Goal: Transaction & Acquisition: Purchase product/service

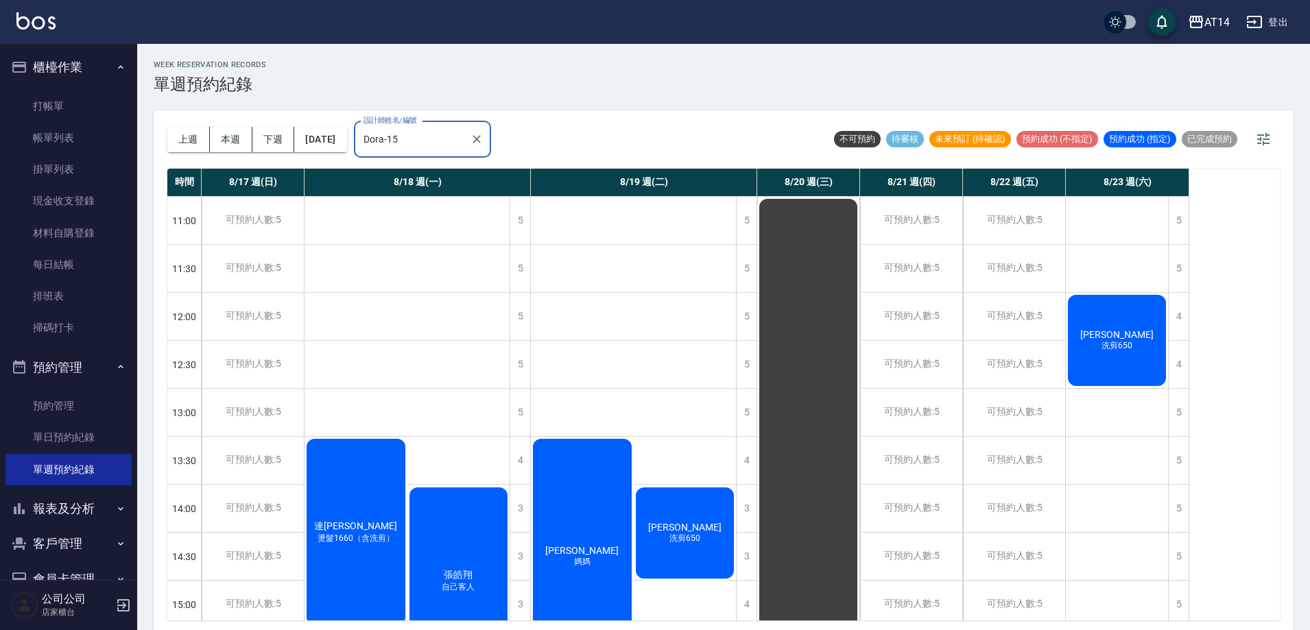
scroll to position [137, 0]
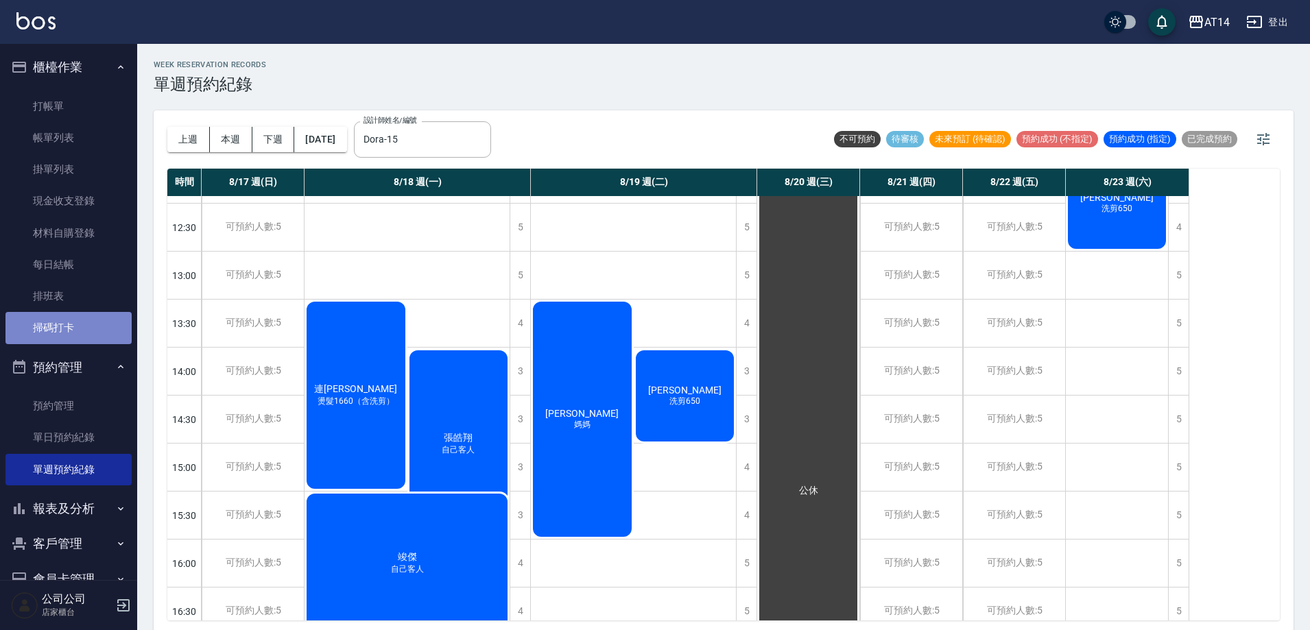
click at [88, 324] on link "掃碼打卡" at bounding box center [68, 328] width 126 height 32
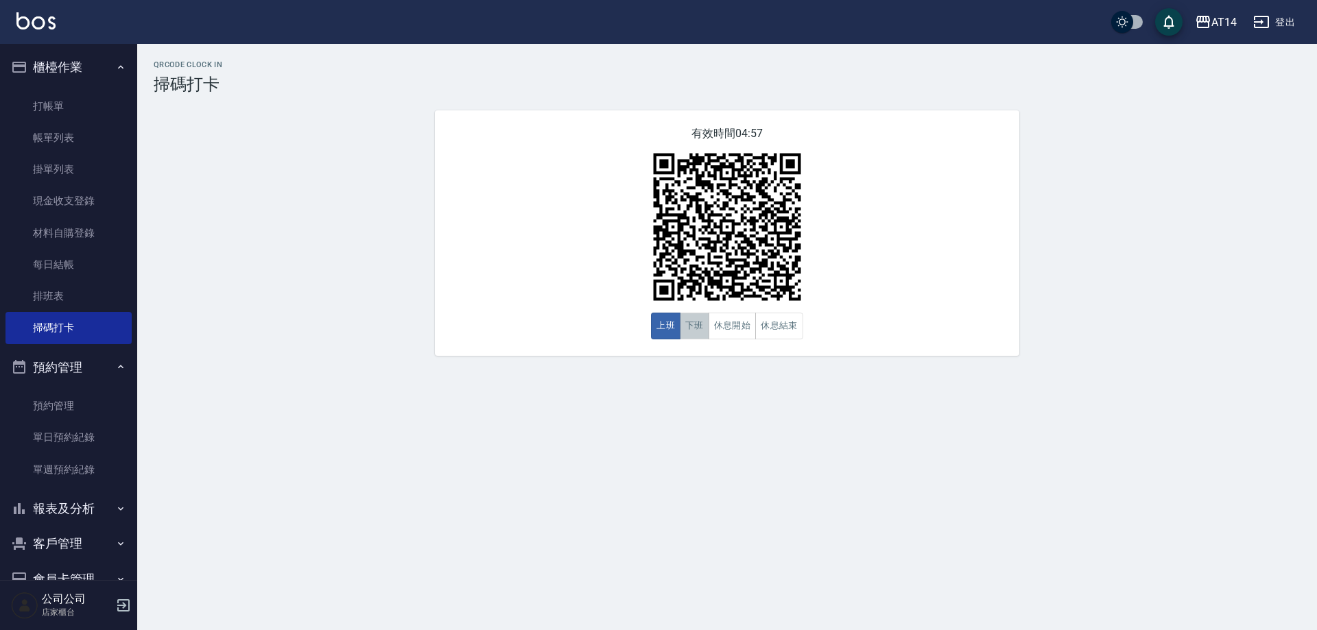
click at [703, 339] on button "下班" at bounding box center [694, 326] width 29 height 27
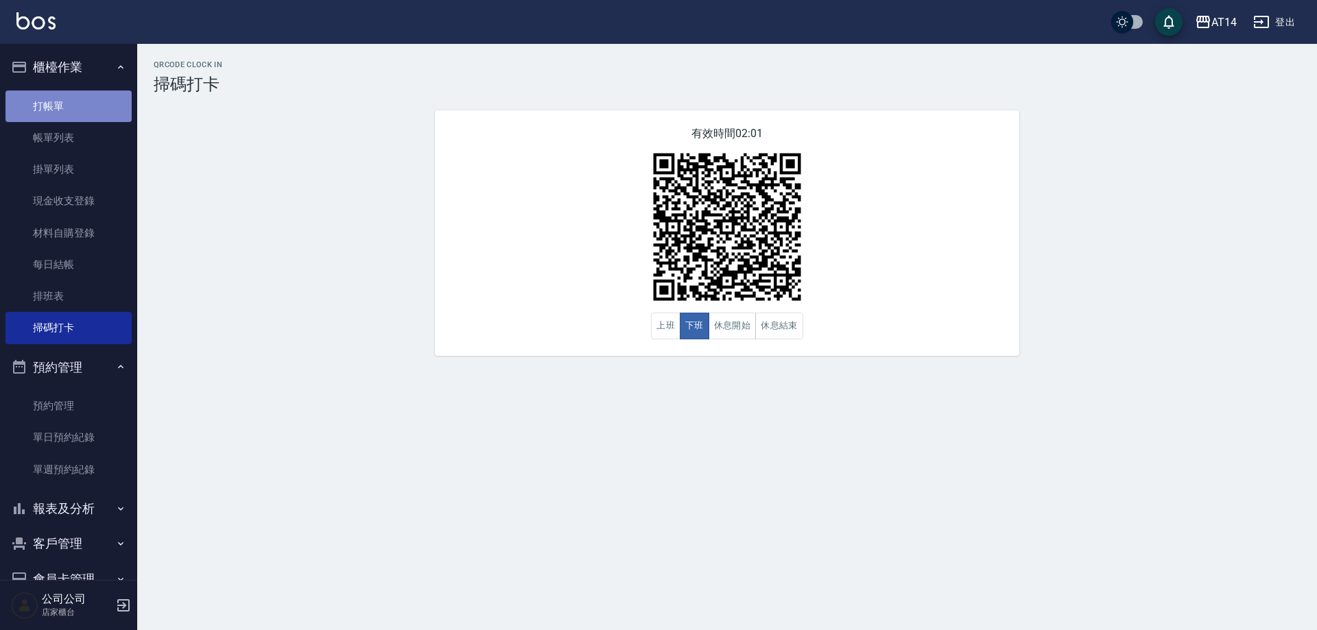
click at [80, 109] on link "打帳單" at bounding box center [68, 107] width 126 height 32
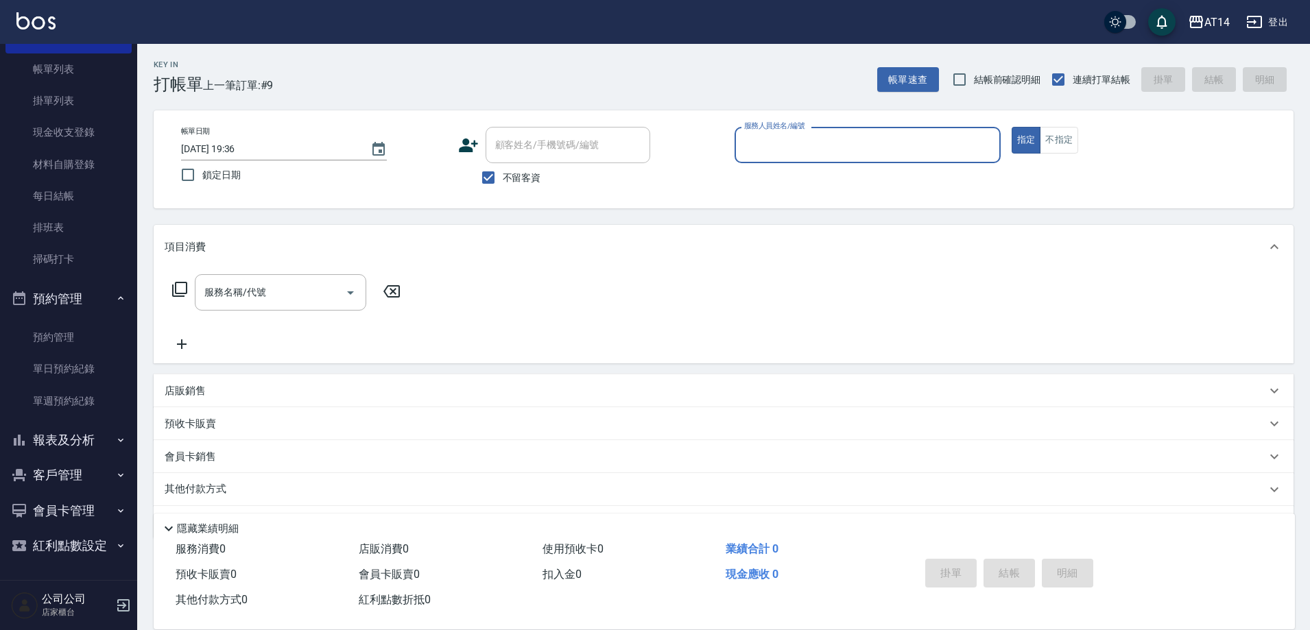
scroll to position [40, 0]
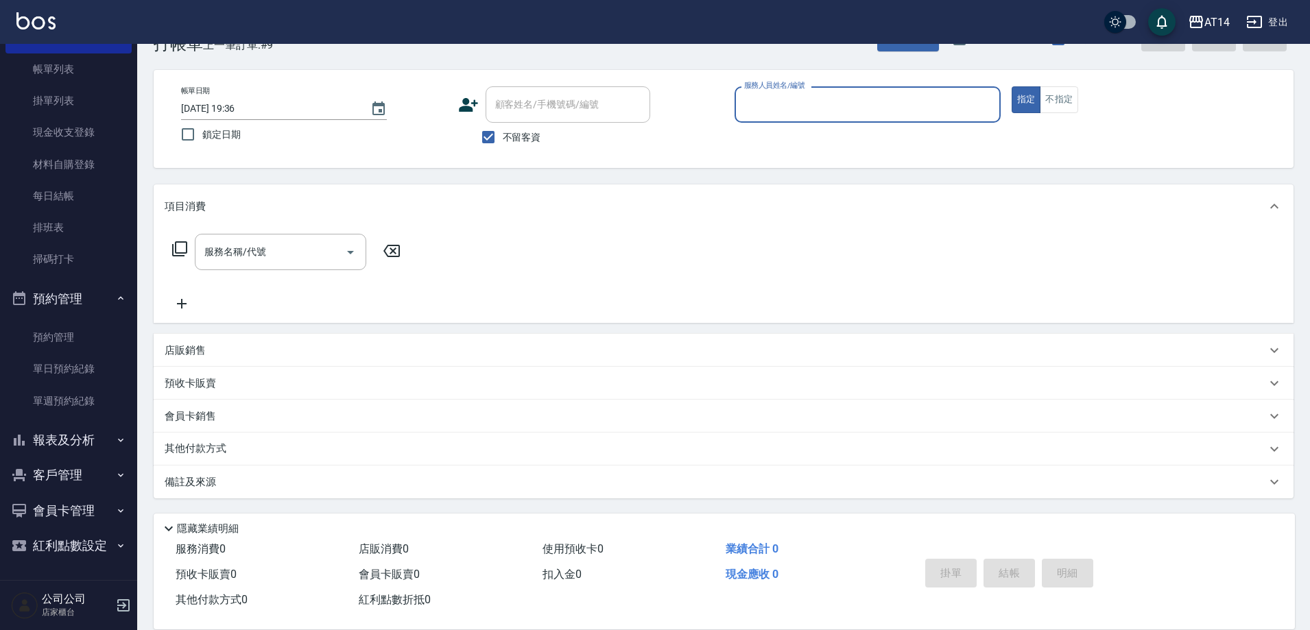
click at [103, 445] on button "報表及分析" at bounding box center [68, 440] width 126 height 36
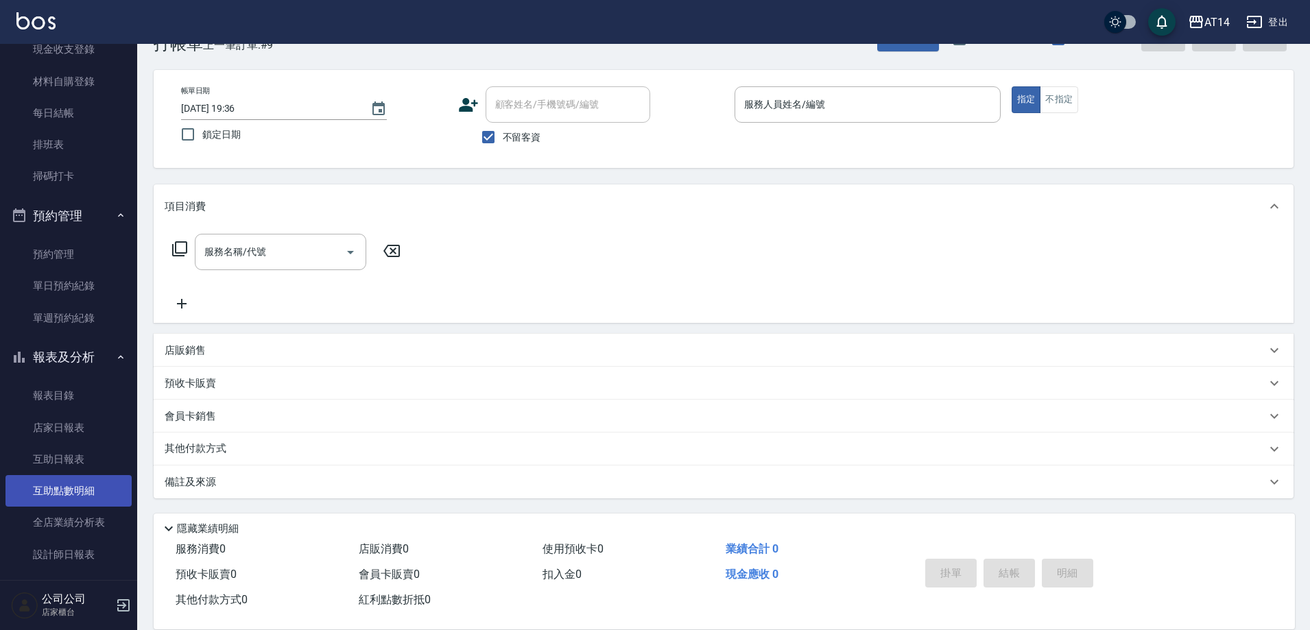
scroll to position [274, 0]
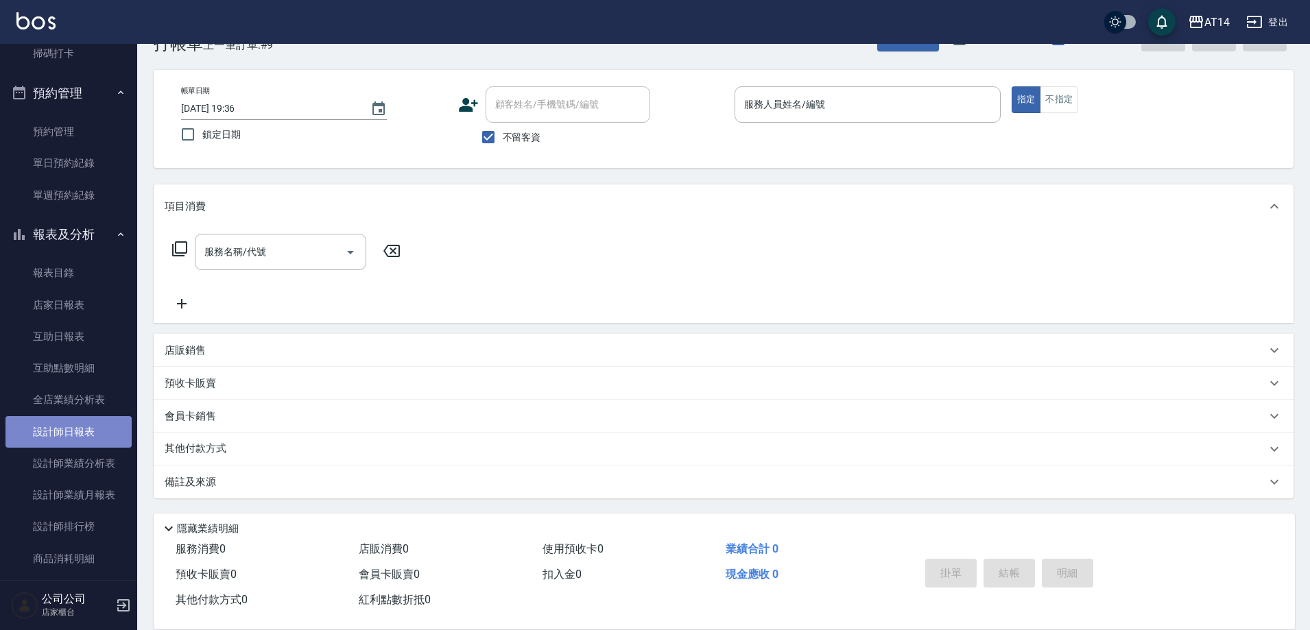
click at [108, 432] on link "設計師日報表" at bounding box center [68, 432] width 126 height 32
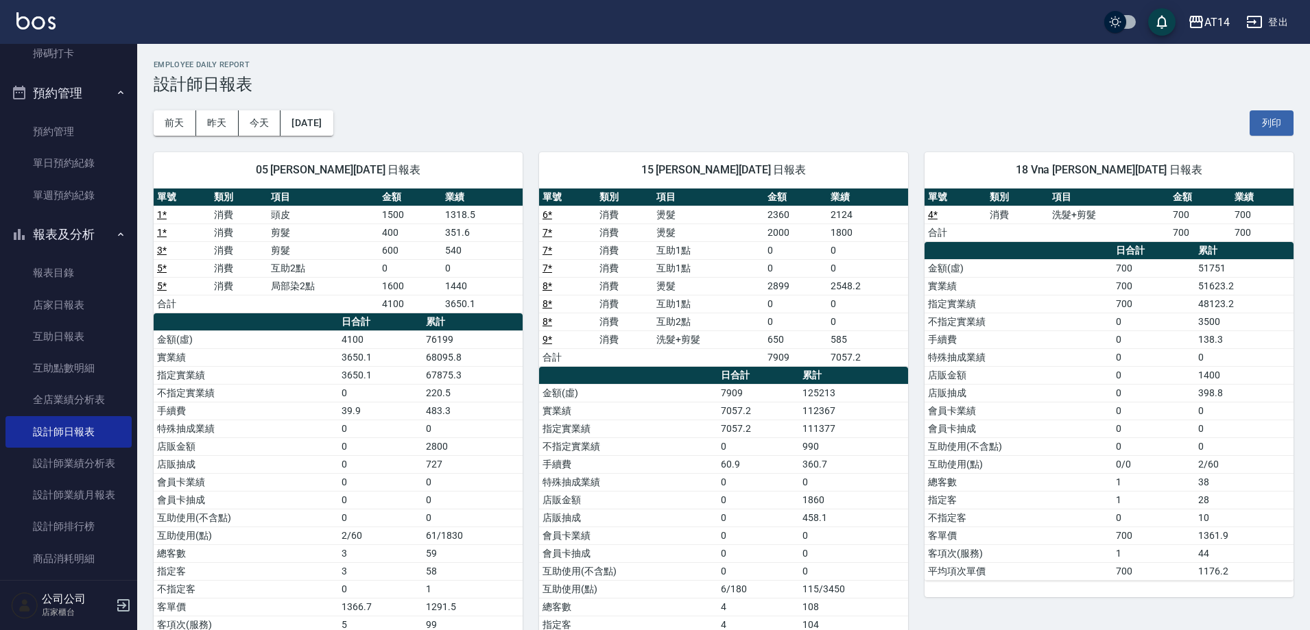
click at [550, 214] on link "6 *" at bounding box center [547, 214] width 10 height 11
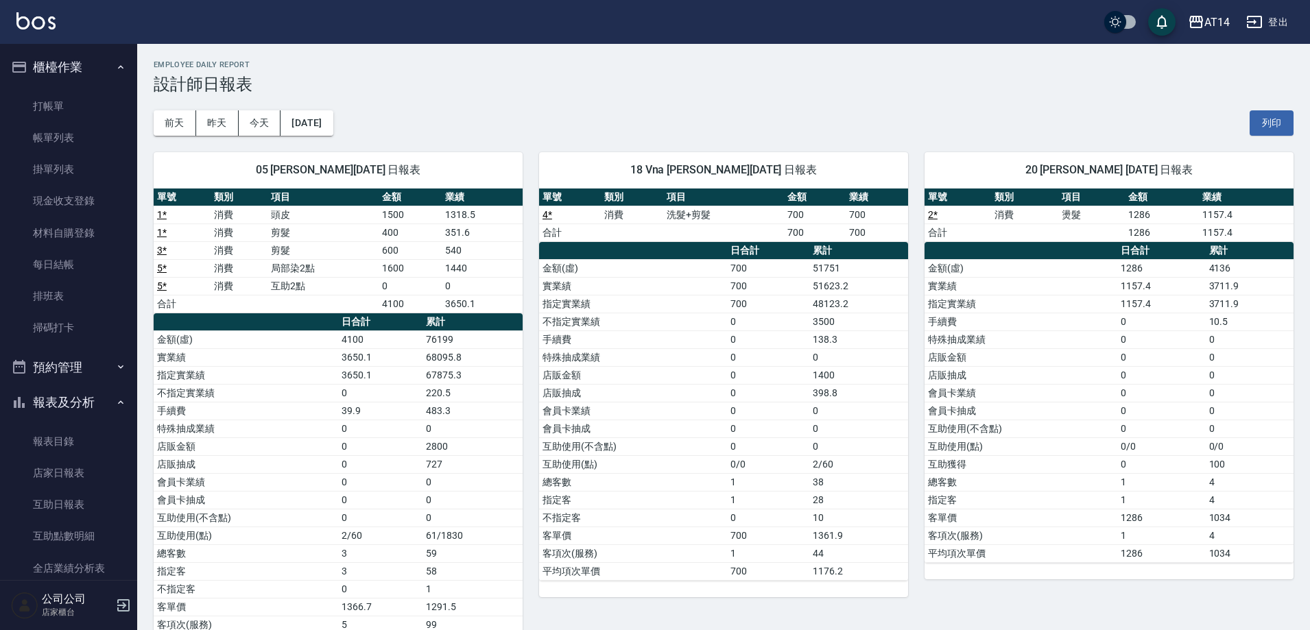
click at [94, 357] on button "預約管理" at bounding box center [68, 368] width 126 height 36
click at [88, 483] on link "單週預約紀錄" at bounding box center [68, 470] width 126 height 32
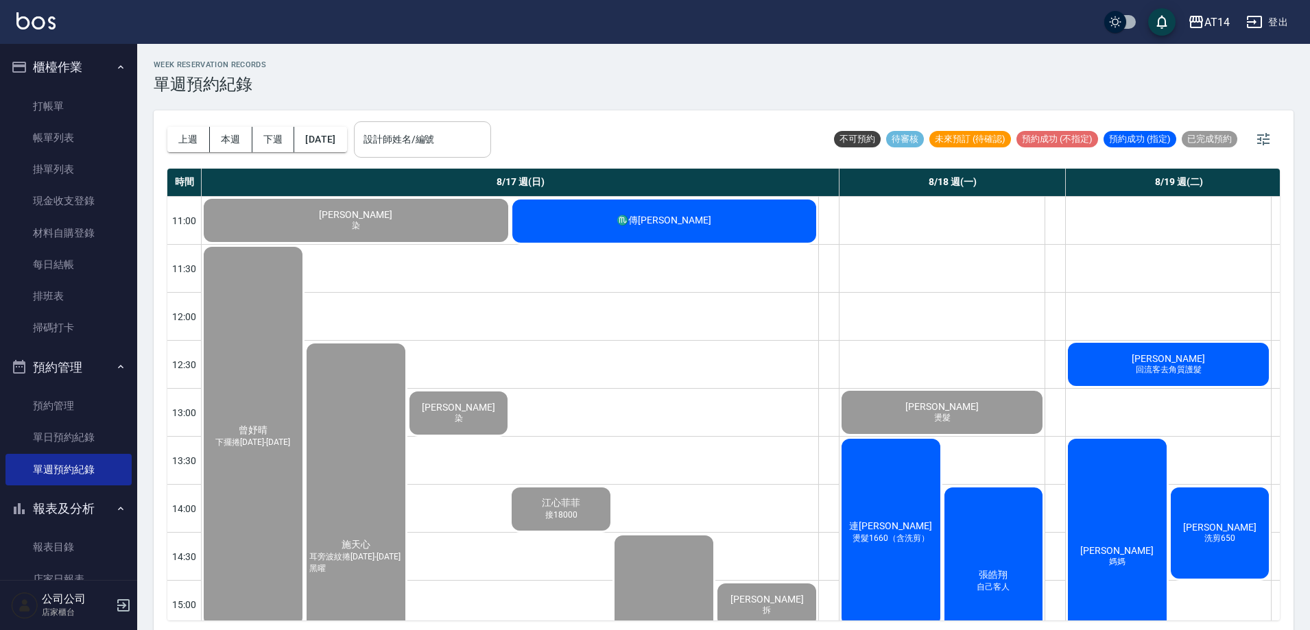
click at [491, 152] on div "設計師姓名/編號" at bounding box center [422, 139] width 137 height 36
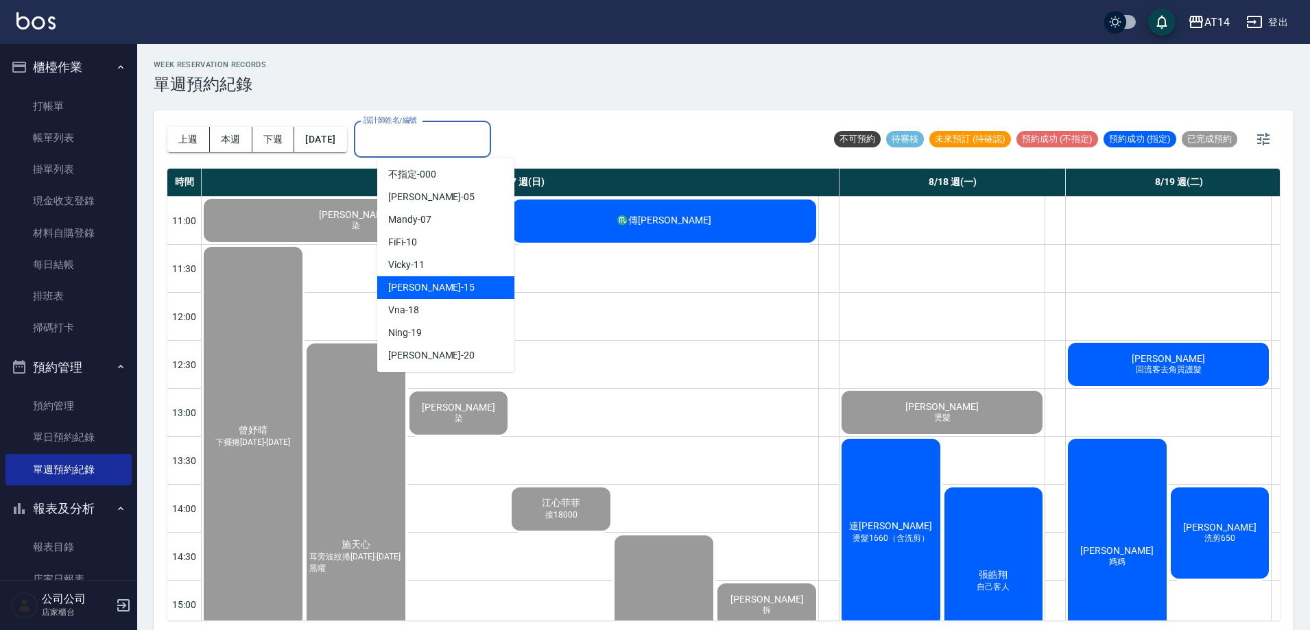
click at [420, 290] on div "Dora -15" at bounding box center [445, 287] width 137 height 23
type input "Dora-15"
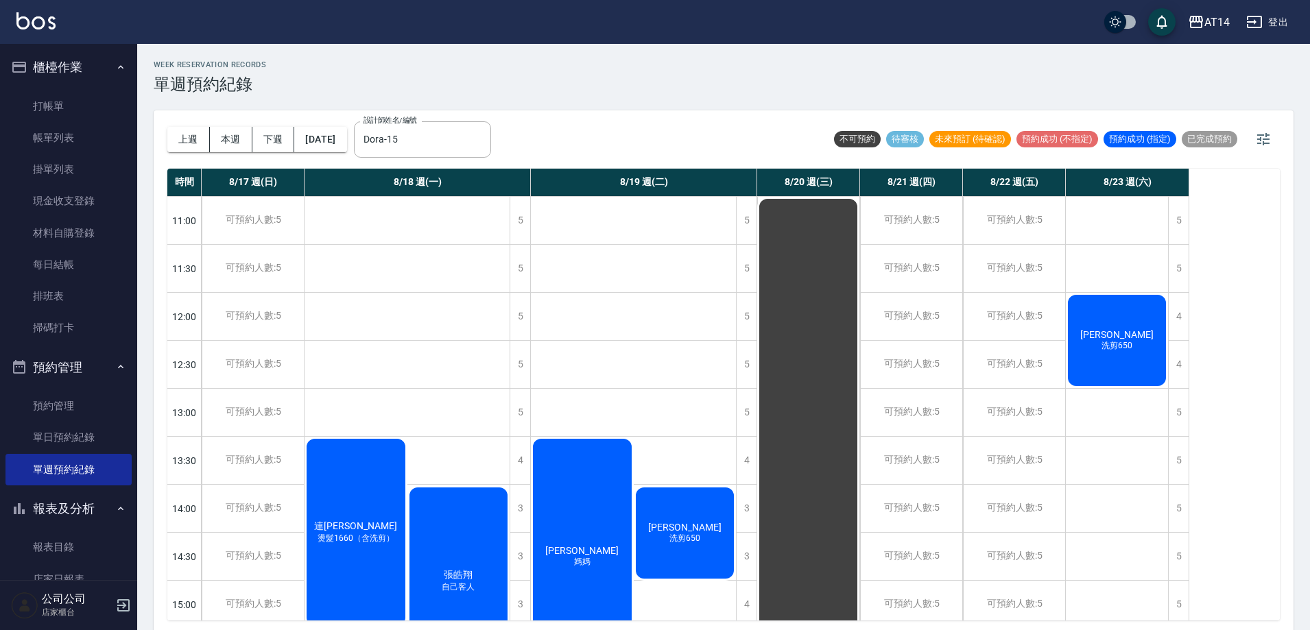
click at [338, 473] on div "連家瑜 燙髮1660（含洗剪）" at bounding box center [355, 532] width 103 height 191
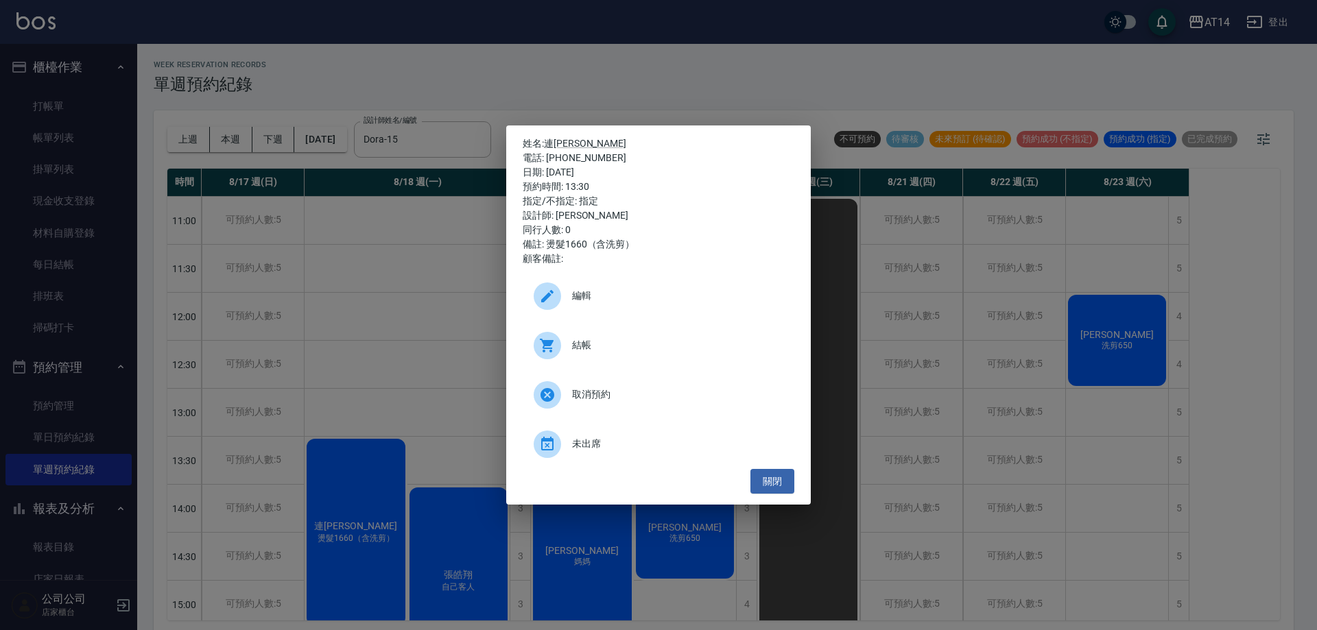
click at [661, 344] on span "結帳" at bounding box center [677, 345] width 211 height 14
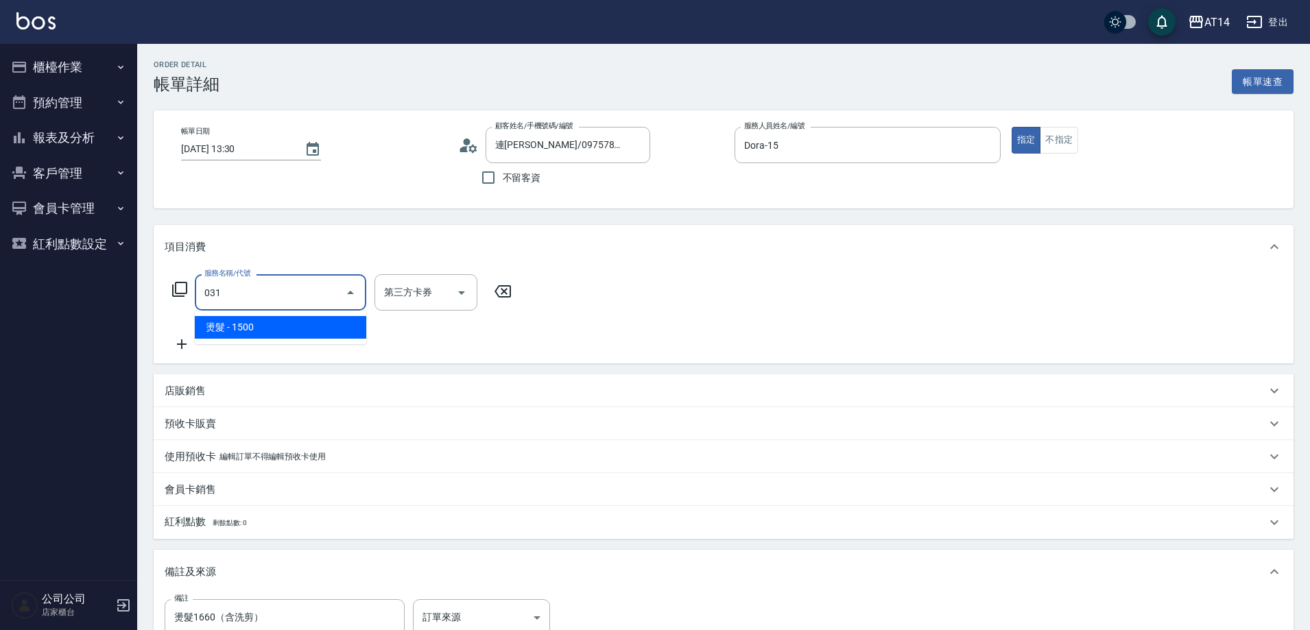
type input "燙髮(031)"
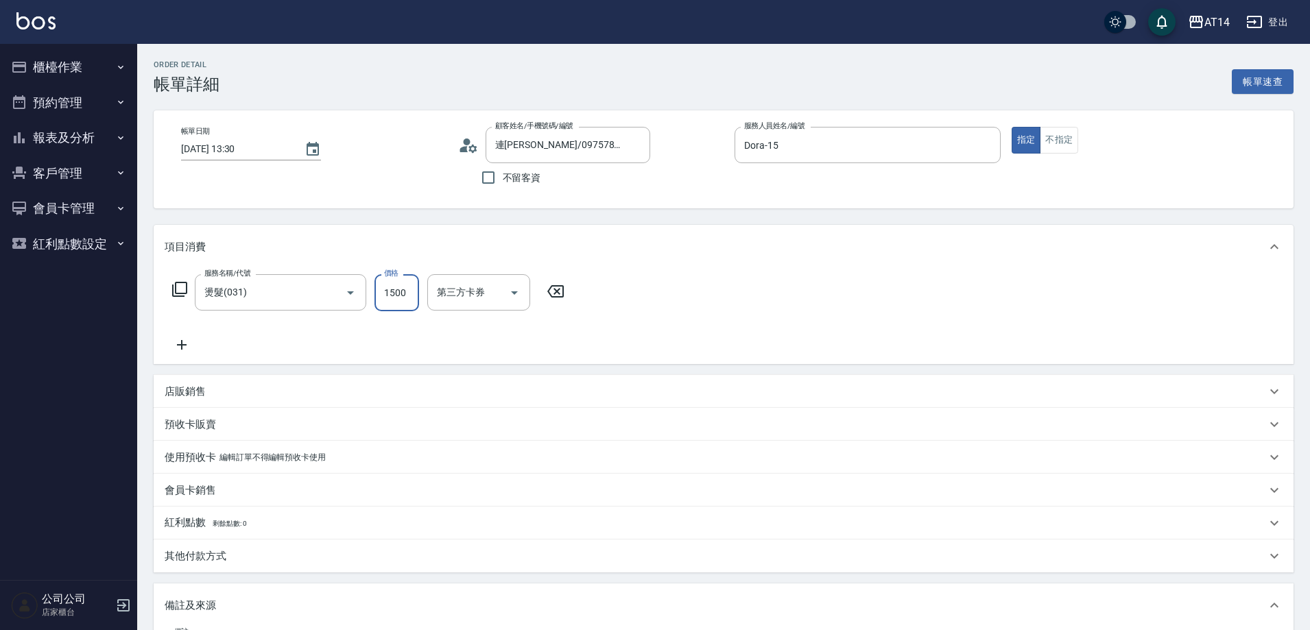
type input "0"
type input "2360"
type input "5"
type input "23601"
type input "47"
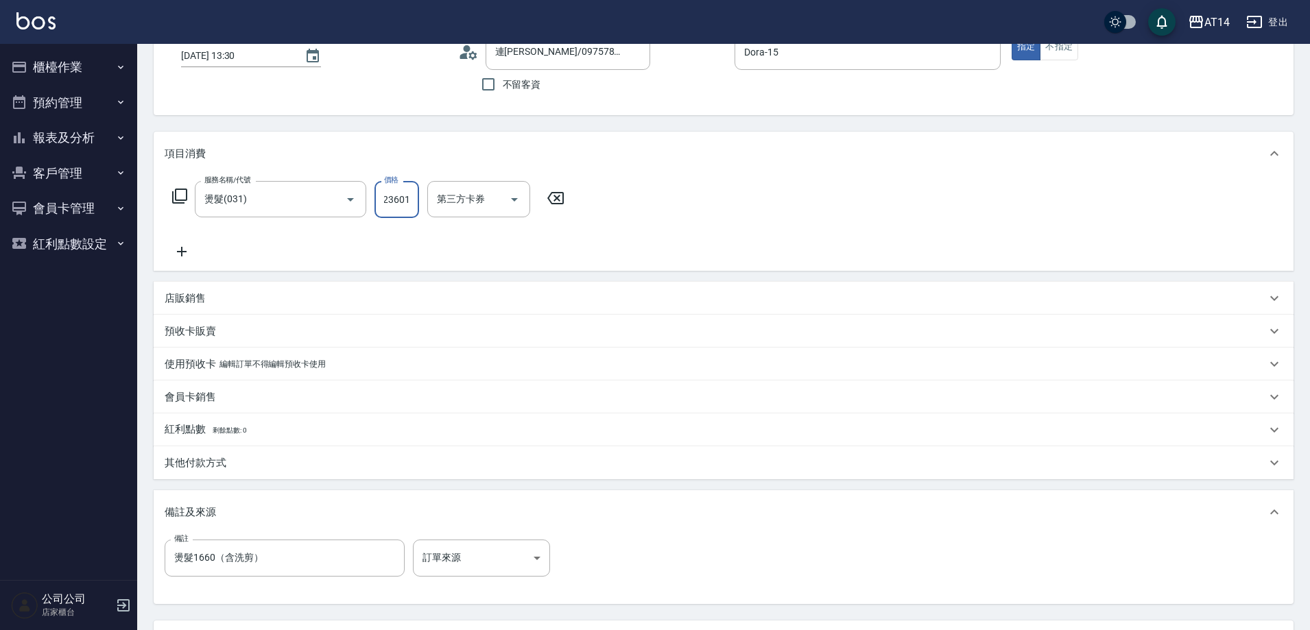
scroll to position [215, 0]
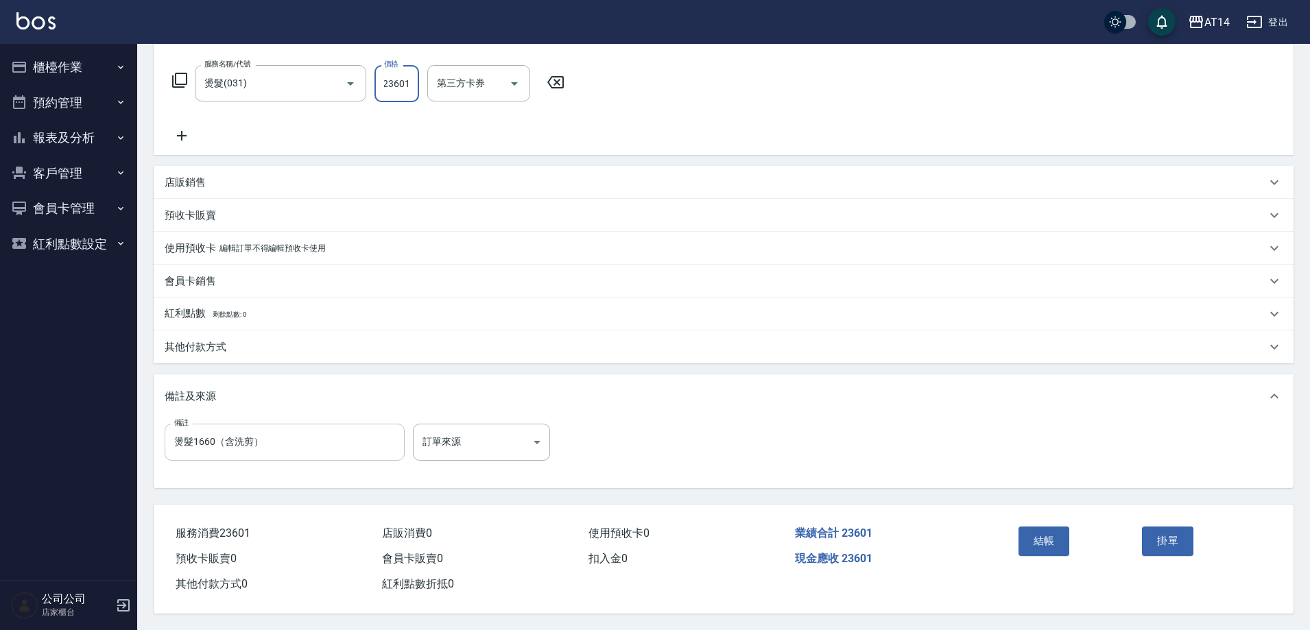
type input "23601"
drag, startPoint x: 352, startPoint y: 441, endPoint x: 368, endPoint y: 445, distance: 17.0
click at [352, 440] on input "燙髮1660（含洗剪）" at bounding box center [285, 442] width 240 height 37
click at [502, 440] on body "AT14 登出 櫃檯作業 打帳單 帳單列表 掛單列表 現金收支登錄 材料自購登錄 每日結帳 排班表 掃碼打卡 預約管理 預約管理 單日預約紀錄 單週預約紀錄 …" at bounding box center [655, 210] width 1310 height 839
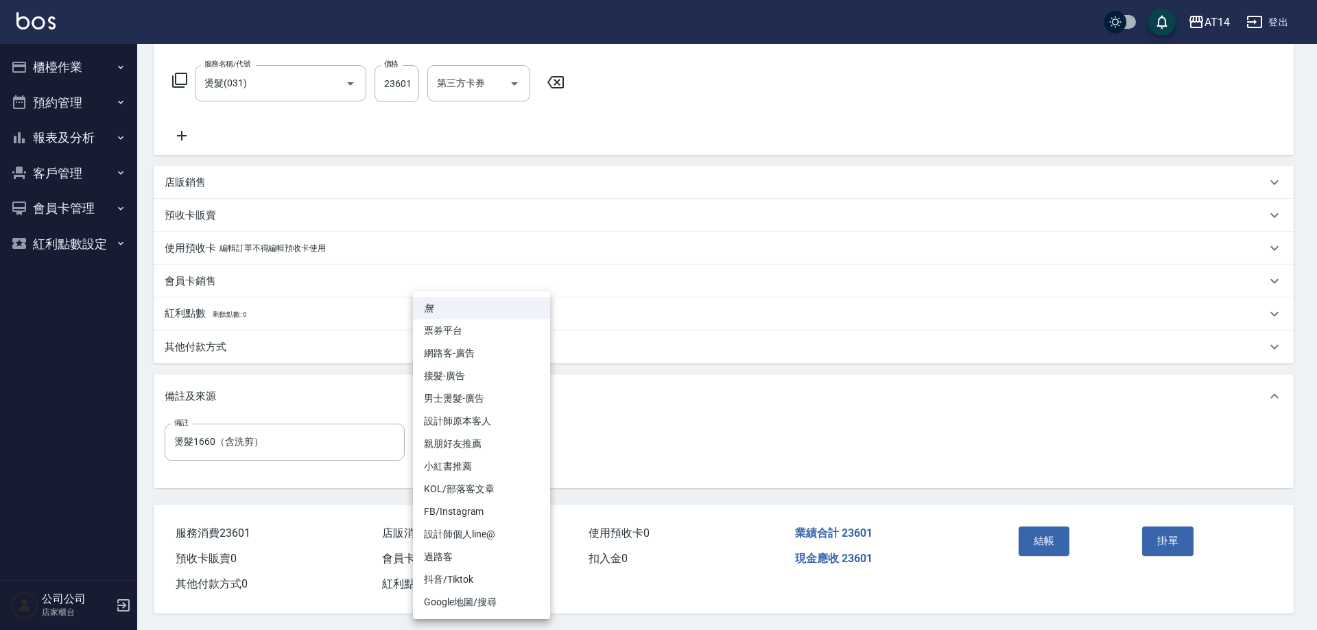
drag, startPoint x: 490, startPoint y: 400, endPoint x: 478, endPoint y: 404, distance: 13.0
click at [490, 398] on li "男士燙髮-廣告" at bounding box center [481, 398] width 137 height 23
type input "男士燙髮-廣告"
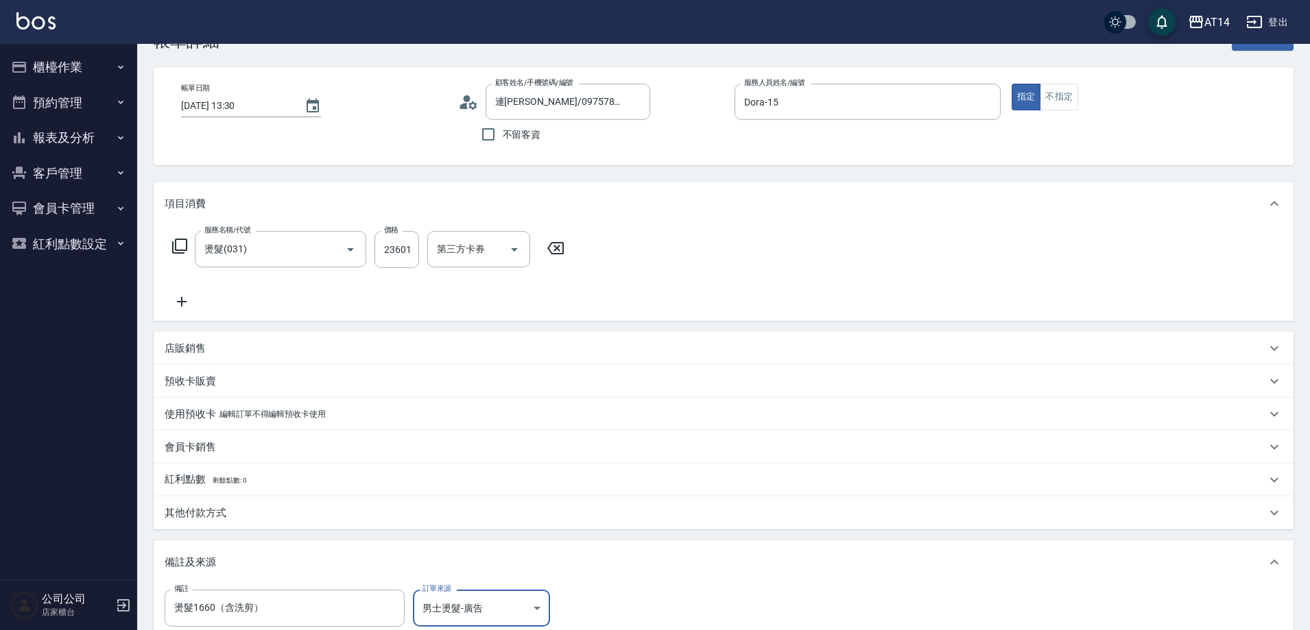
scroll to position [10, 0]
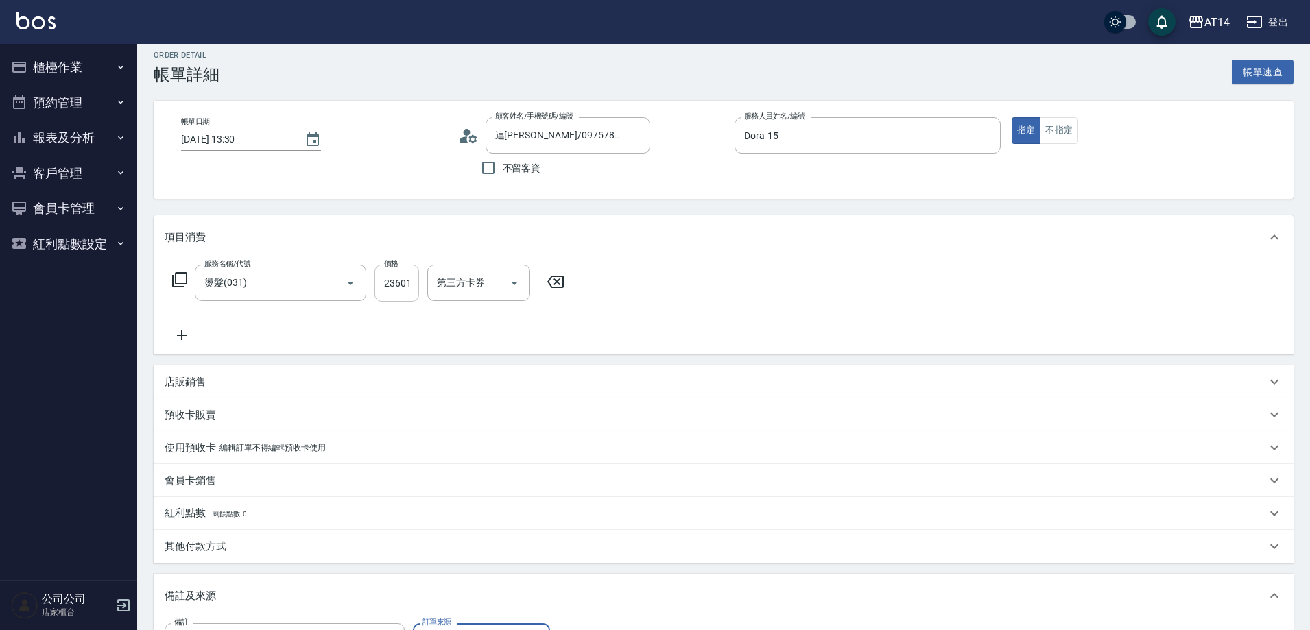
click at [411, 288] on input "23601" at bounding box center [396, 283] width 45 height 37
click at [407, 281] on input "23601" at bounding box center [396, 283] width 45 height 37
click at [412, 287] on input "23601" at bounding box center [396, 283] width 45 height 37
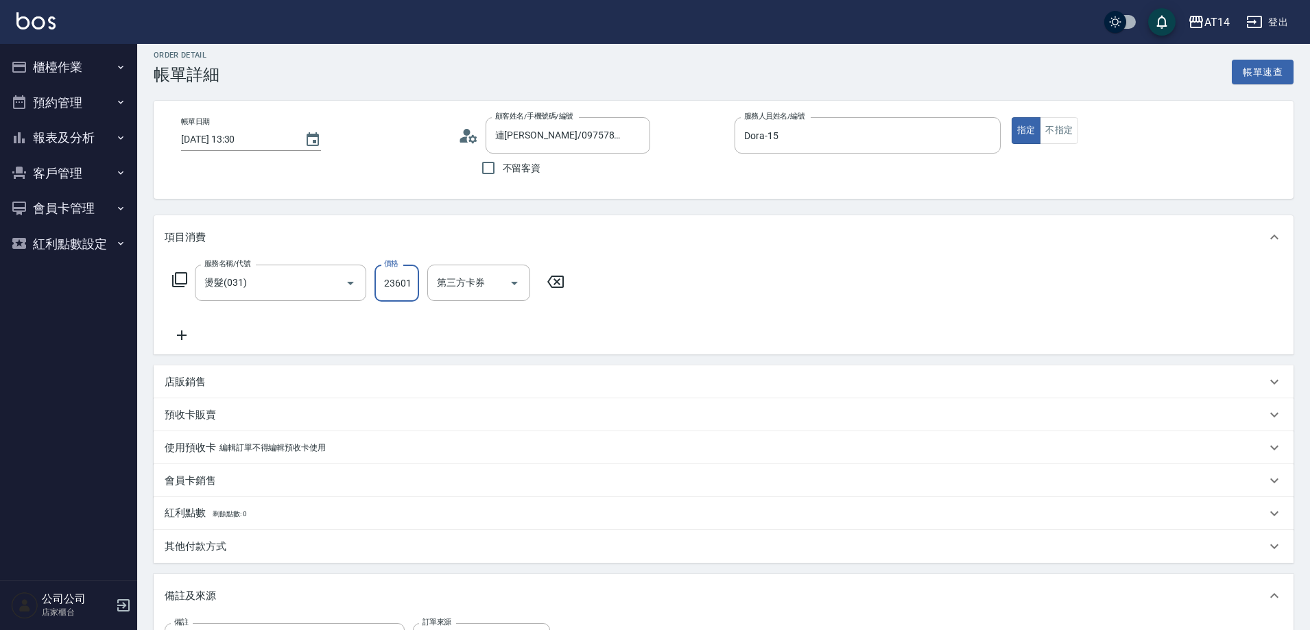
type input "2360"
type input "5"
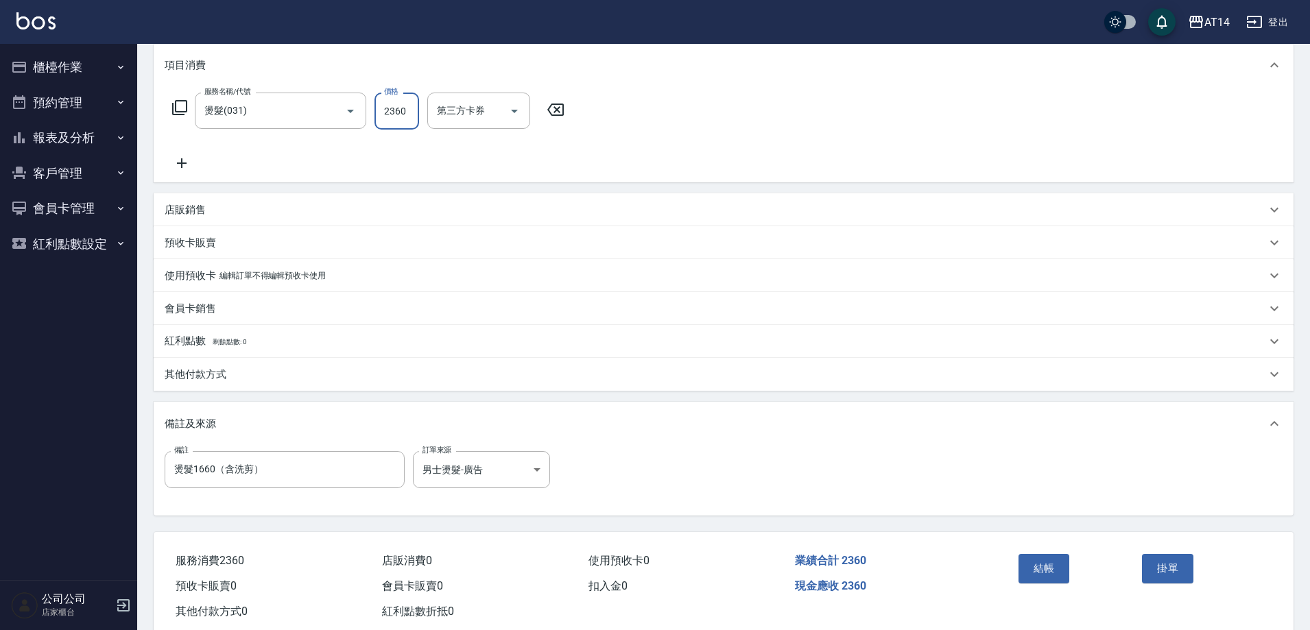
scroll to position [215, 0]
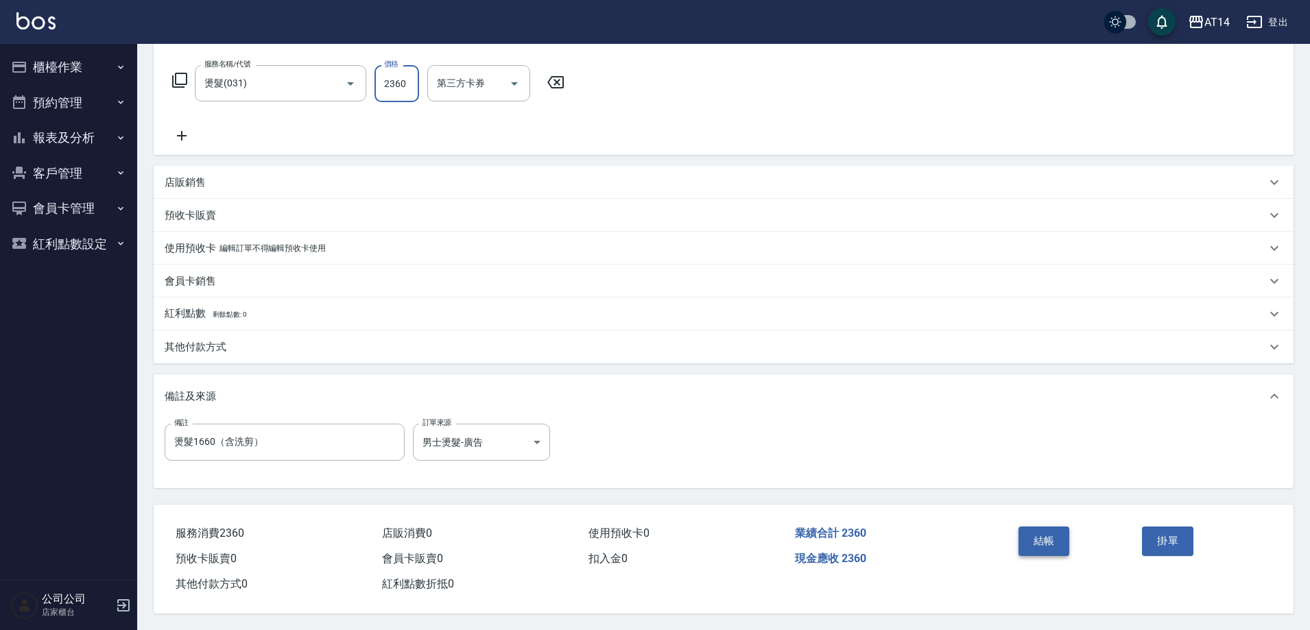
type input "2360"
click at [1035, 527] on button "結帳" at bounding box center [1043, 541] width 51 height 29
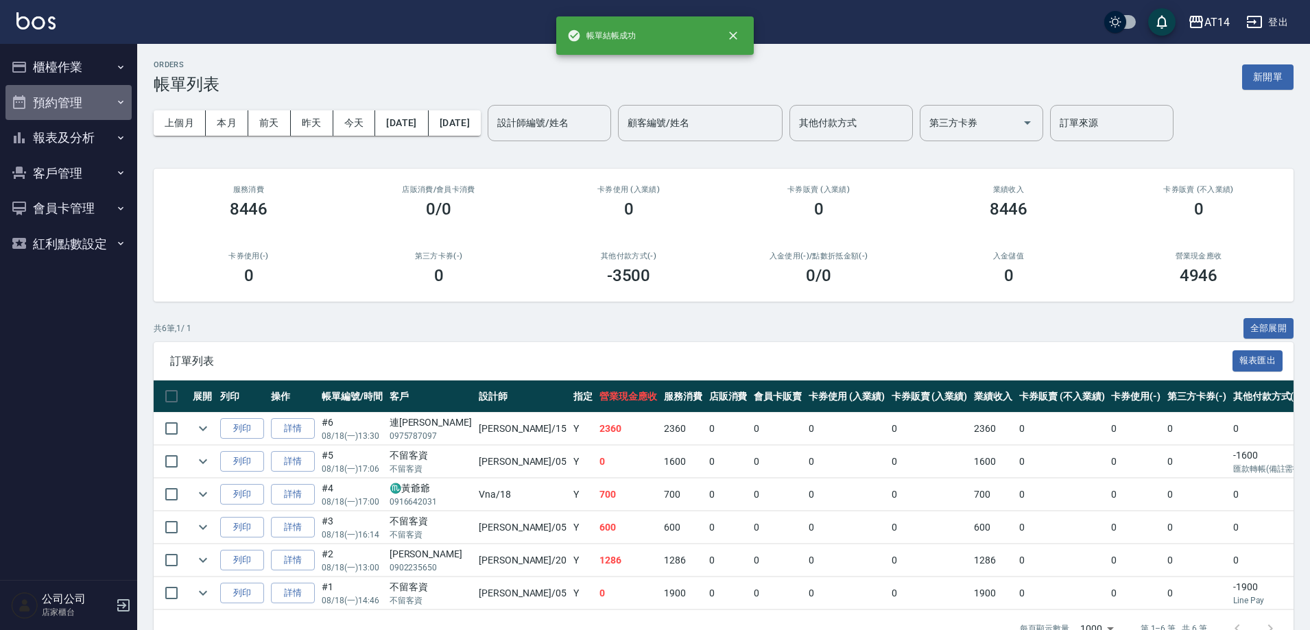
click at [86, 108] on button "預約管理" at bounding box center [68, 103] width 126 height 36
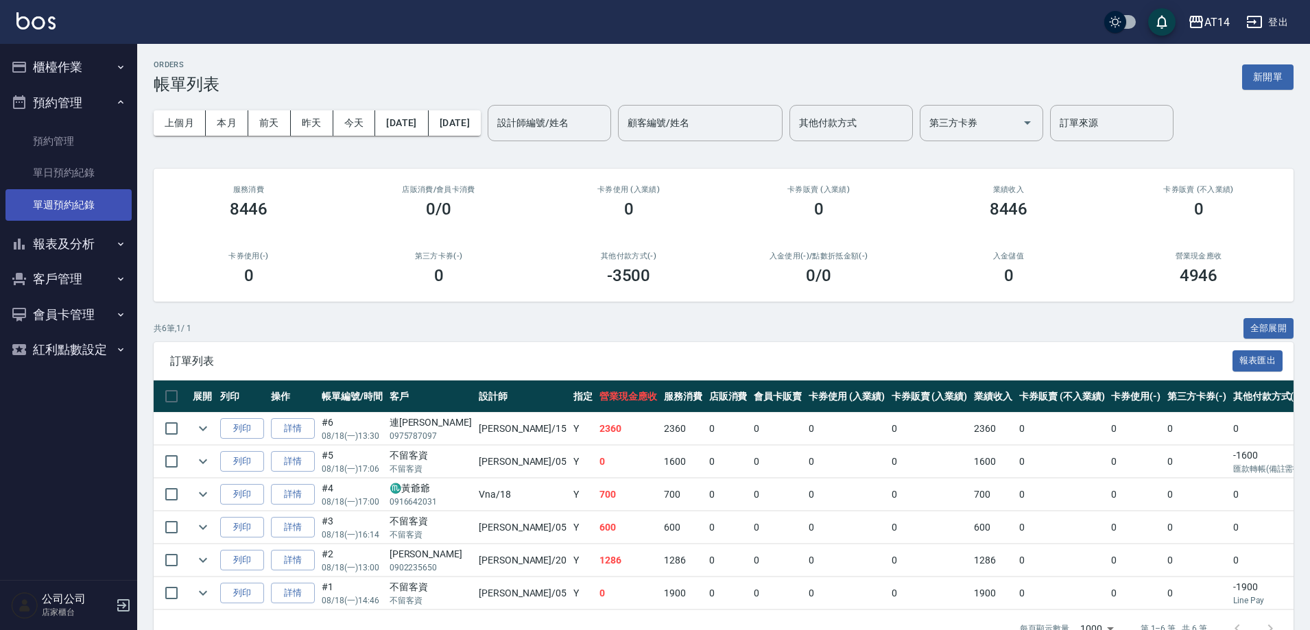
click at [94, 208] on link "單週預約紀錄" at bounding box center [68, 205] width 126 height 32
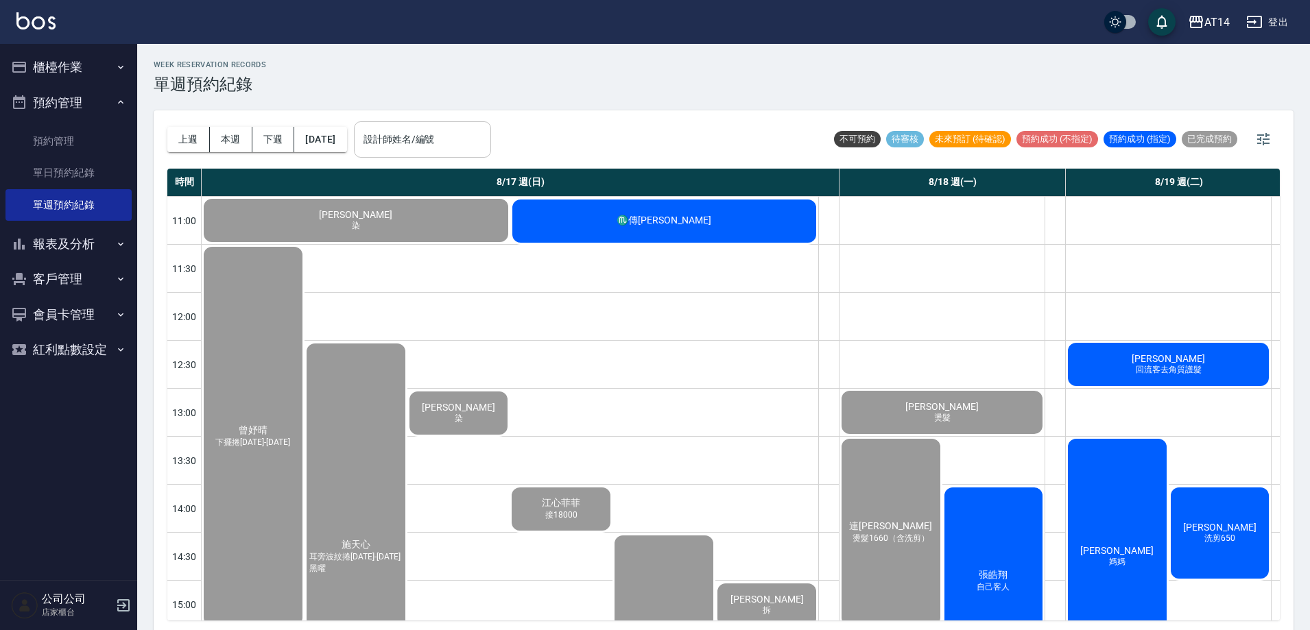
click at [480, 147] on input "設計師姓名/編號" at bounding box center [422, 140] width 125 height 24
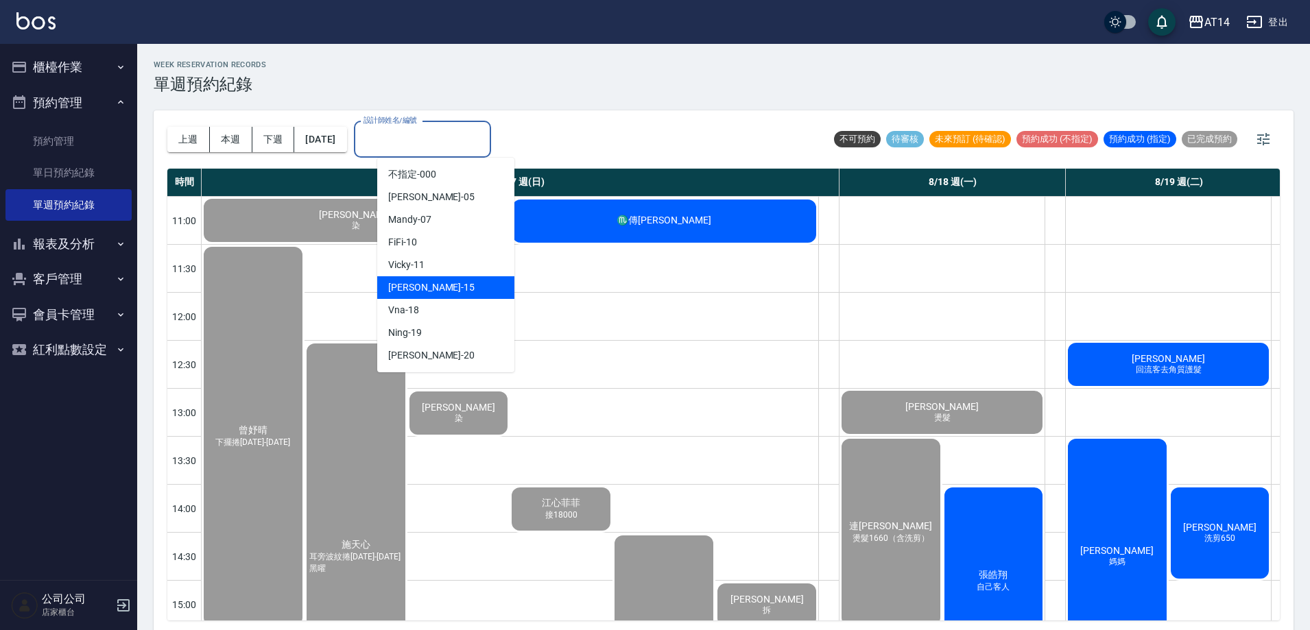
click at [473, 288] on div "Dora -15" at bounding box center [445, 287] width 137 height 23
type input "Dora-15"
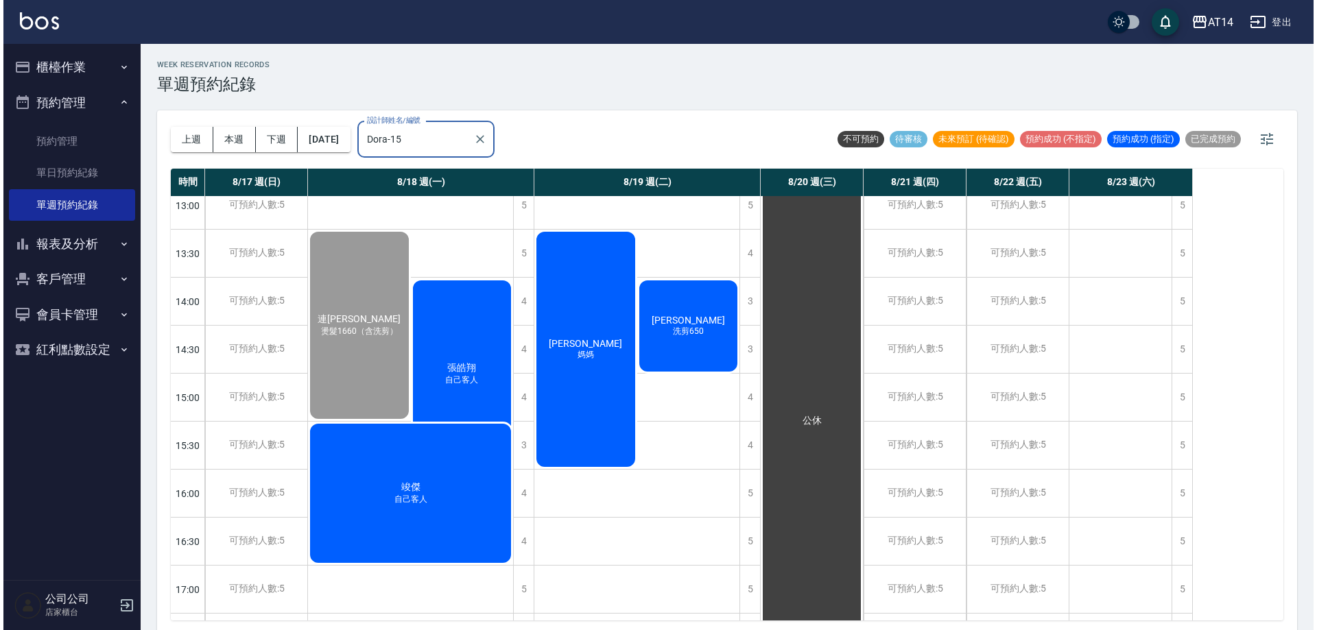
scroll to position [206, 0]
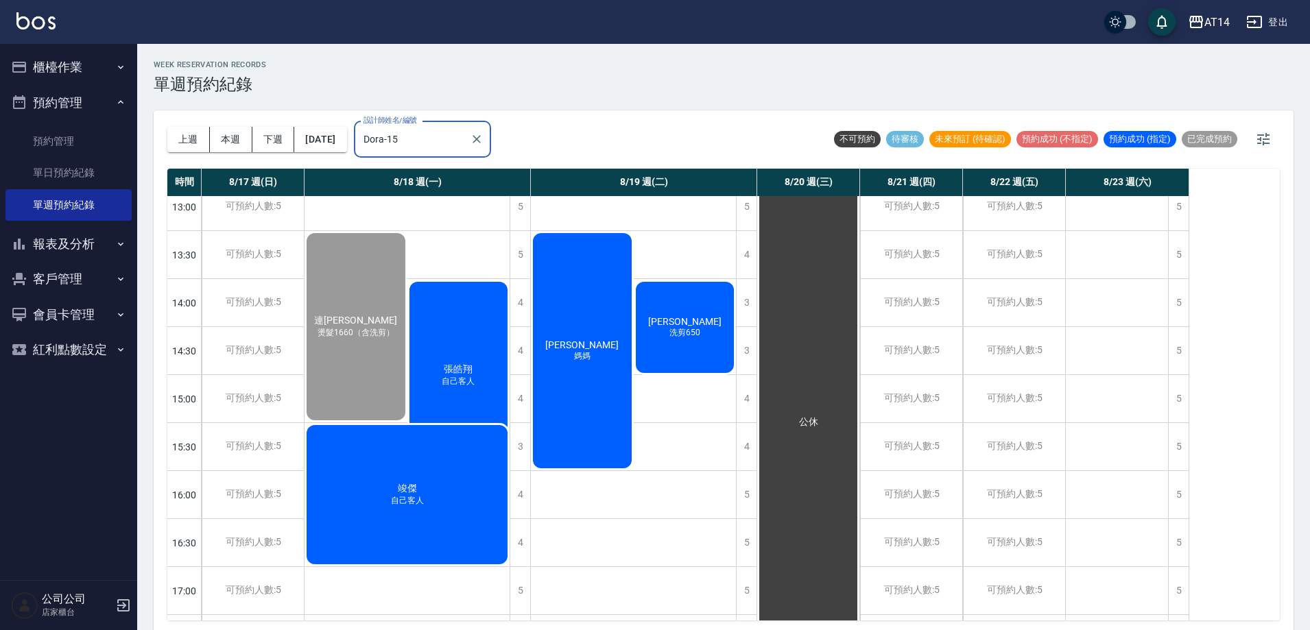
click at [477, 313] on div "張皓翔 自己客人" at bounding box center [458, 375] width 103 height 191
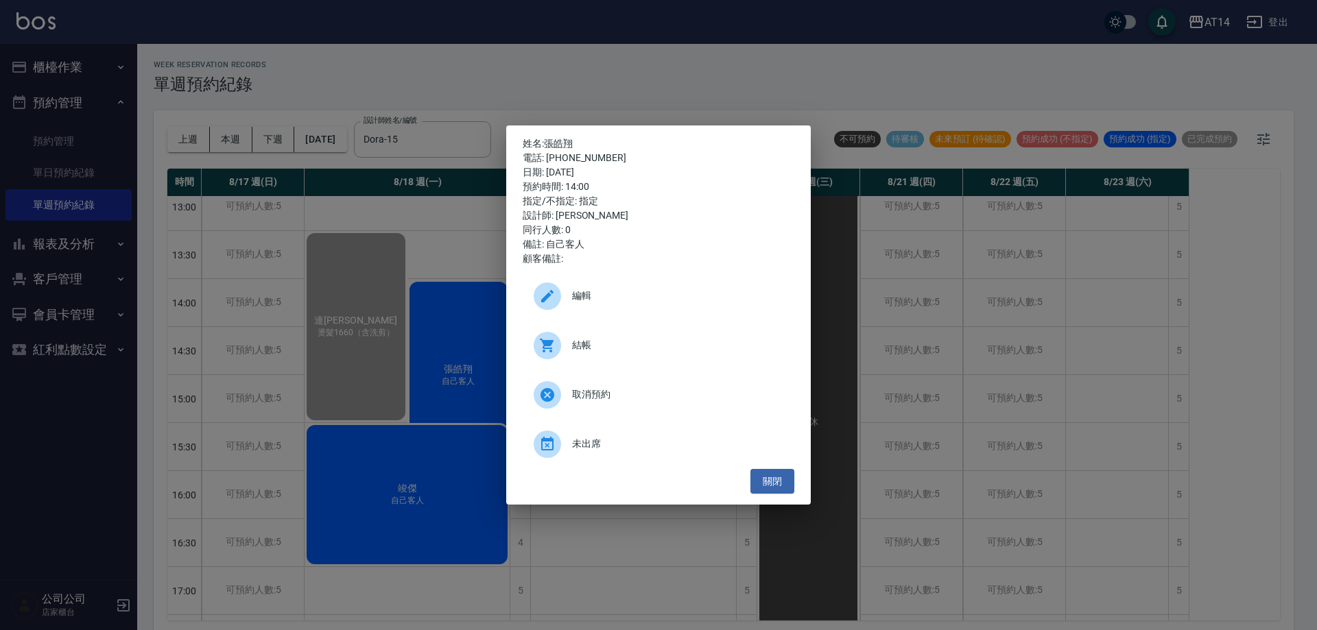
click at [538, 348] on div at bounding box center [547, 345] width 27 height 27
click at [410, 6] on div "姓名: 張皓翔 電話: 0917548378 日期: 2025/08/18 預約時間: 14:00 指定/不指定: 指定 設計師: Dora 同行人數: 0 …" at bounding box center [658, 315] width 1317 height 630
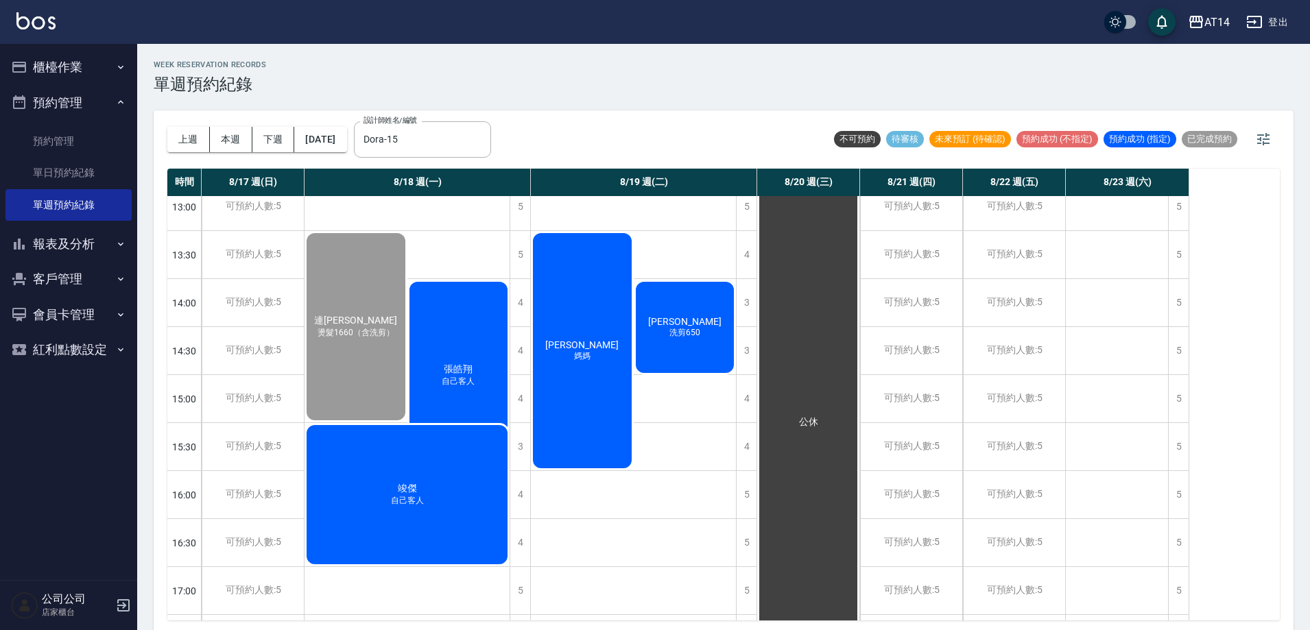
click at [370, 322] on span "連[PERSON_NAME]" at bounding box center [355, 321] width 88 height 12
click at [407, 422] on div "竣傑 自己客人" at bounding box center [355, 326] width 103 height 191
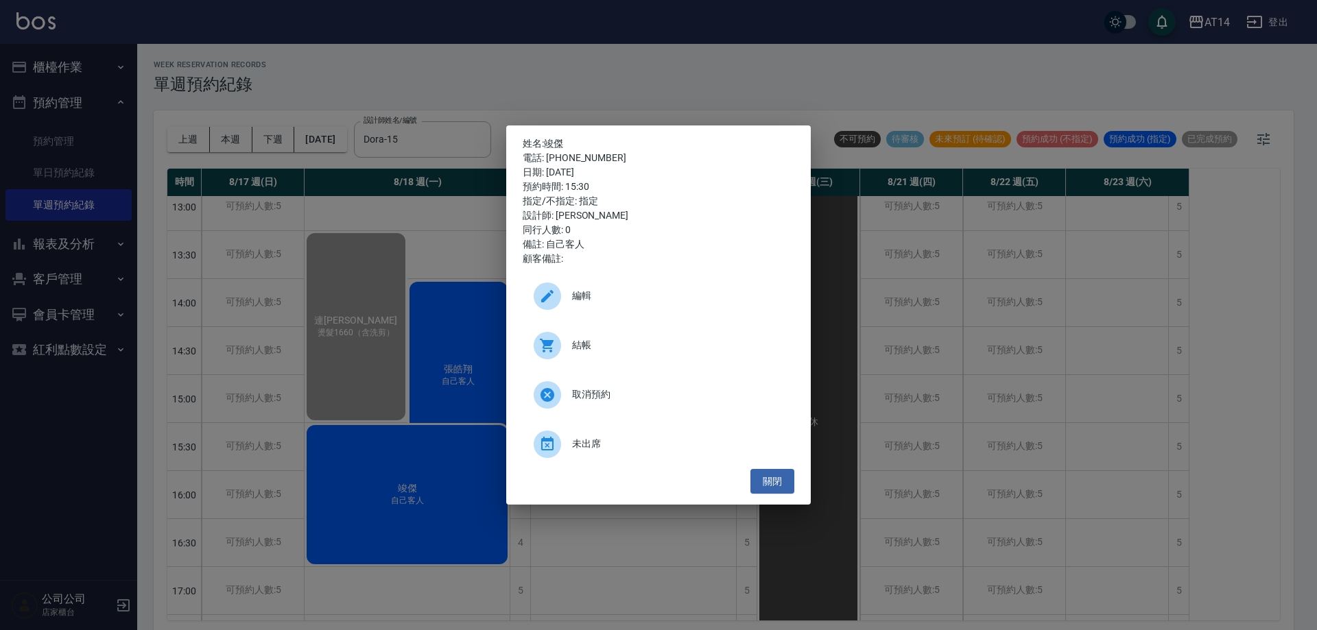
click at [599, 345] on span "結帳" at bounding box center [677, 345] width 211 height 14
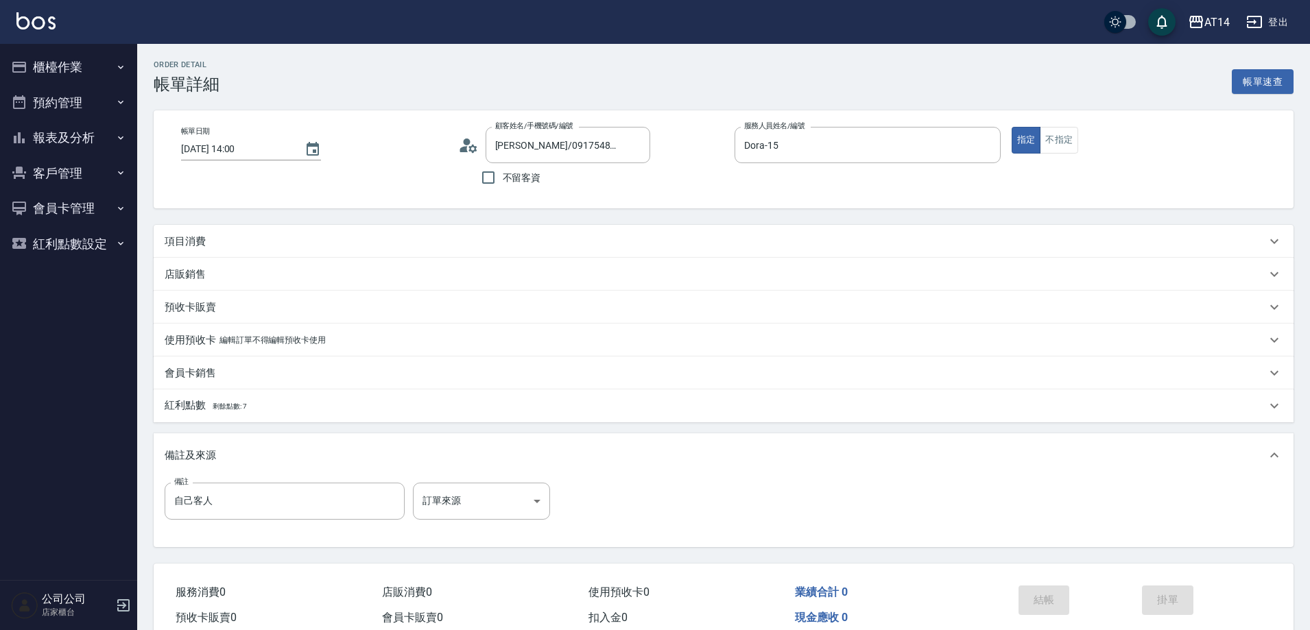
click at [319, 230] on div "項目消費" at bounding box center [724, 241] width 1140 height 33
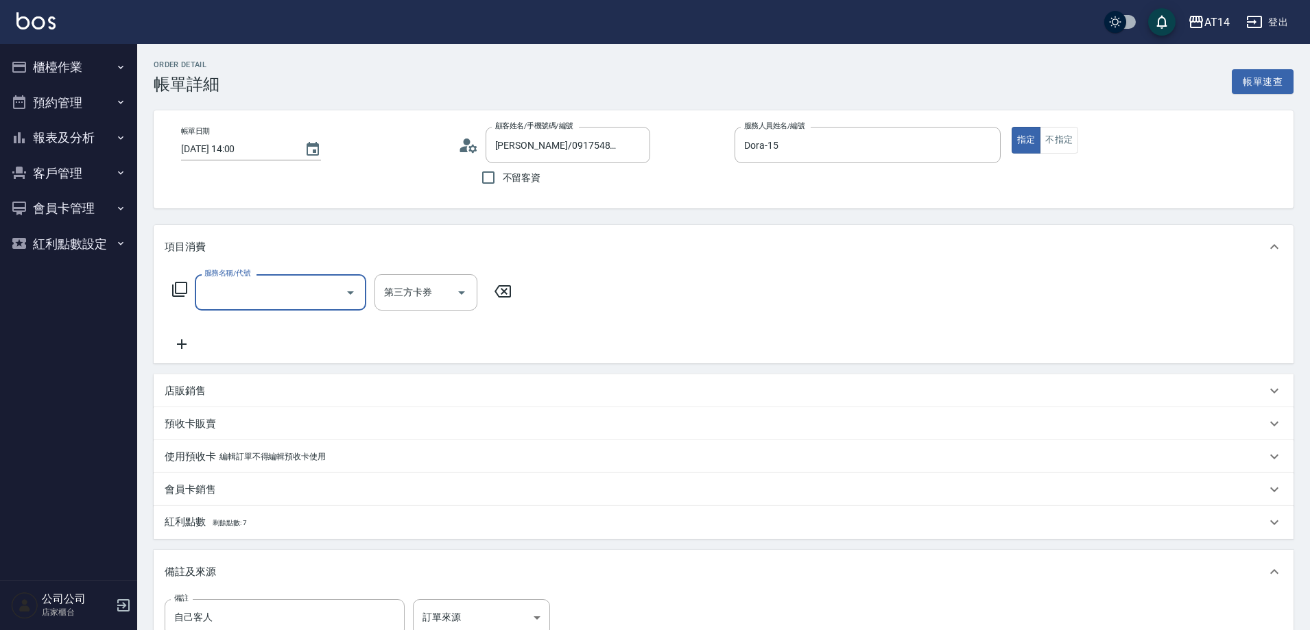
click at [318, 291] on input "服務名稱/代號" at bounding box center [270, 292] width 139 height 24
type input "031"
type input "3"
type input "燙髮(031)"
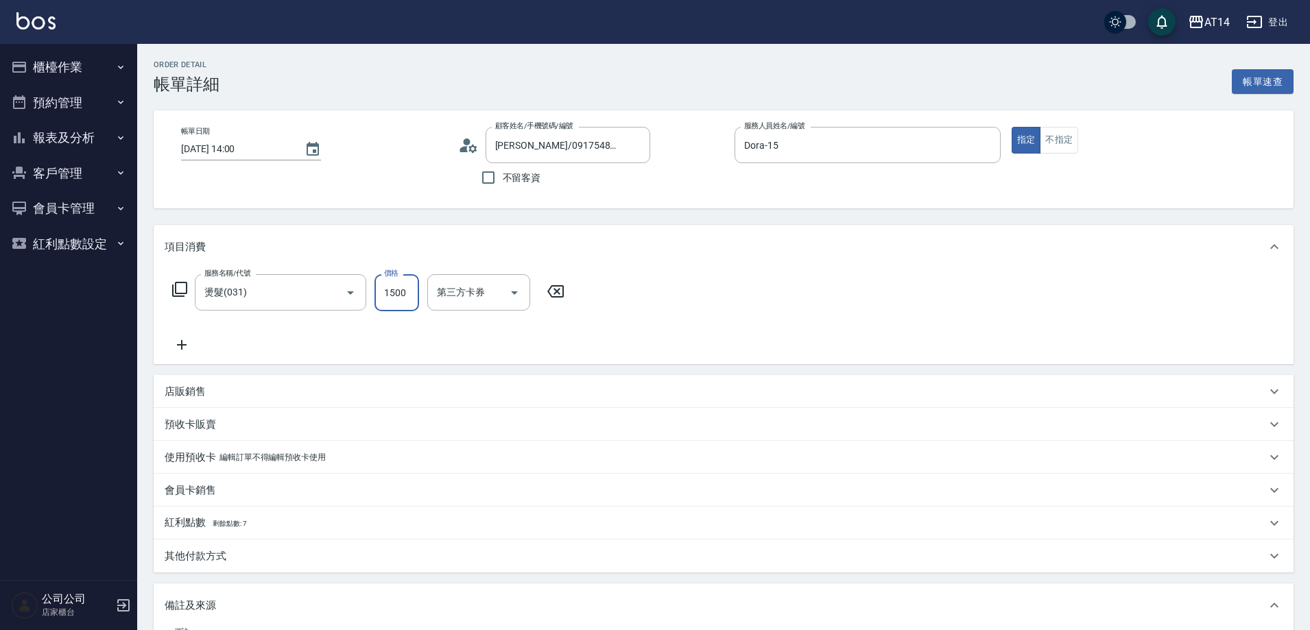
type input "2"
type input "0"
type input "2000"
type input "4"
type input "2000"
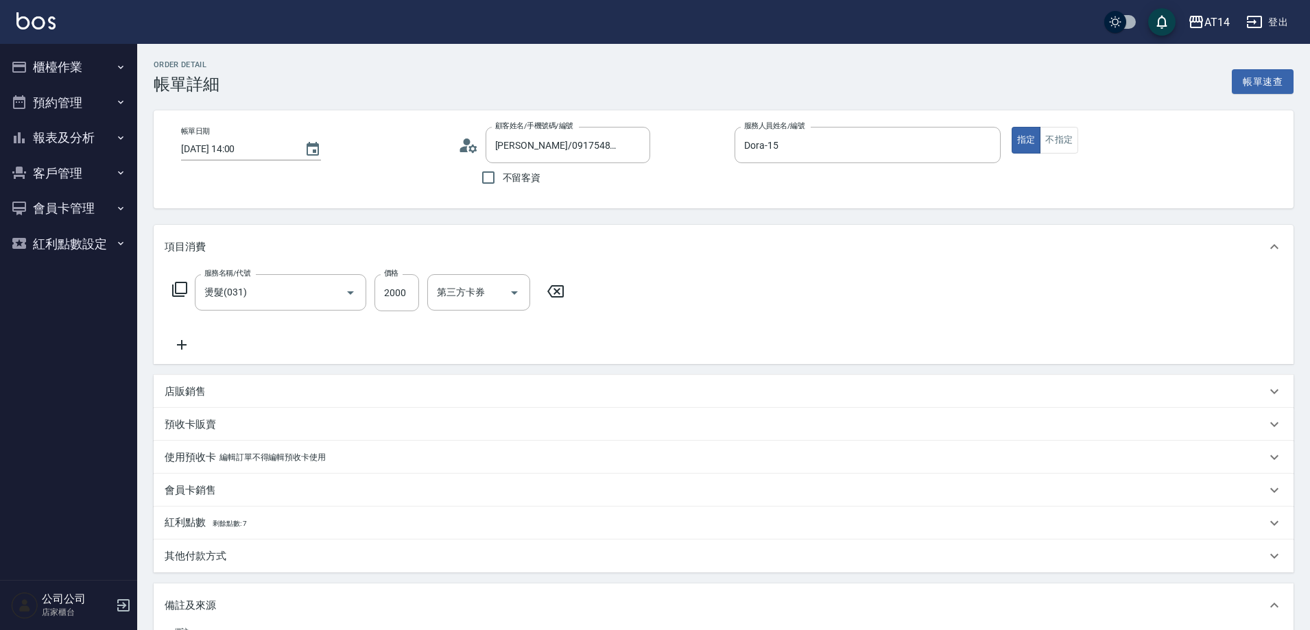
click at [180, 336] on div "服務名稱/代號 燙髮(031) 服務名稱/代號 價格 2000 價格 第三方卡券 第三方卡券" at bounding box center [369, 313] width 408 height 79
click at [184, 346] on icon at bounding box center [182, 345] width 34 height 16
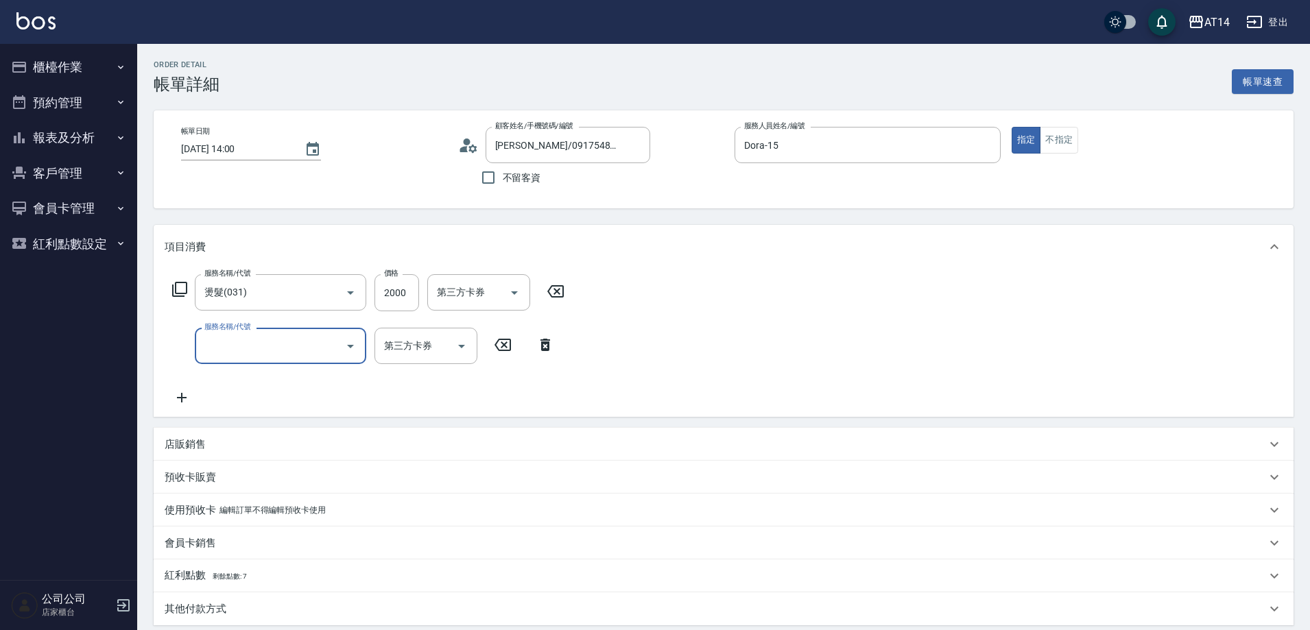
click at [241, 348] on input "服務名稱/代號" at bounding box center [270, 346] width 139 height 24
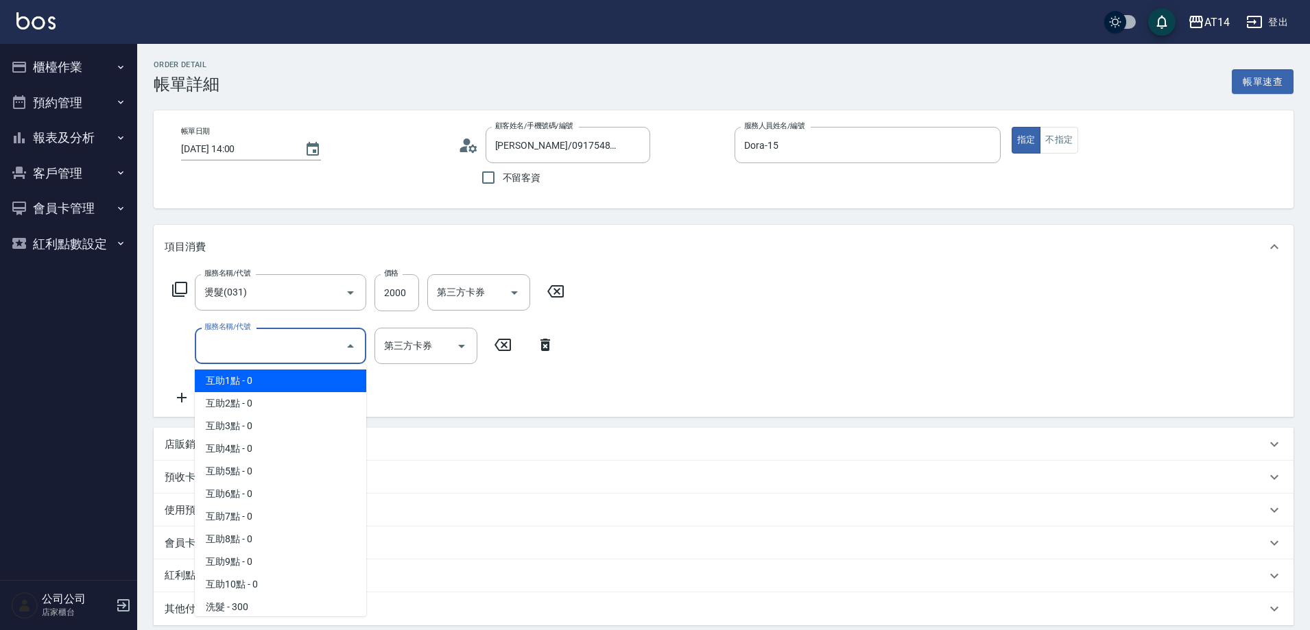
click at [259, 389] on span "互助1點 - 0" at bounding box center [280, 381] width 171 height 23
type input "互助1點(001)"
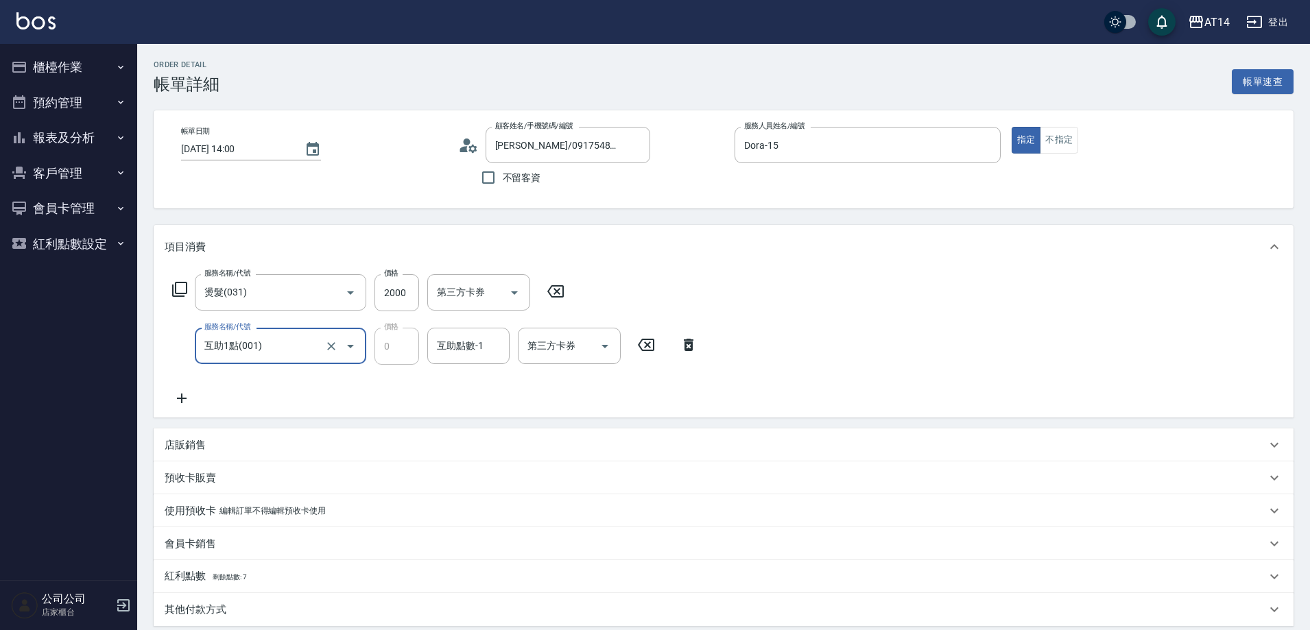
click at [189, 392] on icon at bounding box center [182, 398] width 34 height 16
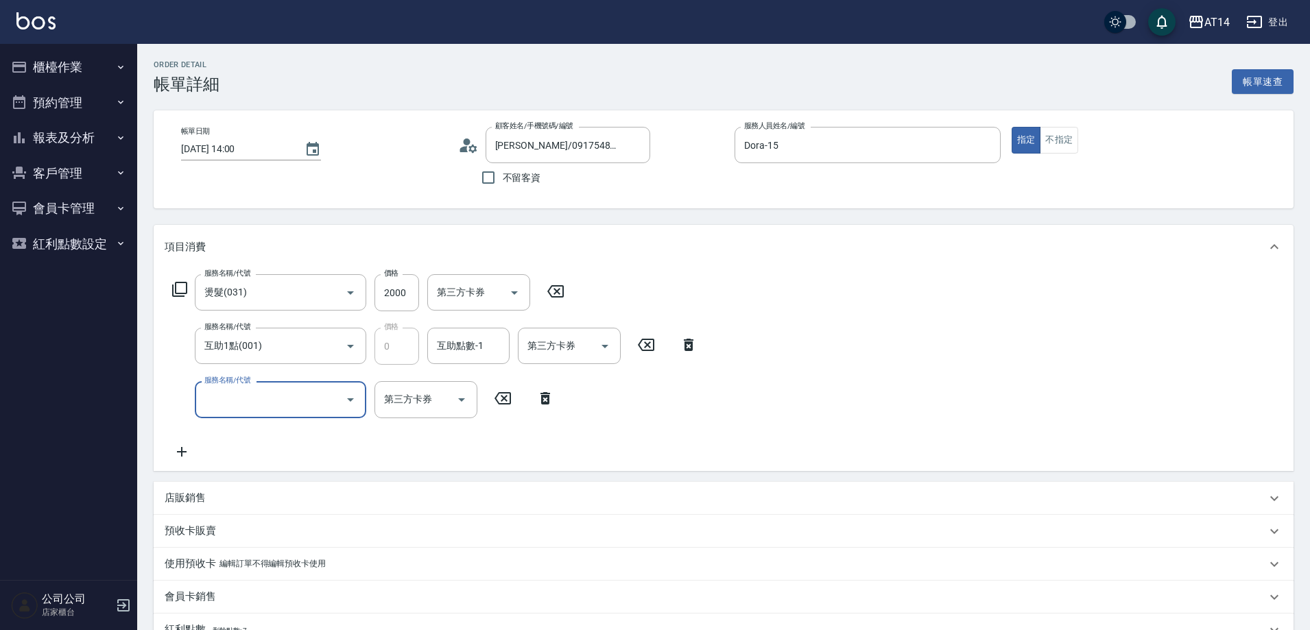
click at [254, 395] on input "服務名稱/代號" at bounding box center [270, 399] width 139 height 24
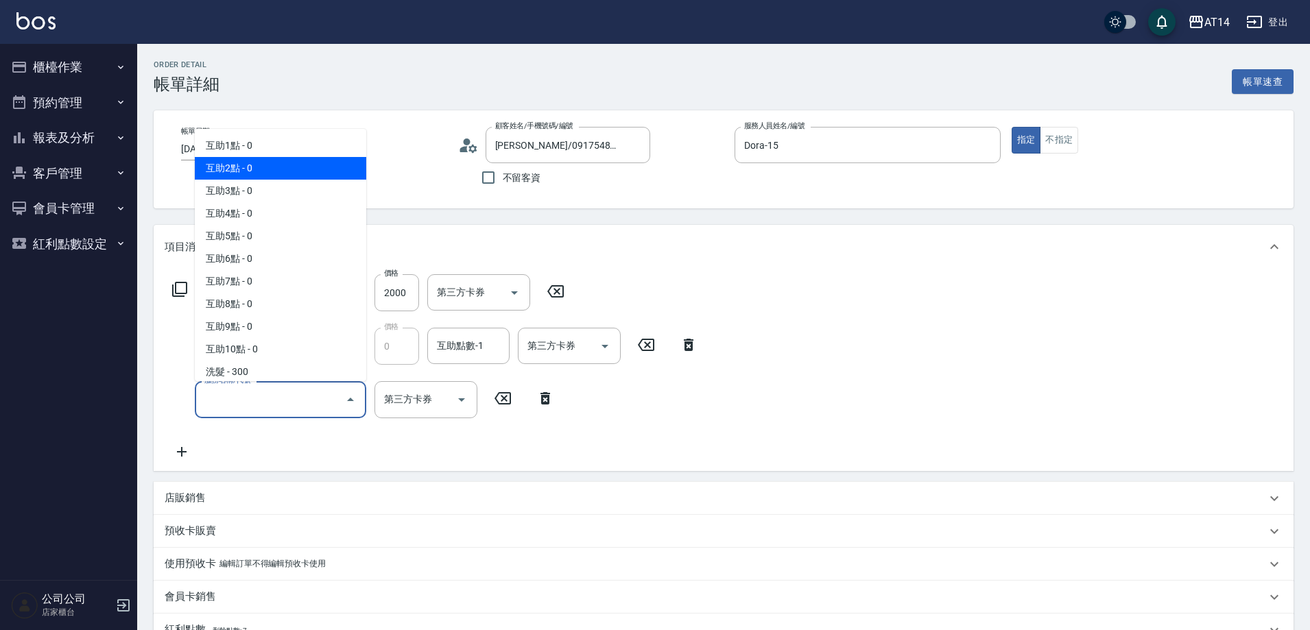
click at [285, 150] on span "互助1點 - 0" at bounding box center [280, 145] width 171 height 23
type input "互助1點(001)"
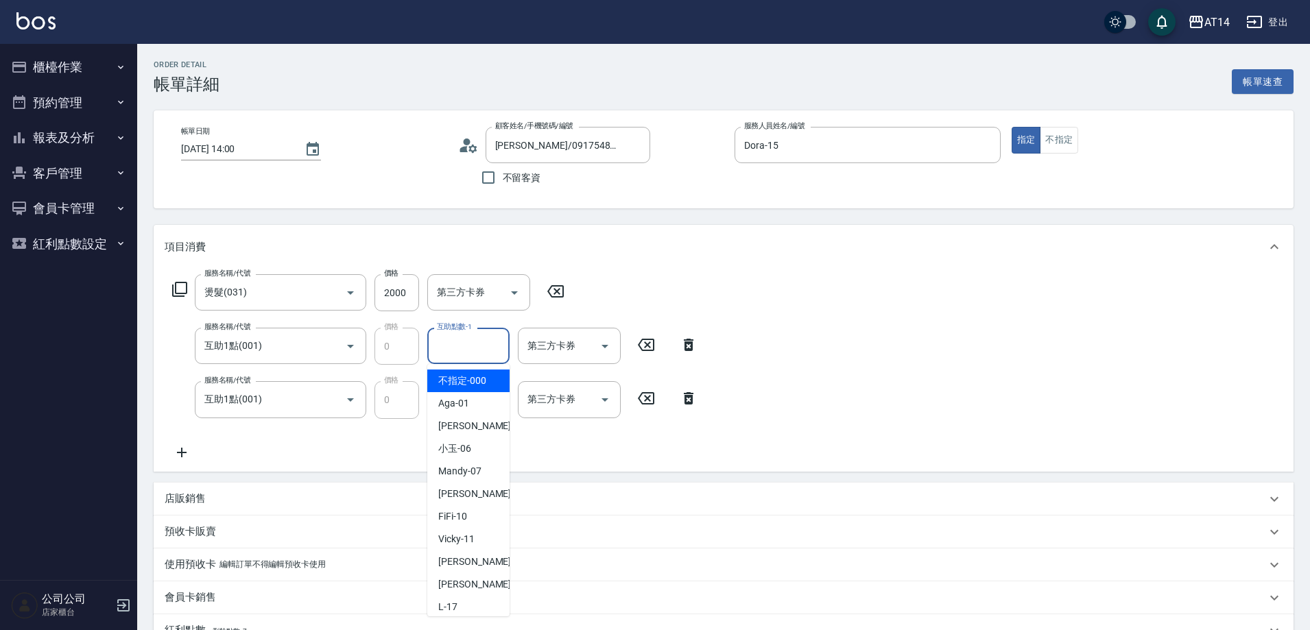
click at [446, 344] on div "互助點數-1 互助點數-1" at bounding box center [468, 346] width 82 height 36
type input "[PERSON_NAME]-20"
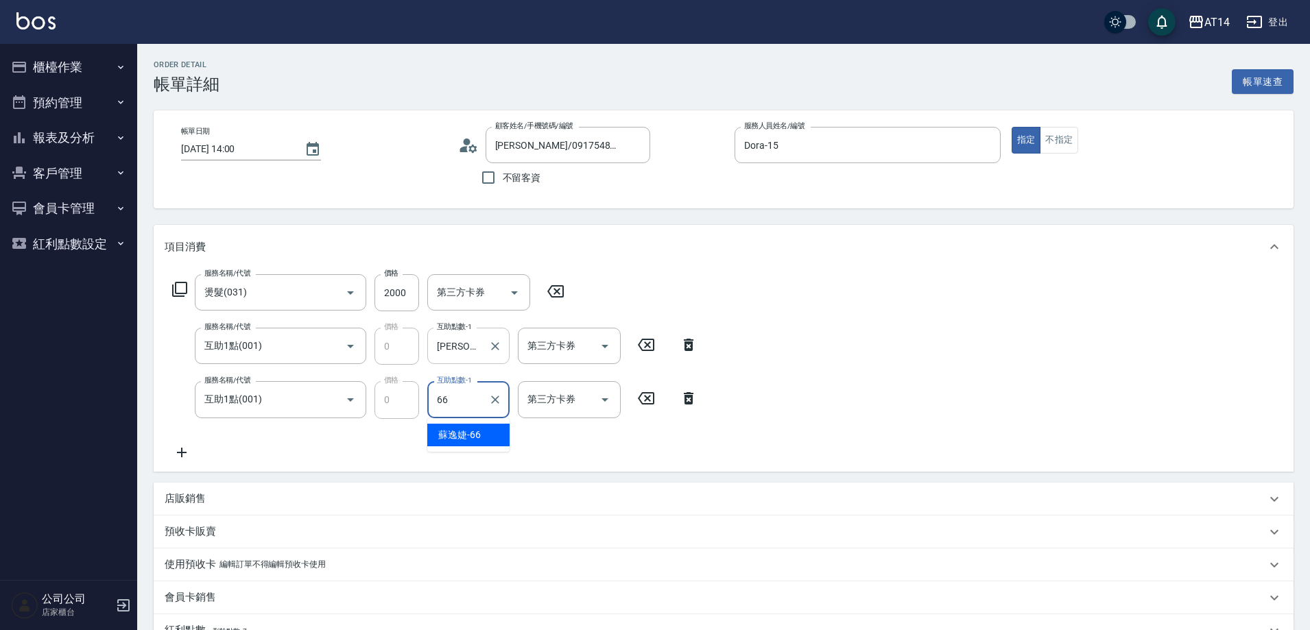
type input "蘇逸婕-66"
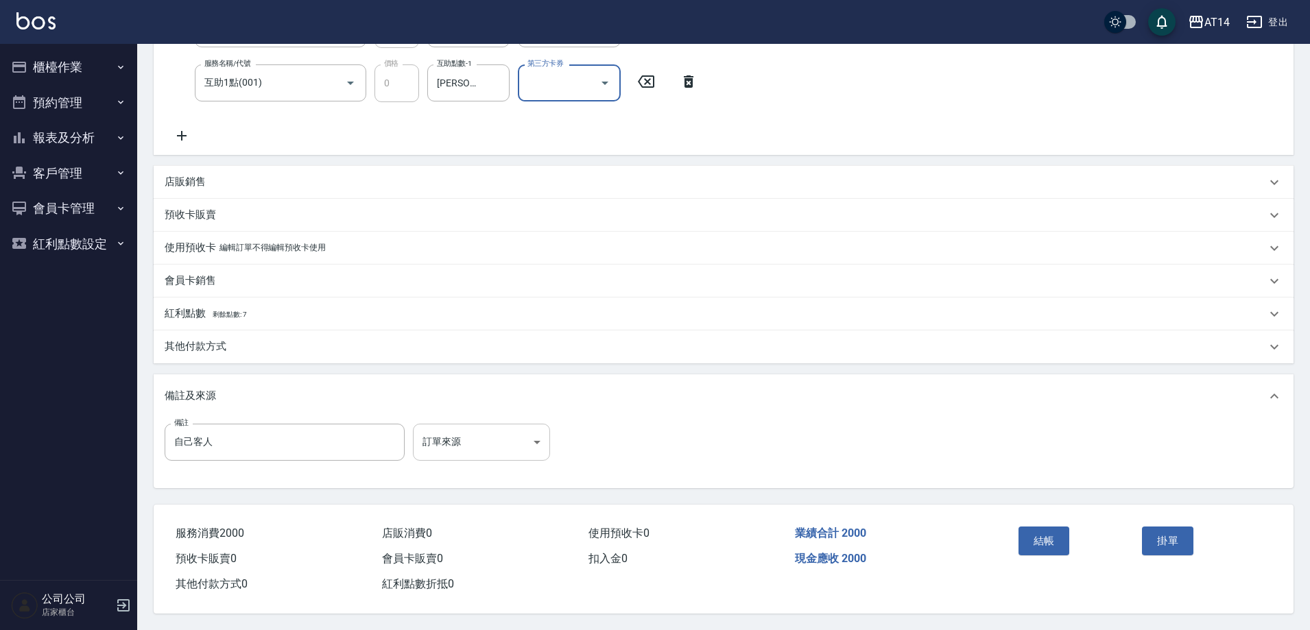
click at [467, 435] on body "AT14 登出 櫃檯作業 打帳單 帳單列表 掛單列表 現金收支登錄 材料自購登錄 每日結帳 排班表 掃碼打卡 預約管理 預約管理 單日預約紀錄 單週預約紀錄 …" at bounding box center [655, 156] width 1310 height 947
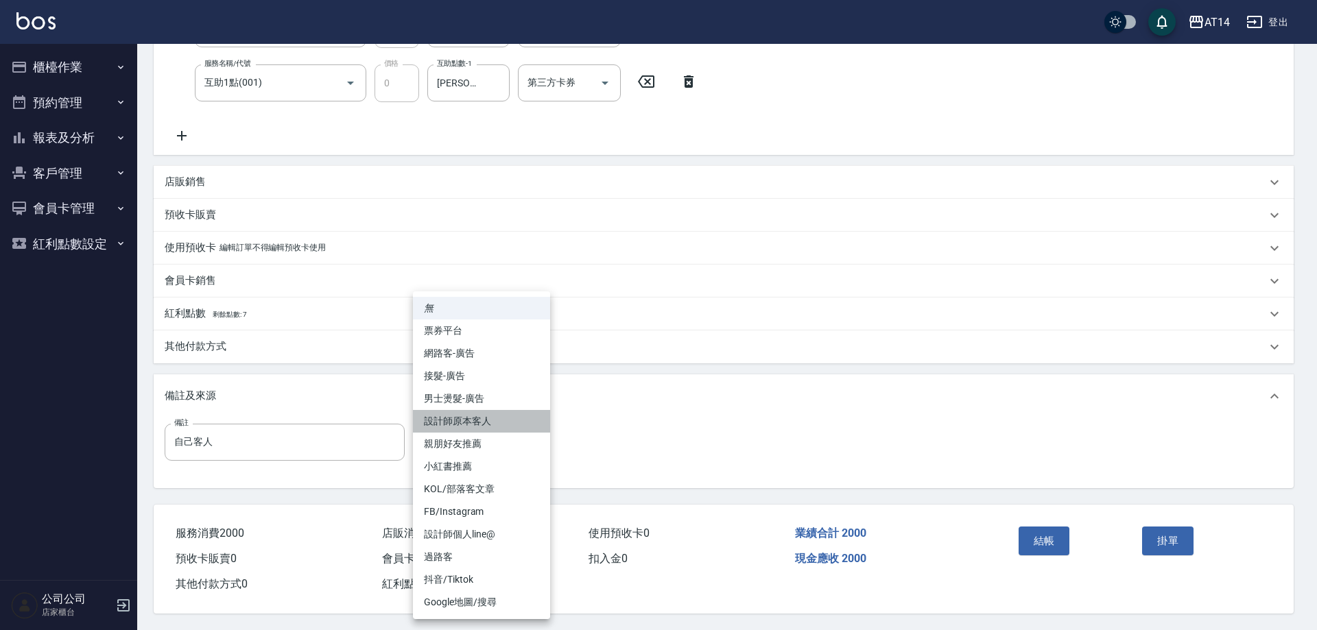
click at [512, 414] on li "設計師原本客人" at bounding box center [481, 421] width 137 height 23
type input "設計師原本客人"
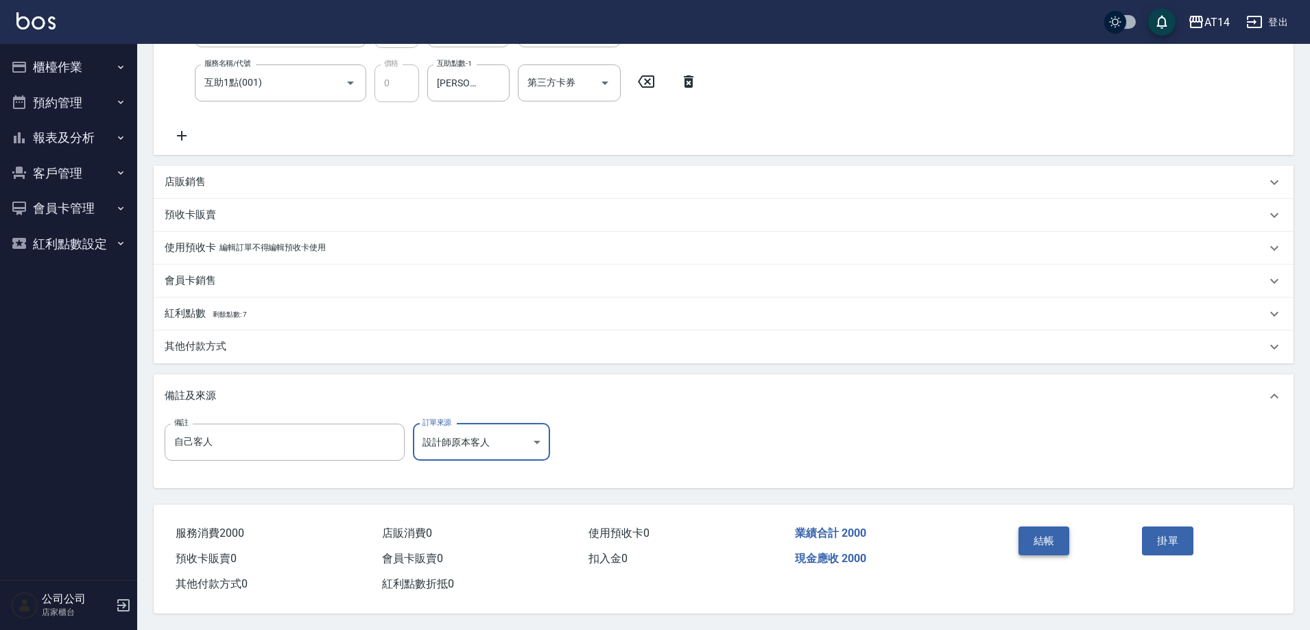
click at [1055, 544] on button "結帳" at bounding box center [1043, 541] width 51 height 29
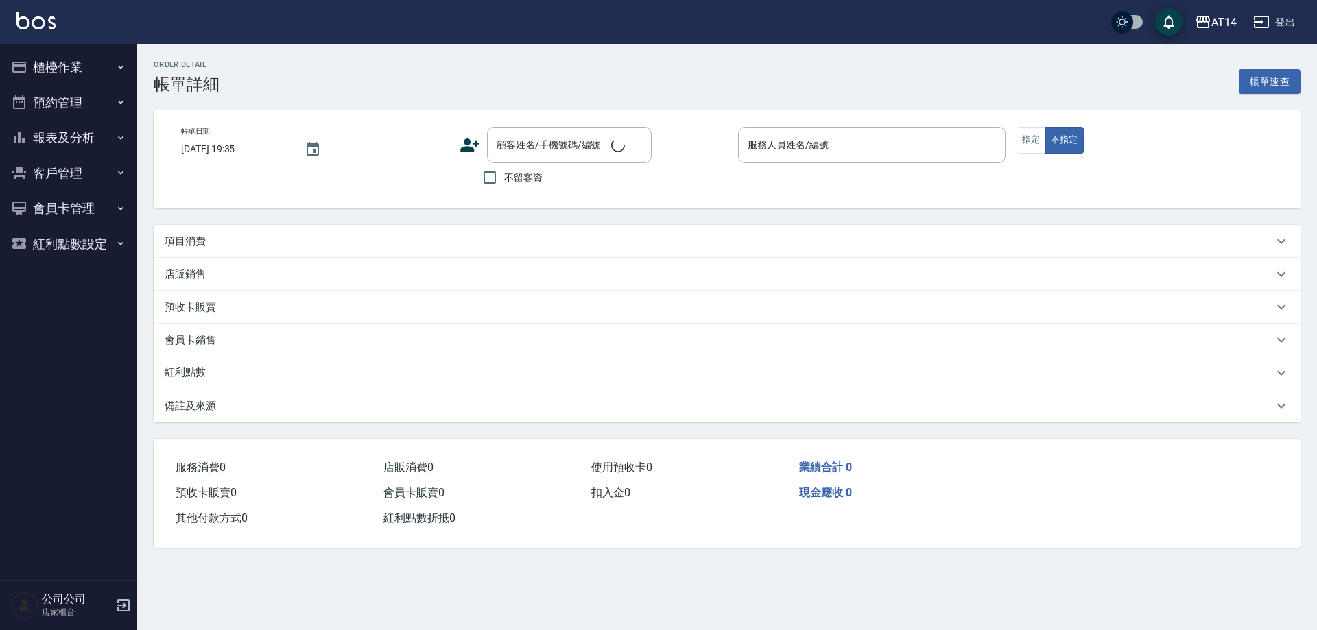
click at [257, 243] on div "項目消費" at bounding box center [719, 242] width 1108 height 14
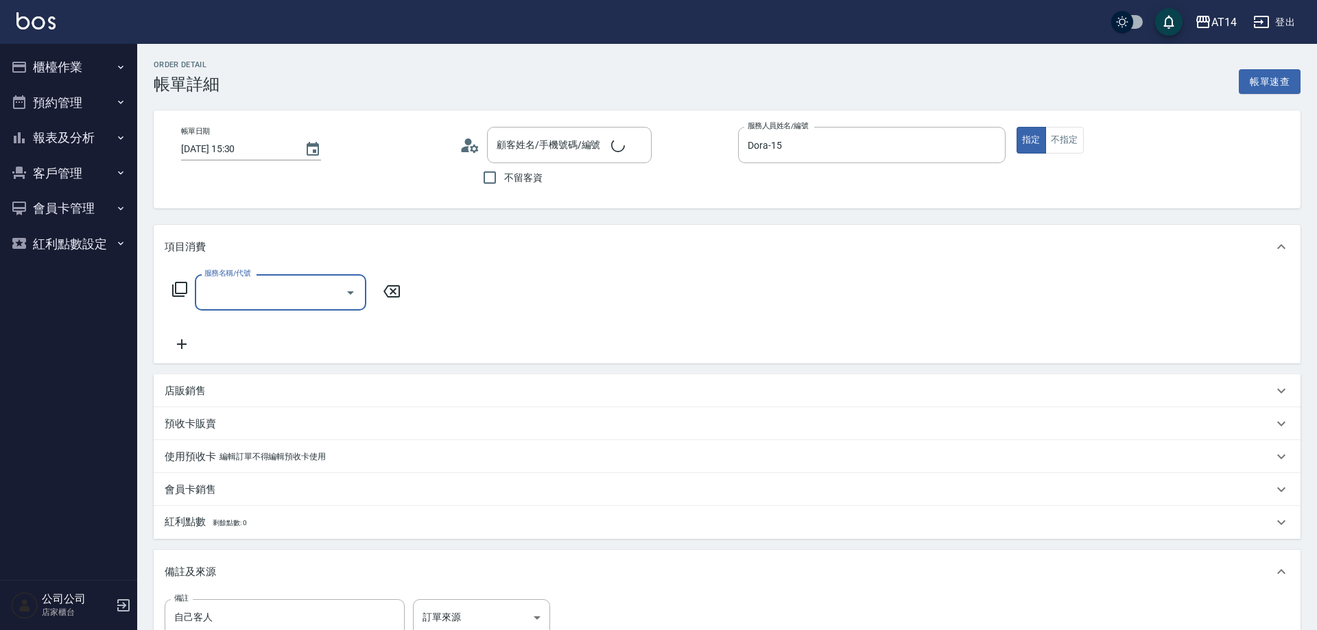
type input "[DATE] 15:30"
type input "Dora-15"
type input "自己客人"
click at [245, 284] on input "服務名稱/代號" at bounding box center [270, 292] width 139 height 24
type input "竣傑/0972199105/null"
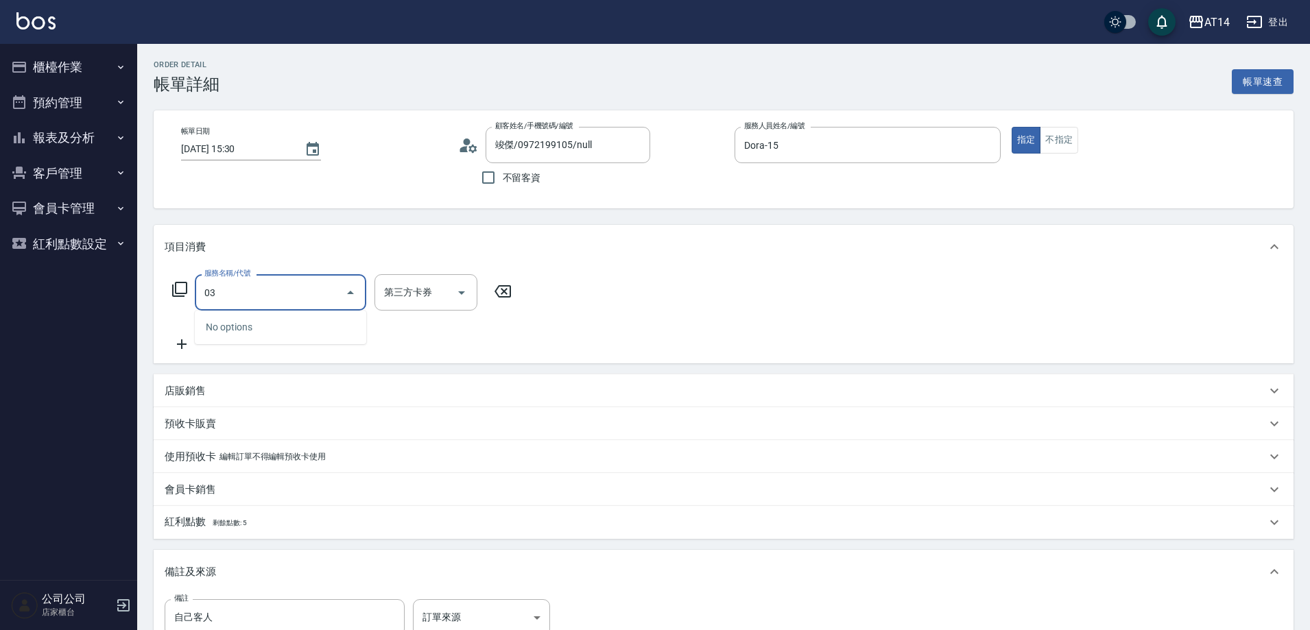
type input "031"
type input "3"
type input "燙髮(031)"
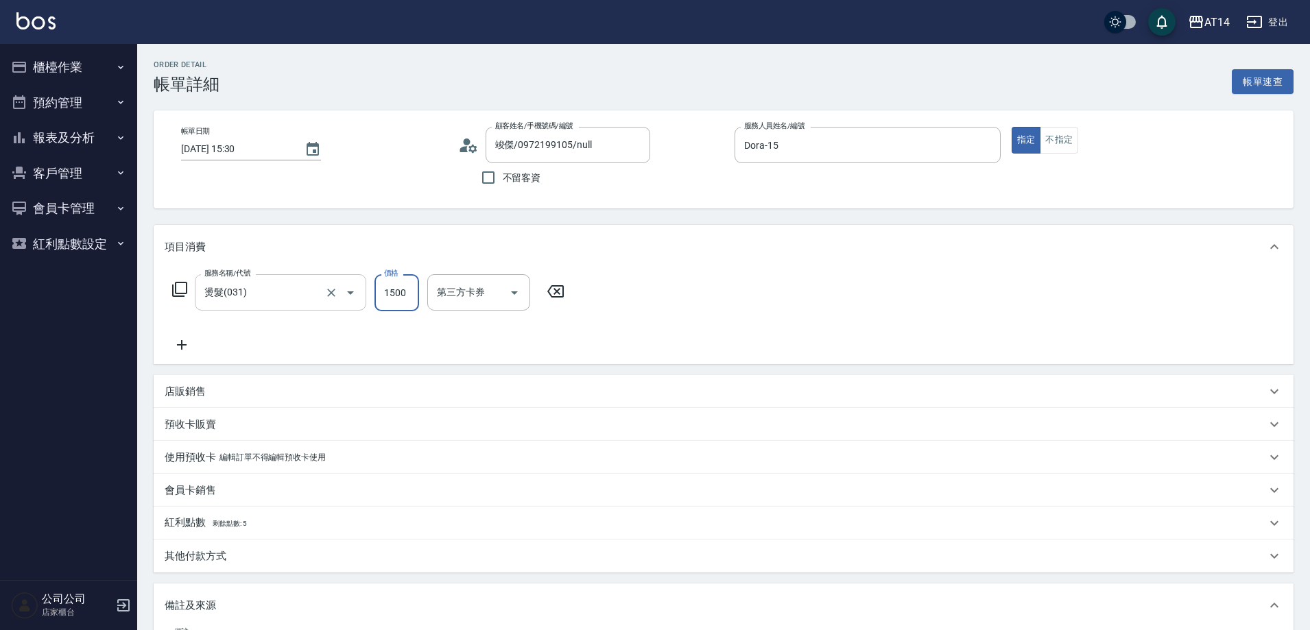
type input "2"
type input "0"
type input "289"
type input "1"
type input "2899"
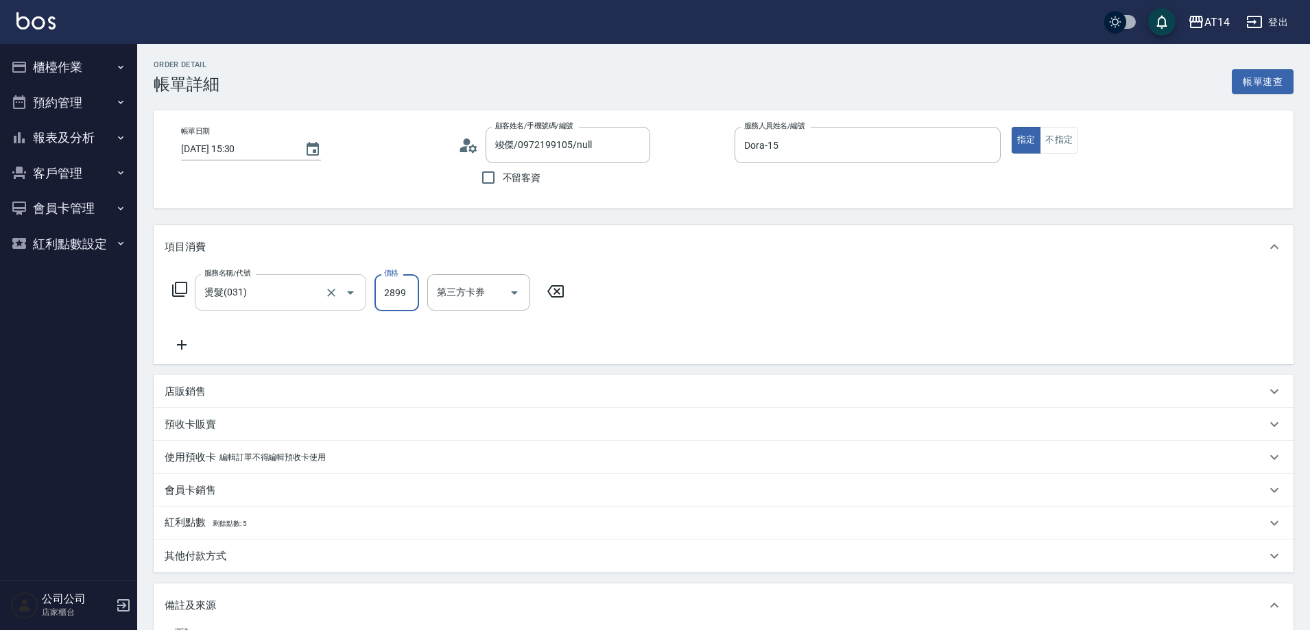
type input "6"
type input "2899"
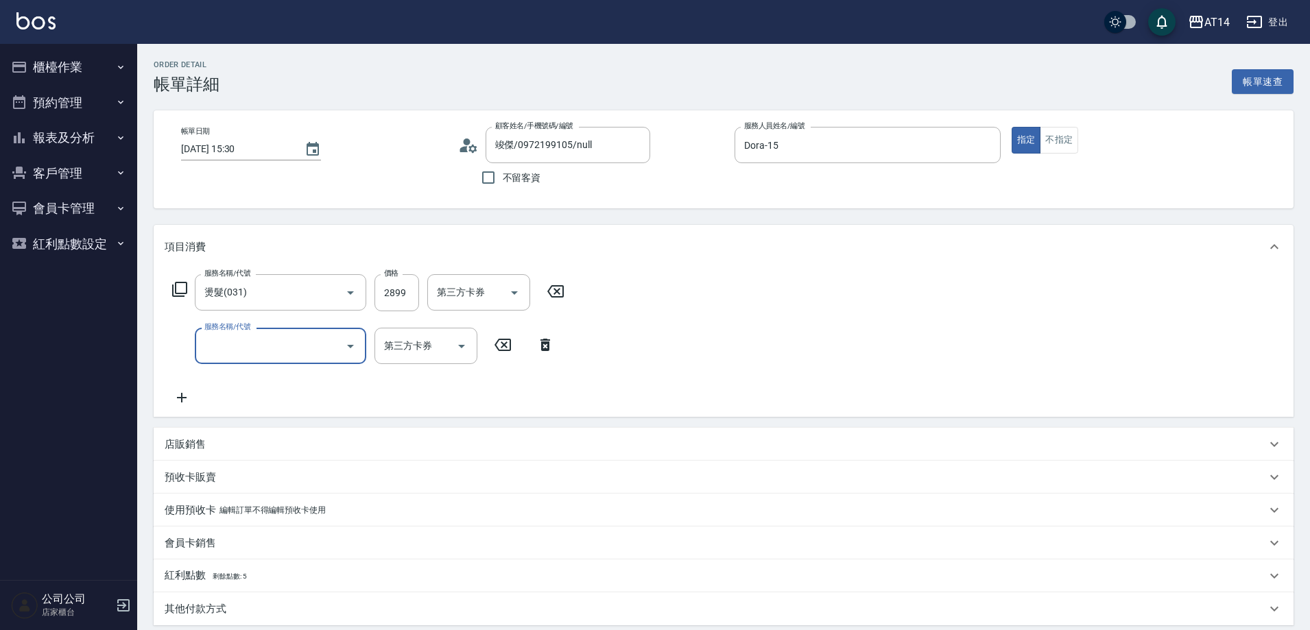
click at [298, 361] on div "服務名稱/代號" at bounding box center [280, 346] width 171 height 36
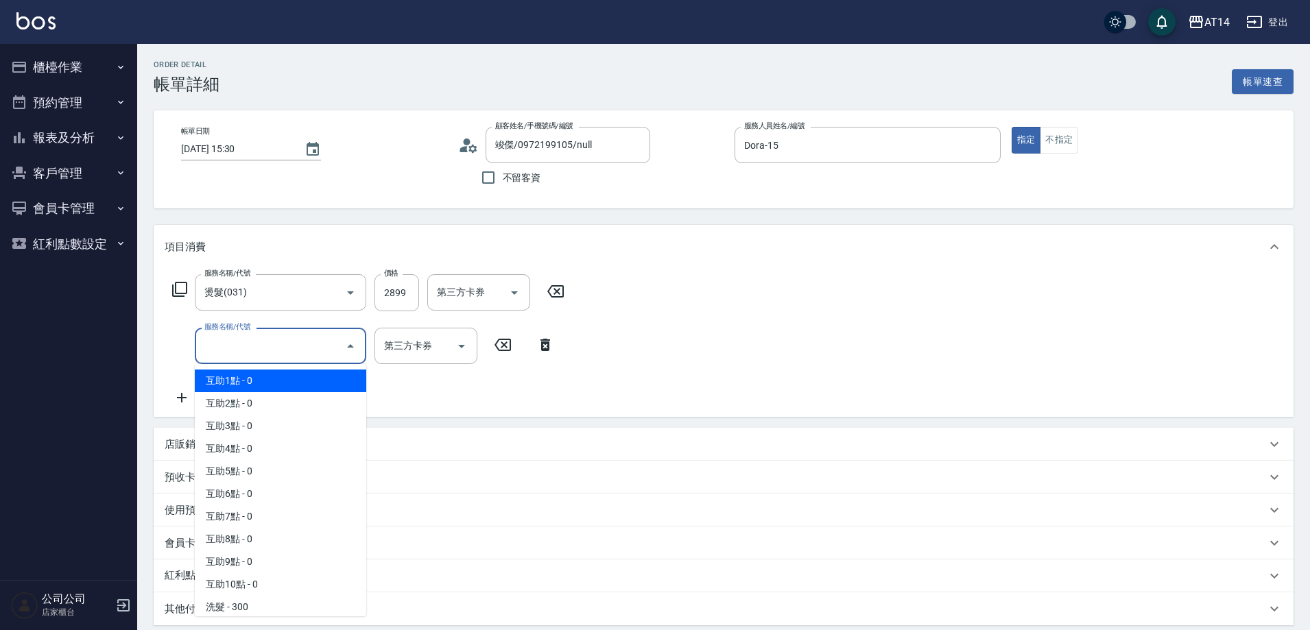
click at [289, 385] on span "互助1點 - 0" at bounding box center [280, 381] width 171 height 23
type input "互助1點(001)"
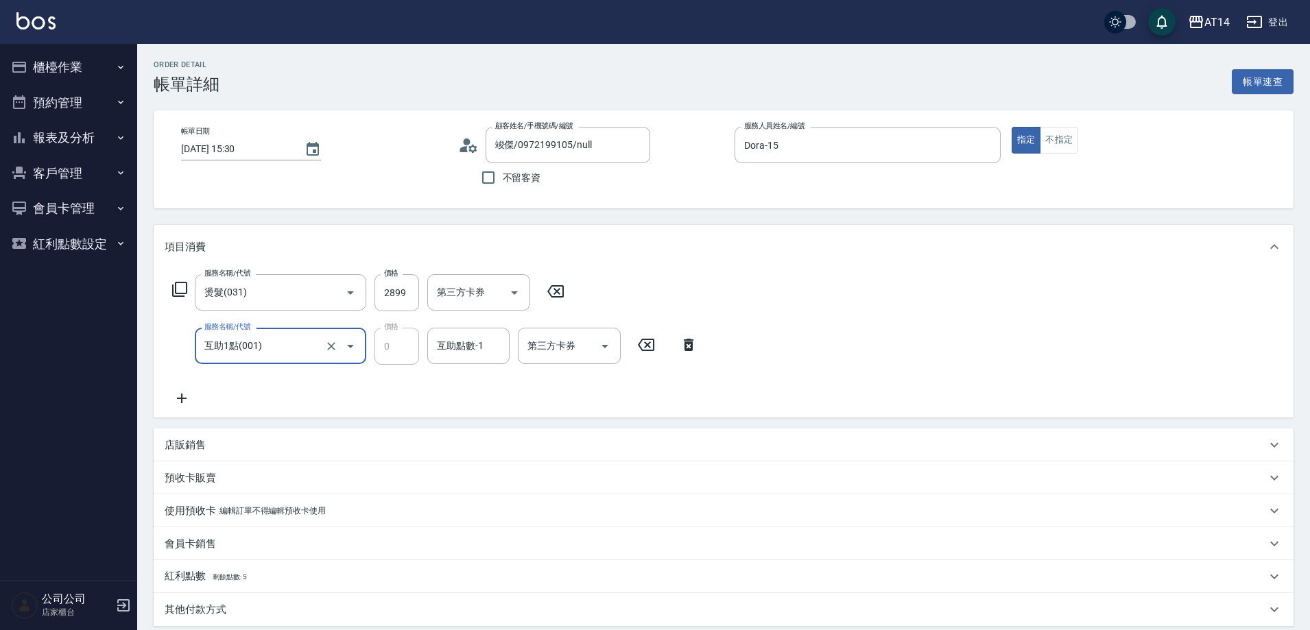
click at [197, 392] on icon at bounding box center [182, 398] width 34 height 16
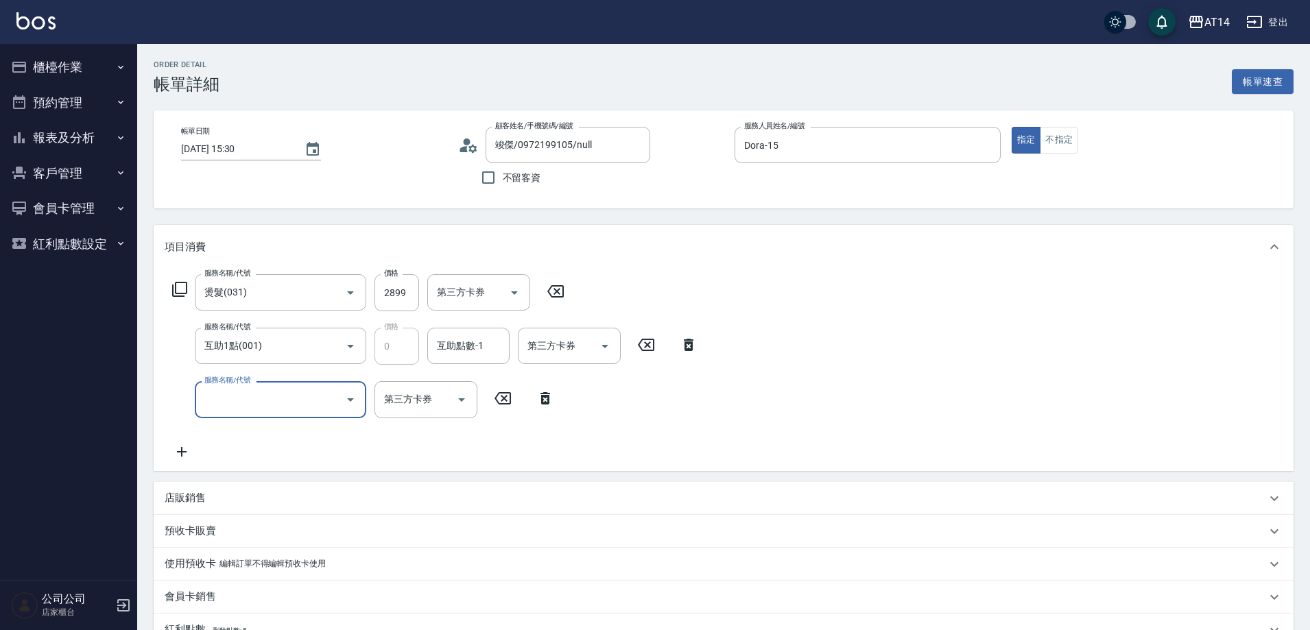
click at [256, 398] on input "服務名稱/代號" at bounding box center [270, 399] width 139 height 24
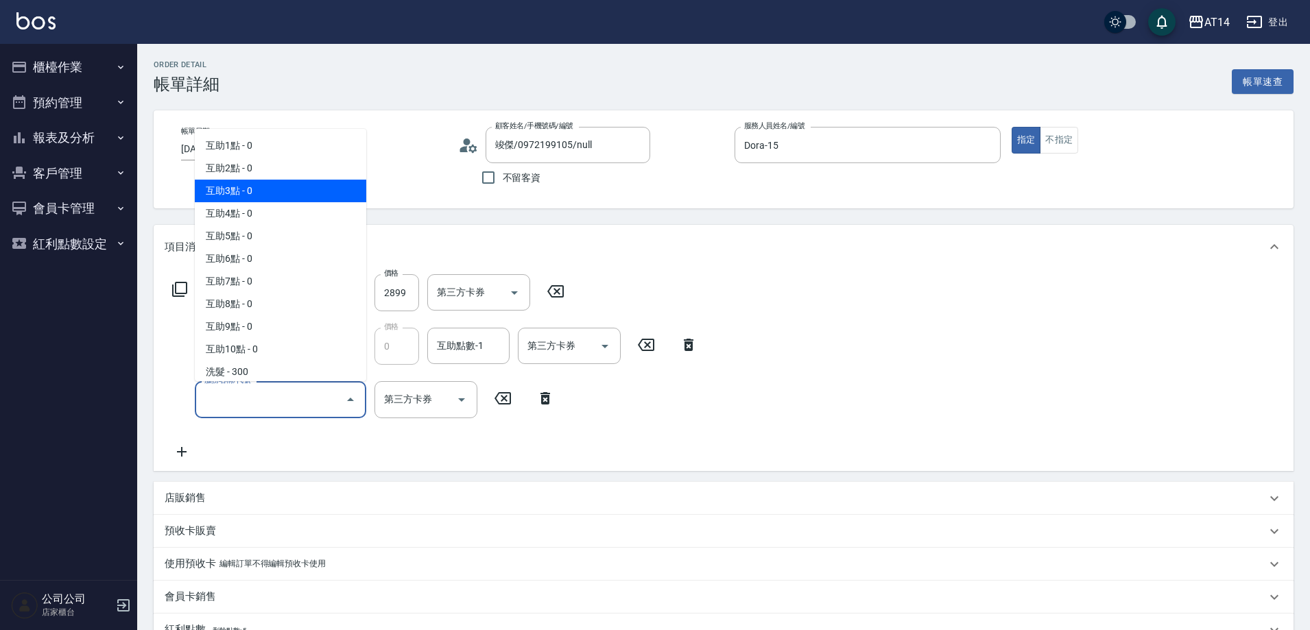
click at [254, 193] on span "互助3點 - 0" at bounding box center [280, 191] width 171 height 23
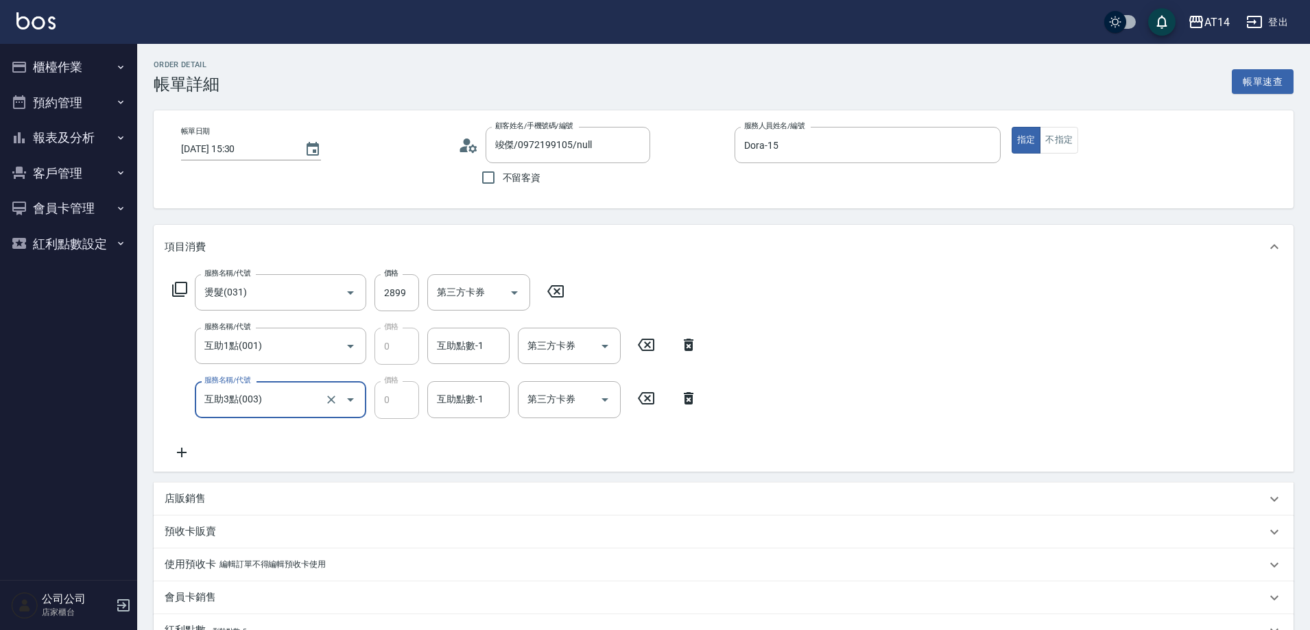
click at [283, 390] on input "互助3點(003)" at bounding box center [261, 399] width 121 height 24
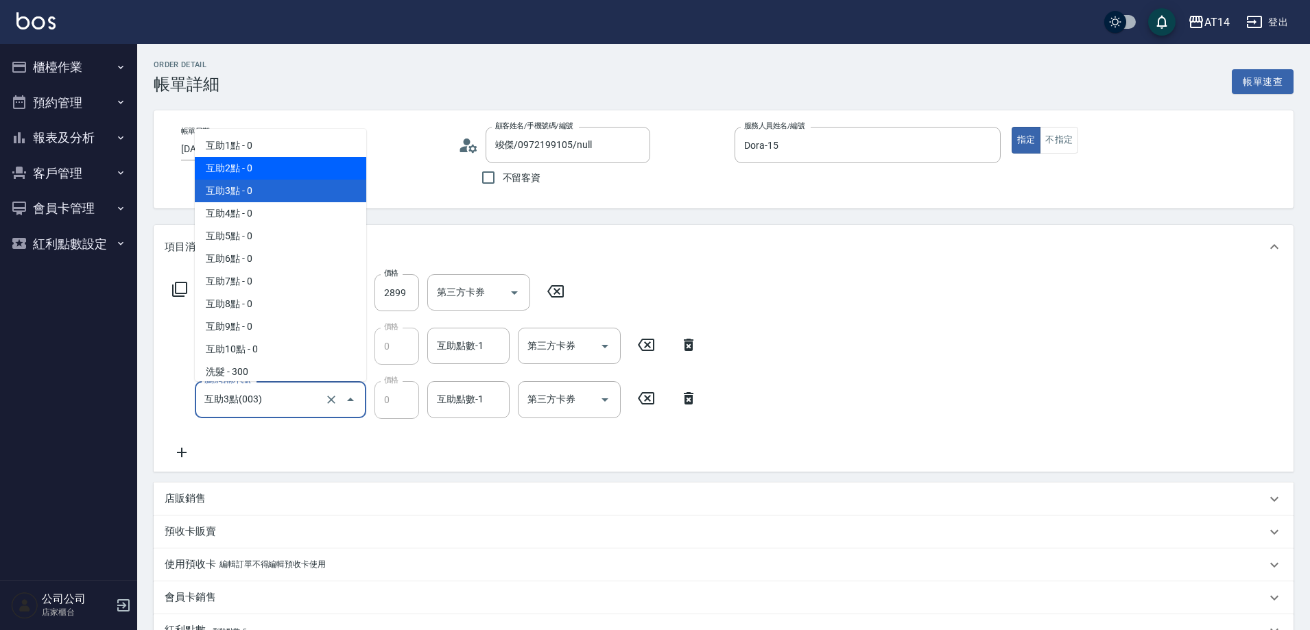
click at [288, 175] on span "互助2點 - 0" at bounding box center [280, 168] width 171 height 23
type input "互助2點(002)"
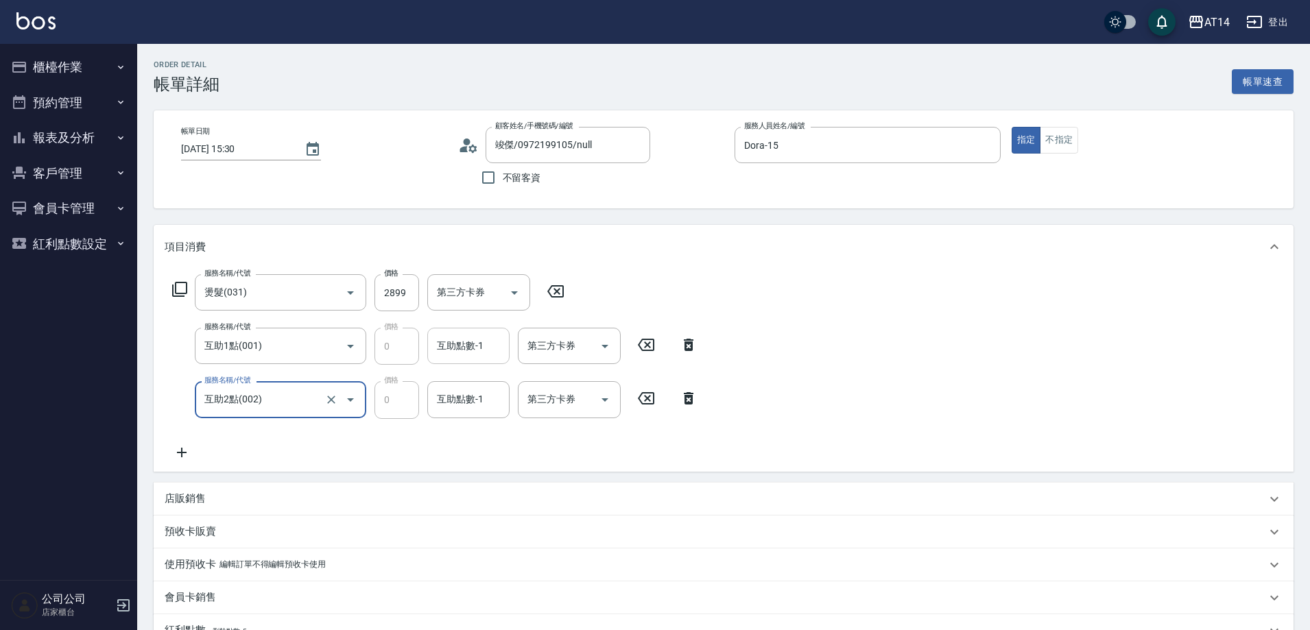
click at [475, 355] on input "互助點數-1" at bounding box center [468, 346] width 70 height 24
type input "蘇逸婕-66"
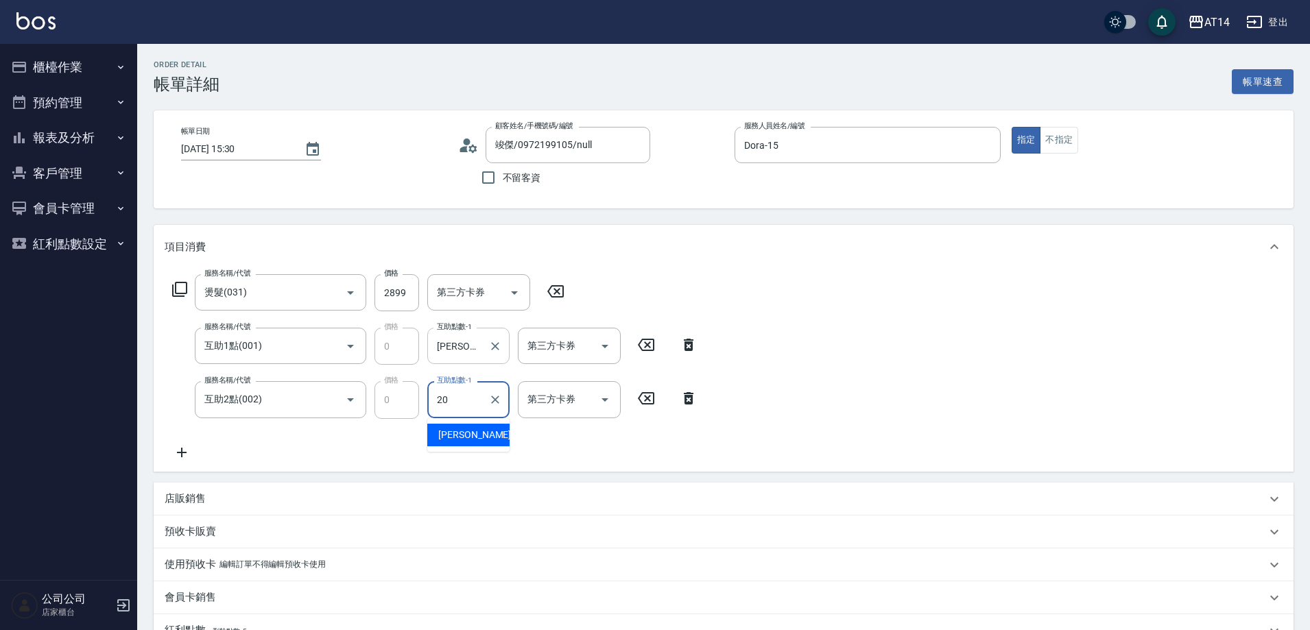
type input "[PERSON_NAME]-20"
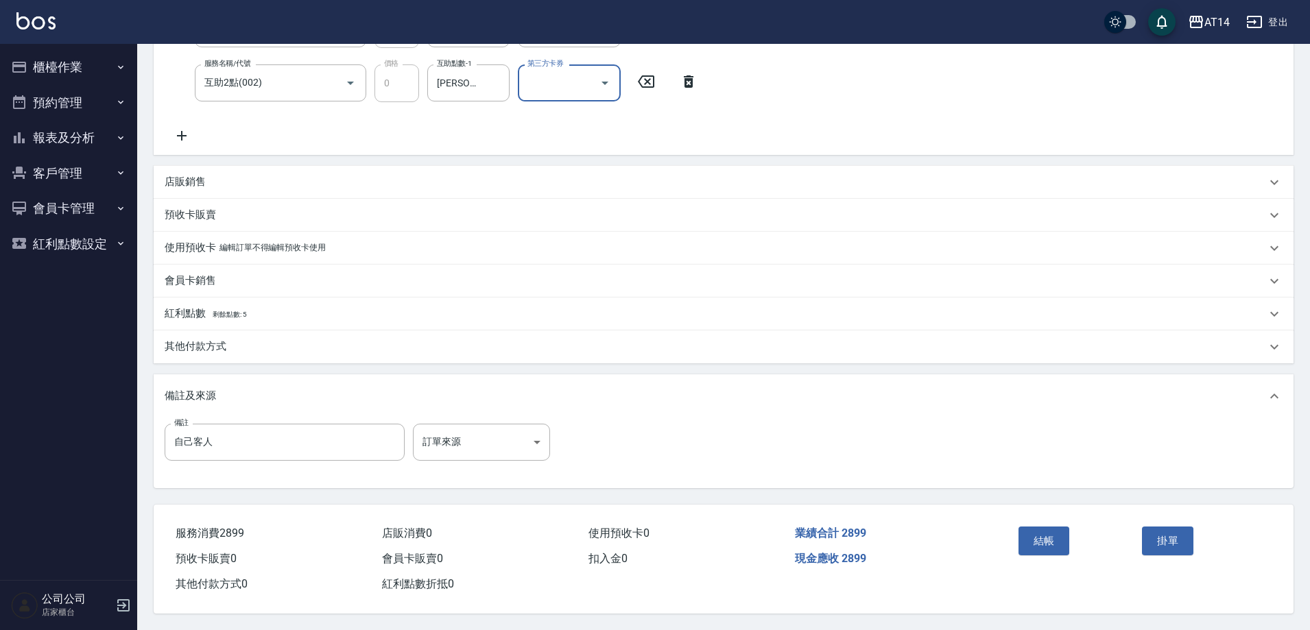
scroll to position [323, 0]
click at [346, 444] on input "自己客人" at bounding box center [285, 442] width 240 height 37
click at [243, 354] on div "其他付款方式" at bounding box center [724, 347] width 1140 height 33
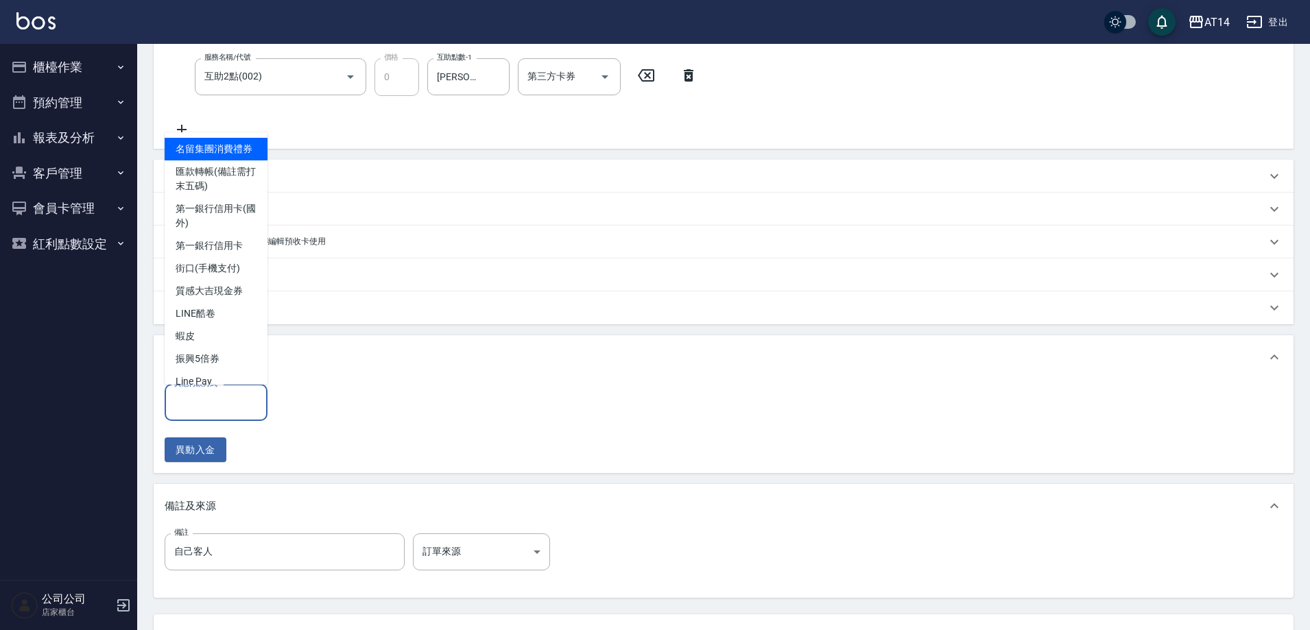
click at [236, 403] on input "其他付款方式" at bounding box center [216, 403] width 91 height 24
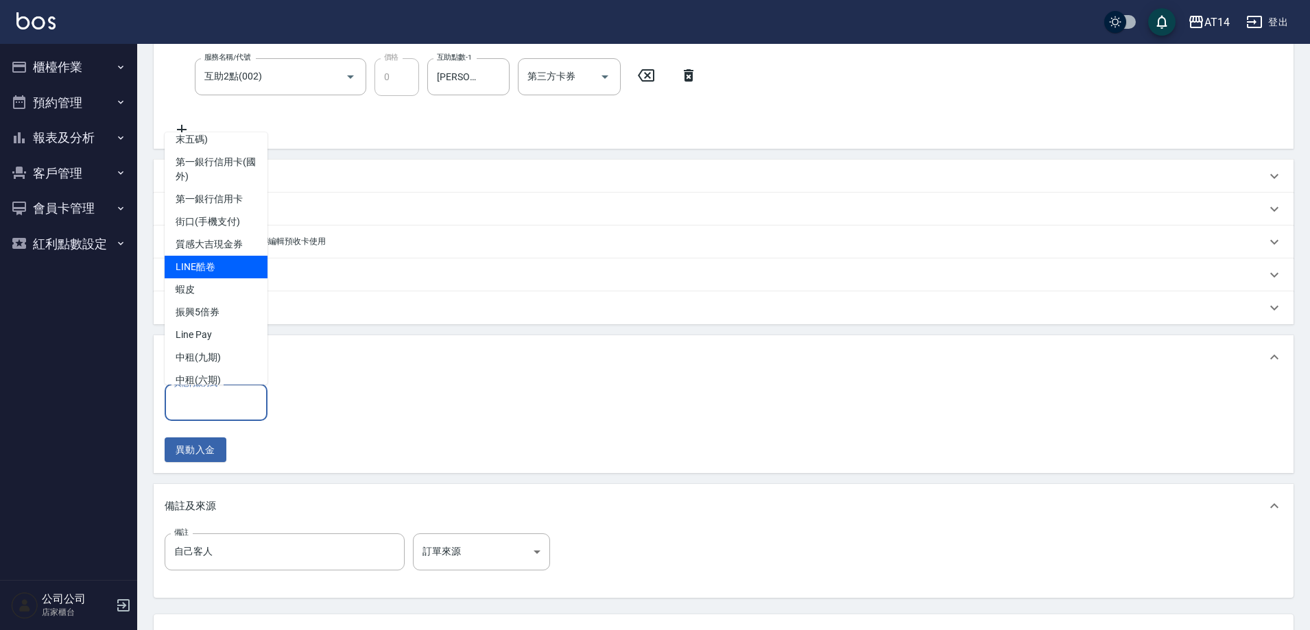
scroll to position [96, 0]
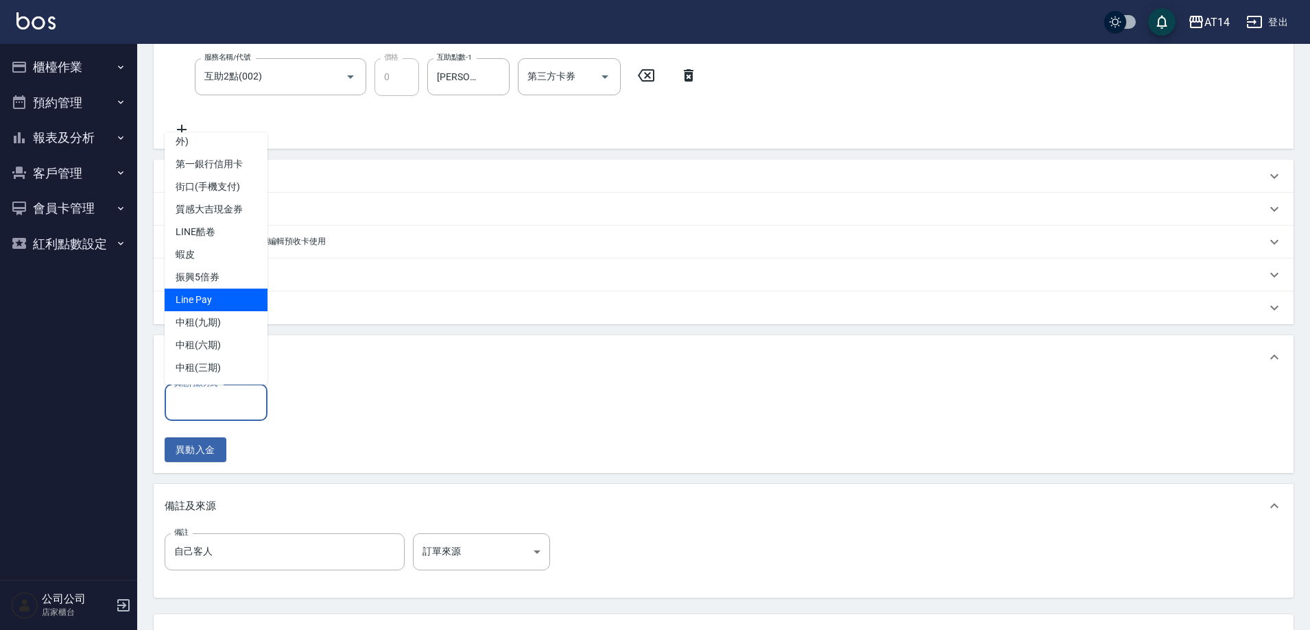
click at [226, 300] on span "Line Pay" at bounding box center [216, 300] width 103 height 23
type input "Line Pay"
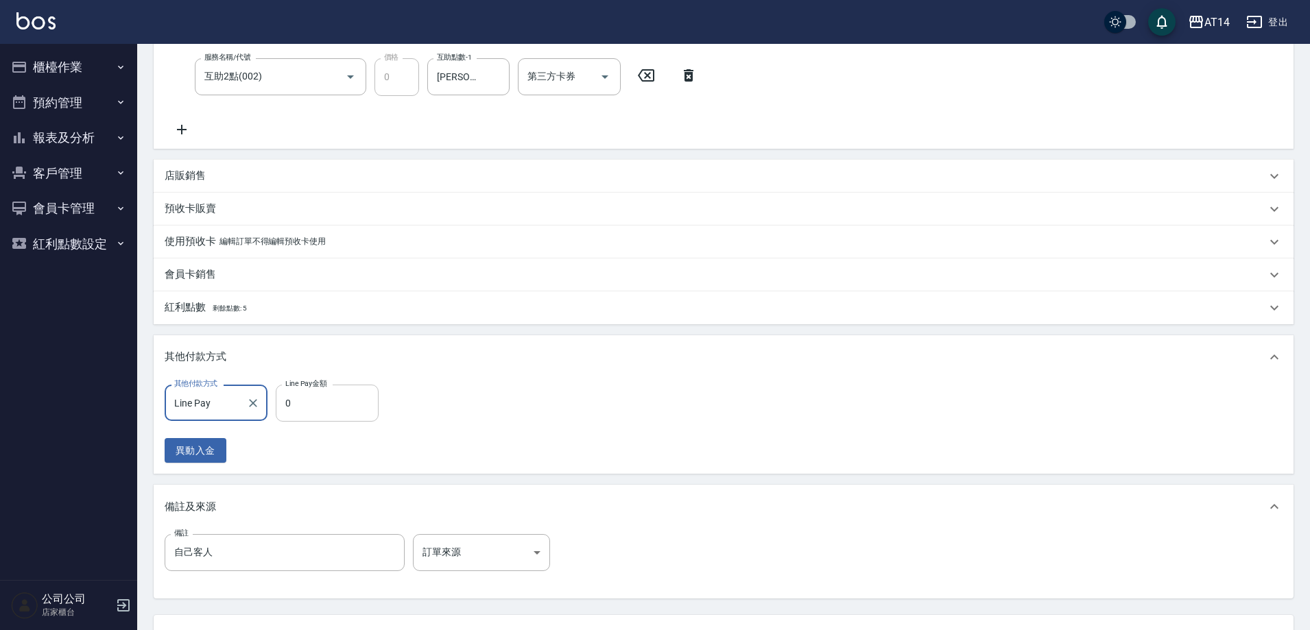
click at [339, 416] on input "0" at bounding box center [327, 403] width 103 height 37
type input "289"
type input "5"
type input "2899"
type input "0"
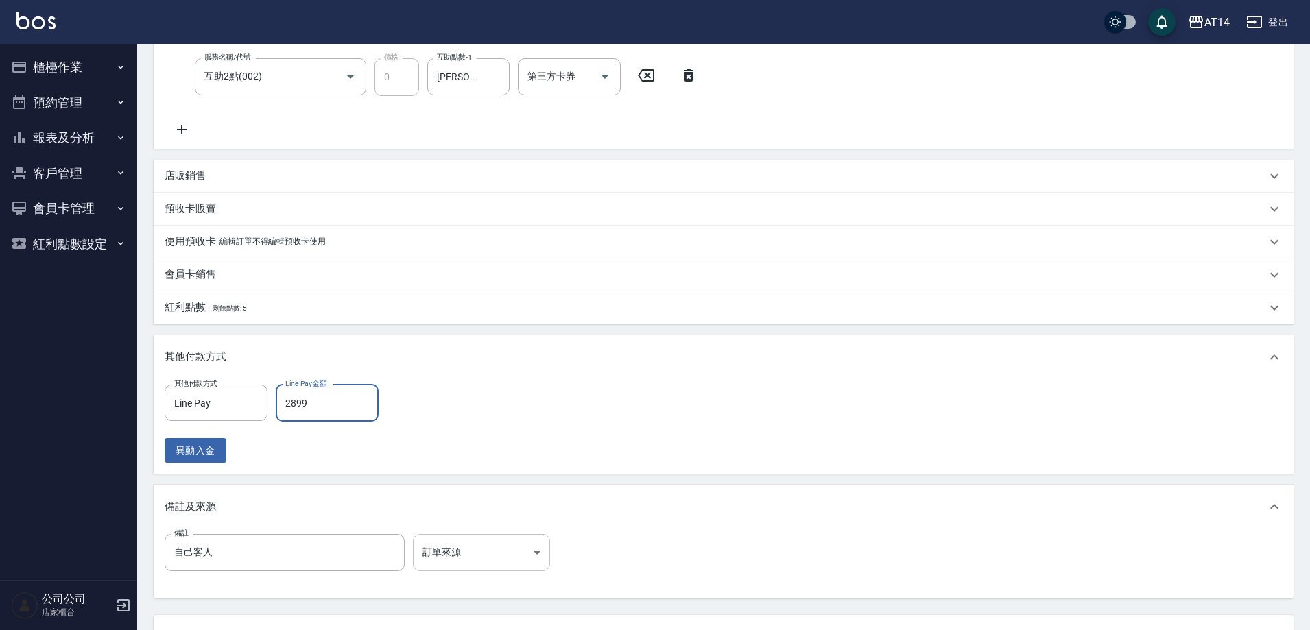
type input "2899"
click at [484, 555] on body "AT14 登出 櫃檯作業 打帳單 帳單列表 掛單列表 現金收支登錄 材料自購登錄 每日結帳 排班表 掃碼打卡 預約管理 預約管理 單日預約紀錄 單週預約紀錄 …" at bounding box center [655, 209] width 1310 height 1064
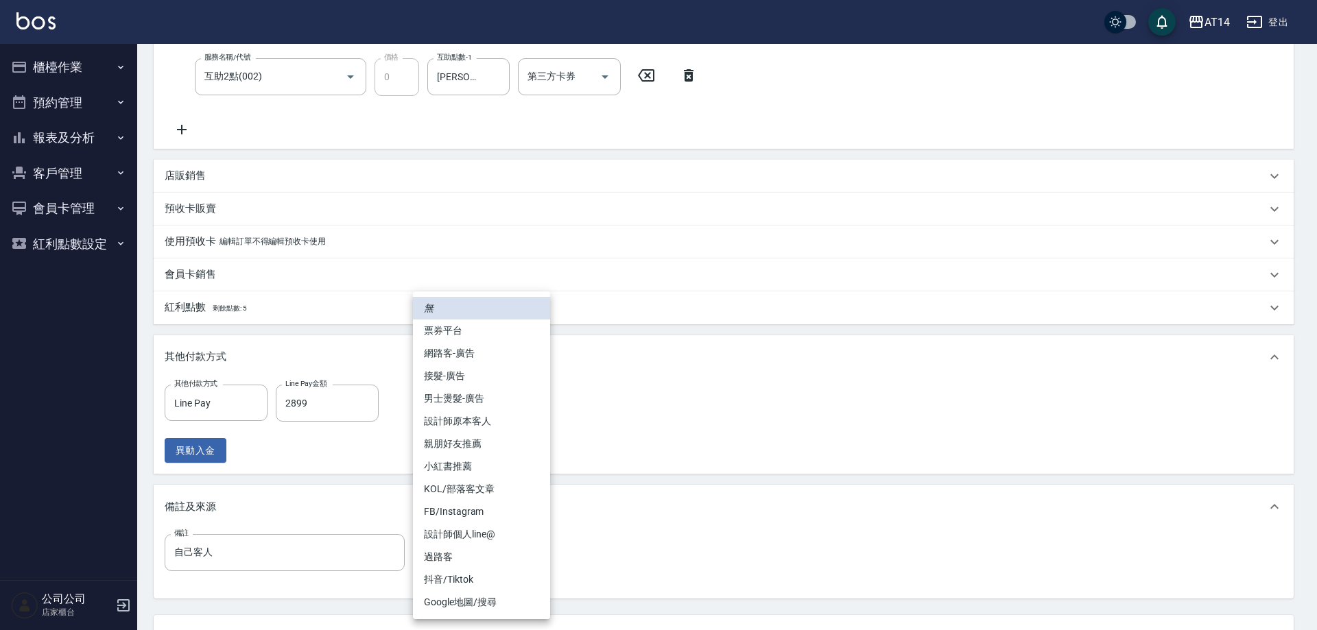
click at [499, 427] on li "設計師原本客人" at bounding box center [481, 421] width 137 height 23
type input "設計師原本客人"
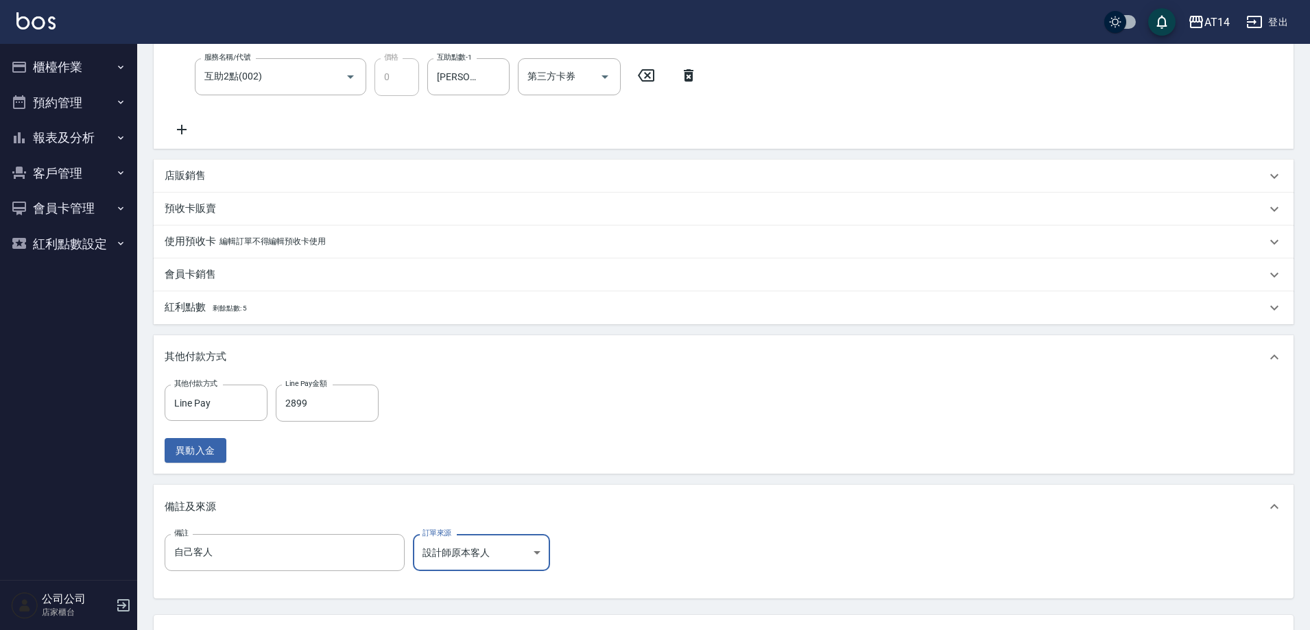
click at [309, 560] on input "自己客人" at bounding box center [285, 552] width 240 height 37
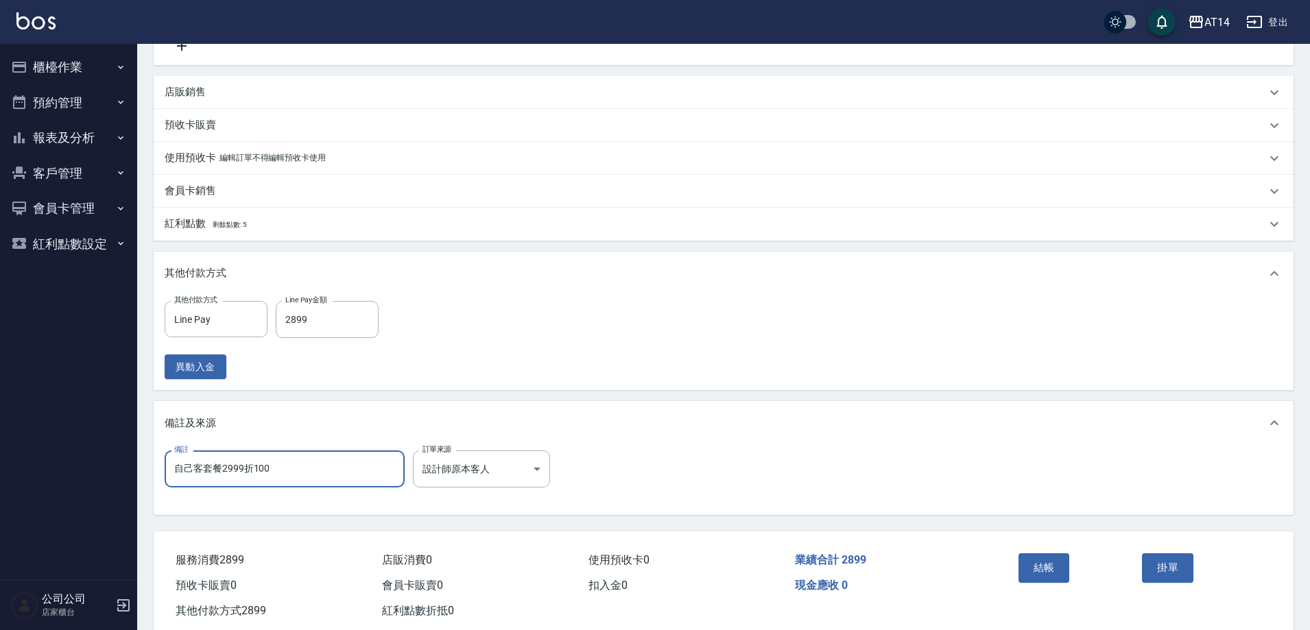
scroll to position [440, 0]
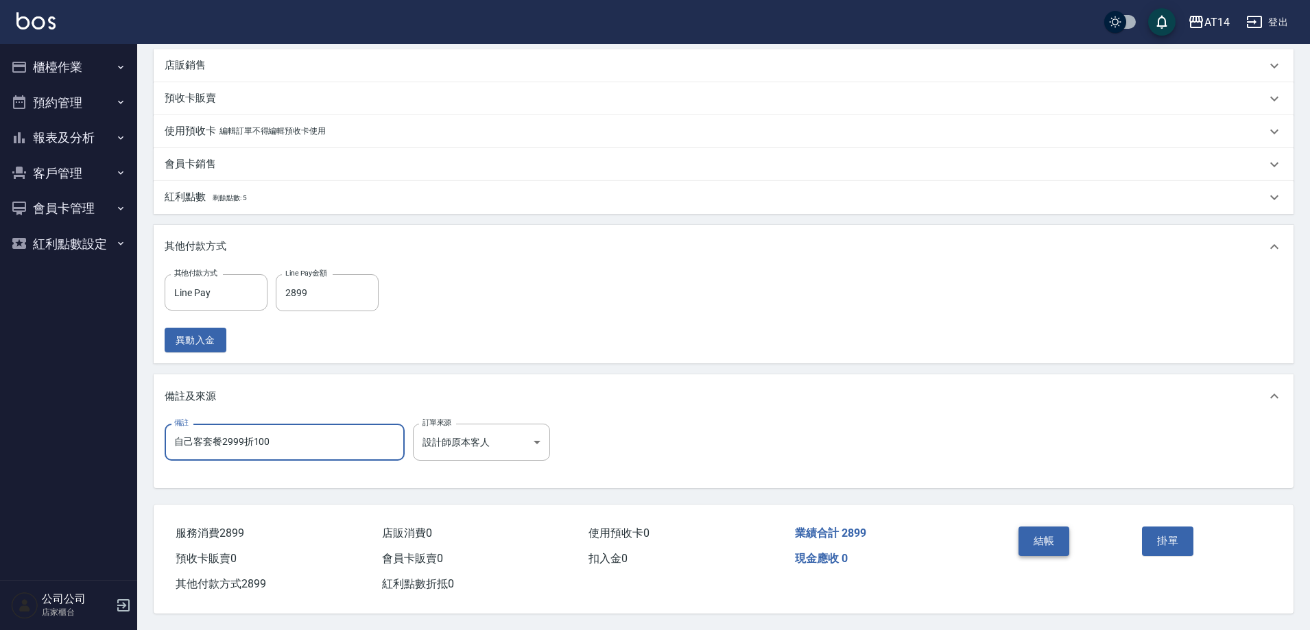
type input "自己客套餐2999折100"
click at [1055, 542] on button "結帳" at bounding box center [1043, 541] width 51 height 29
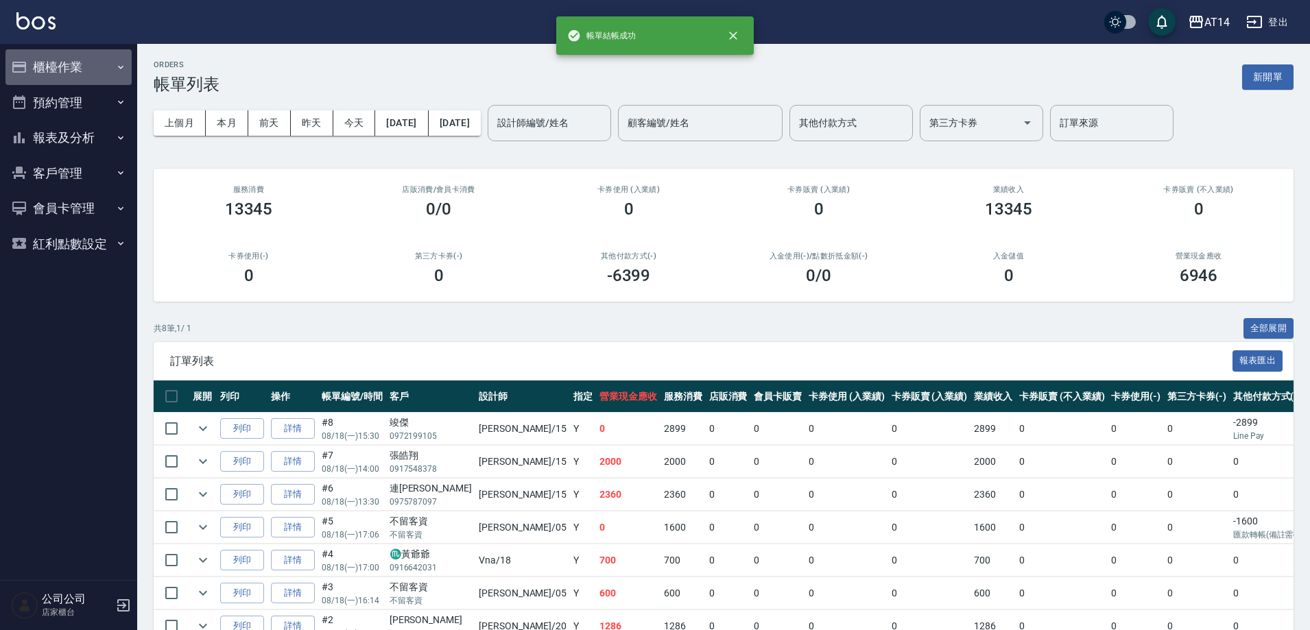
click at [101, 67] on button "櫃檯作業" at bounding box center [68, 67] width 126 height 36
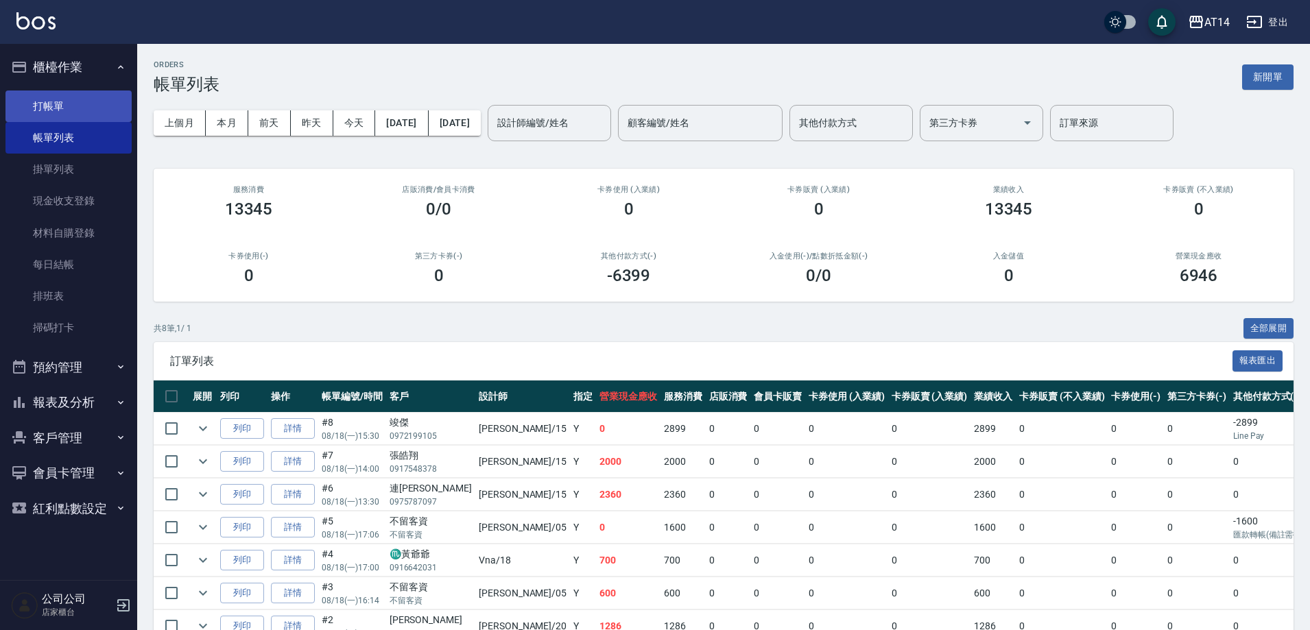
click at [106, 104] on link "打帳單" at bounding box center [68, 107] width 126 height 32
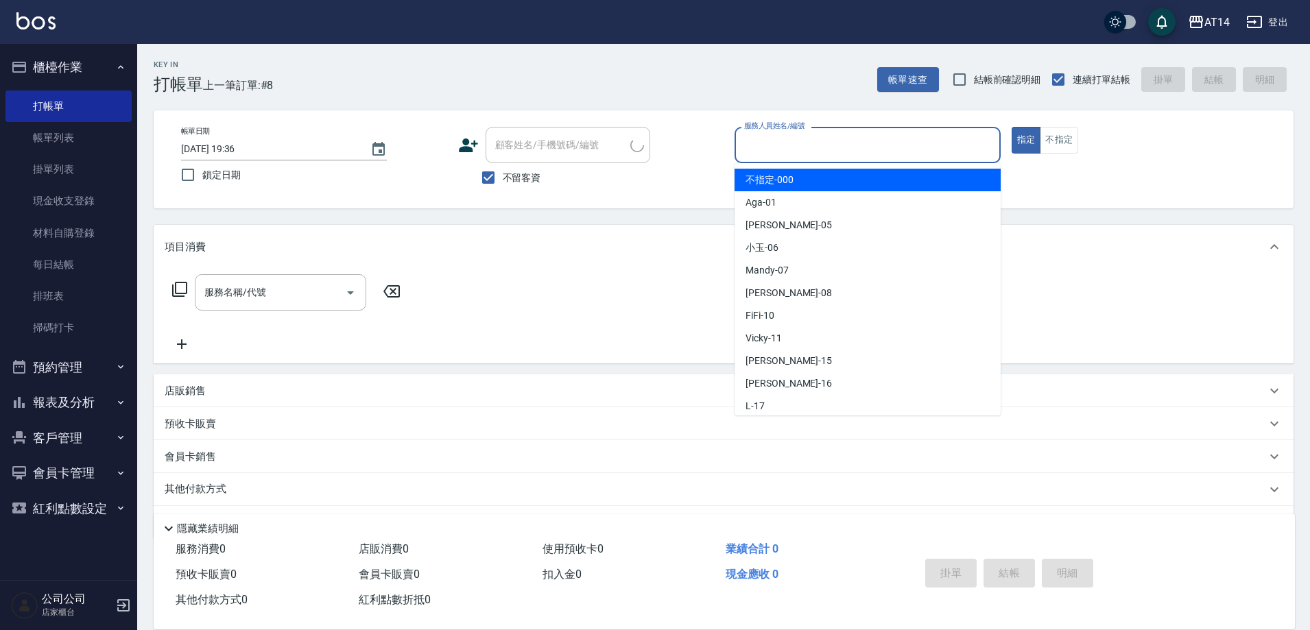
click at [888, 147] on input "服務人員姓名/編號" at bounding box center [868, 145] width 254 height 24
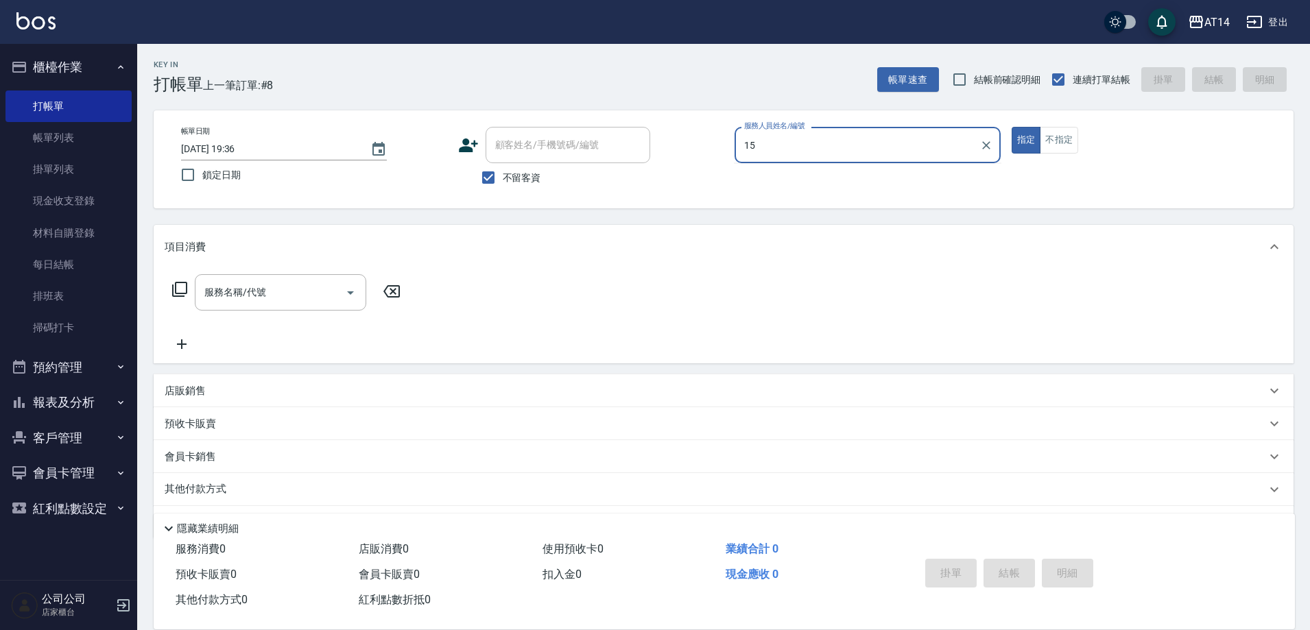
type input "Dora-15"
type button "true"
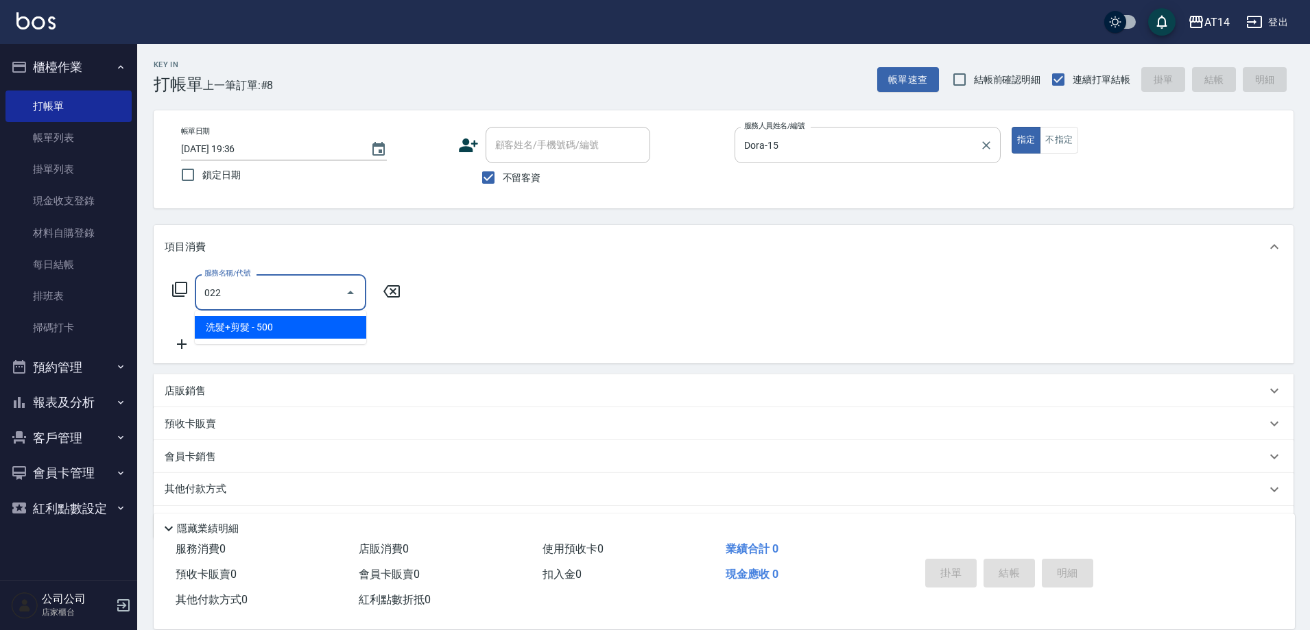
type input "洗髮+剪髮(022)"
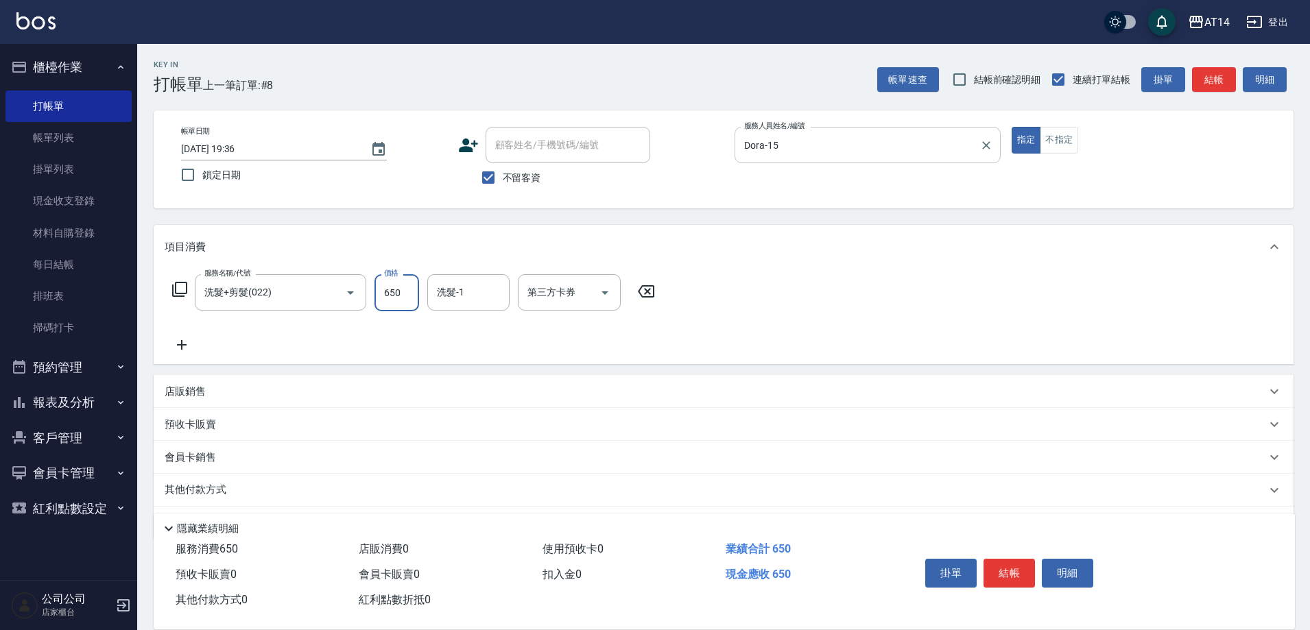
type input "650"
type input "[PERSON_NAME]-20"
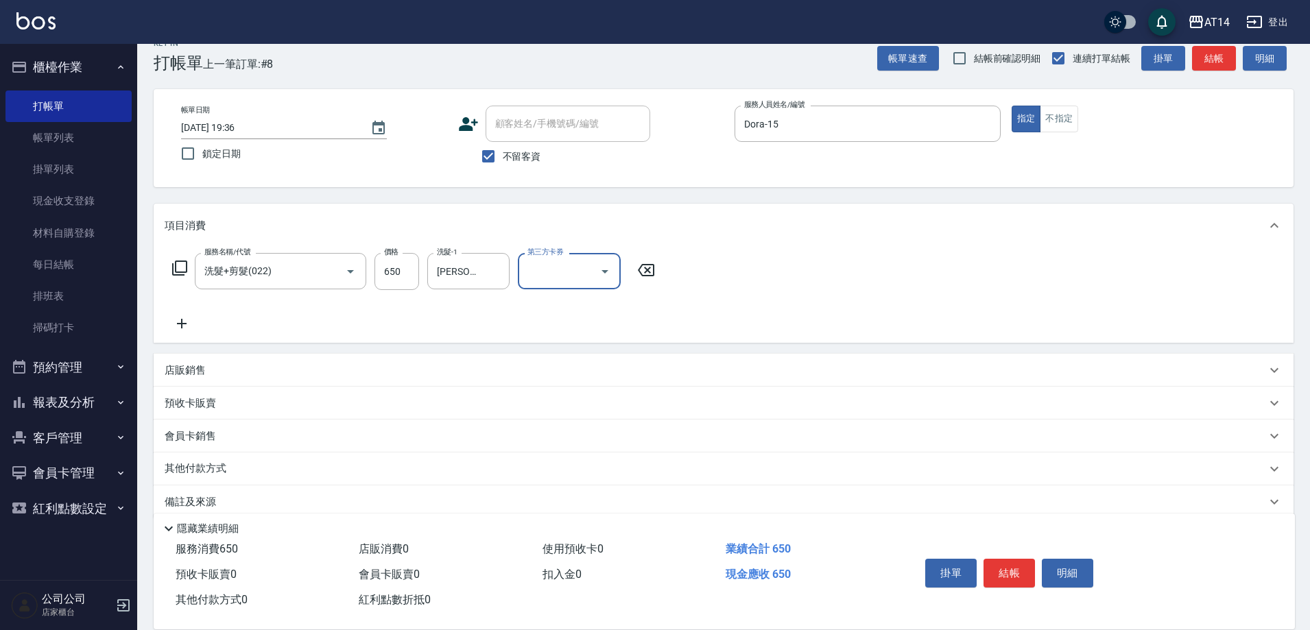
scroll to position [41, 0]
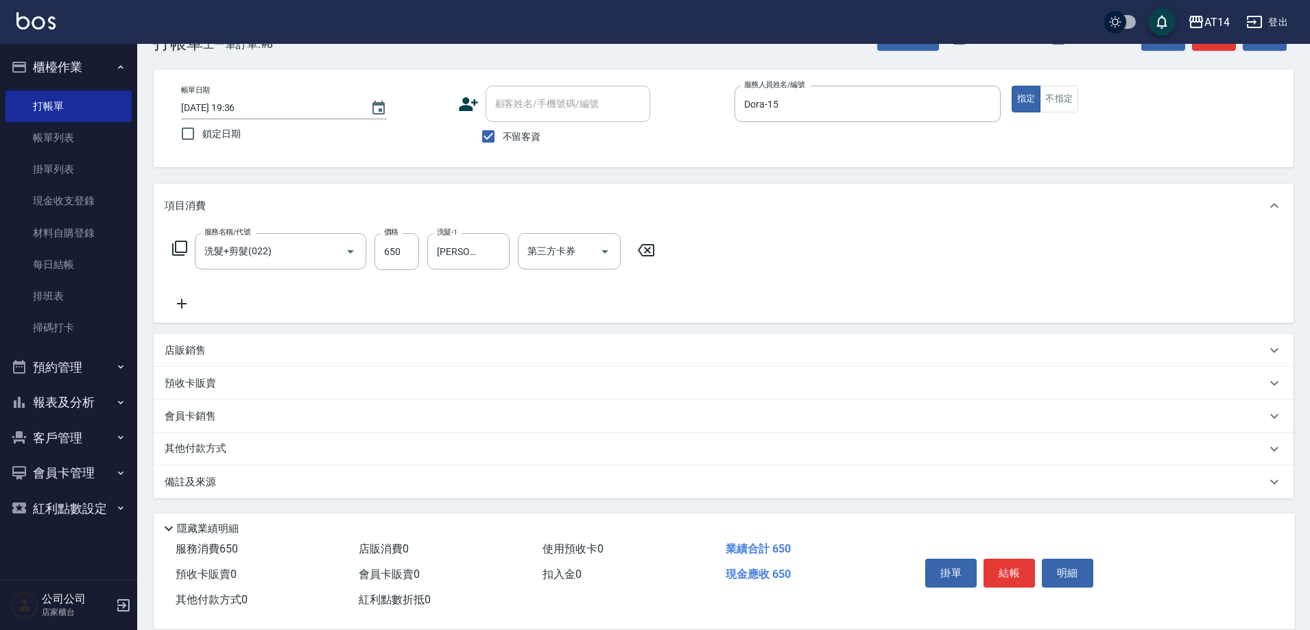
drag, startPoint x: 326, startPoint y: 438, endPoint x: 334, endPoint y: 437, distance: 8.3
click at [326, 436] on div "其他付款方式" at bounding box center [724, 449] width 1140 height 33
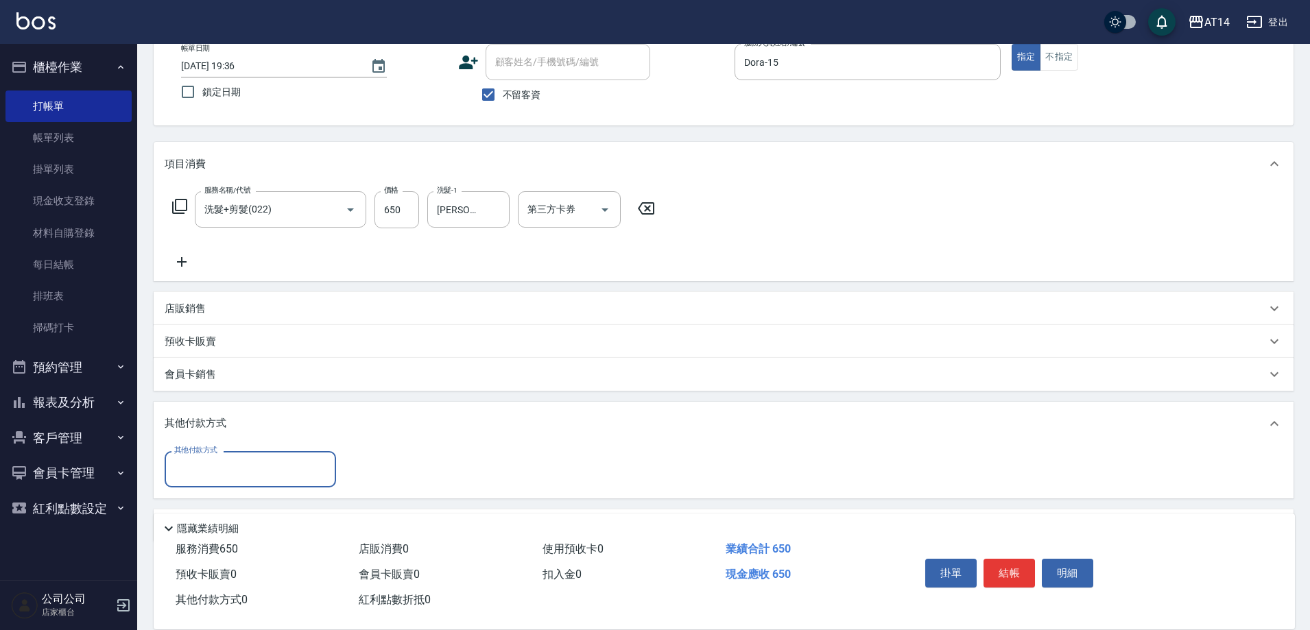
scroll to position [120, 0]
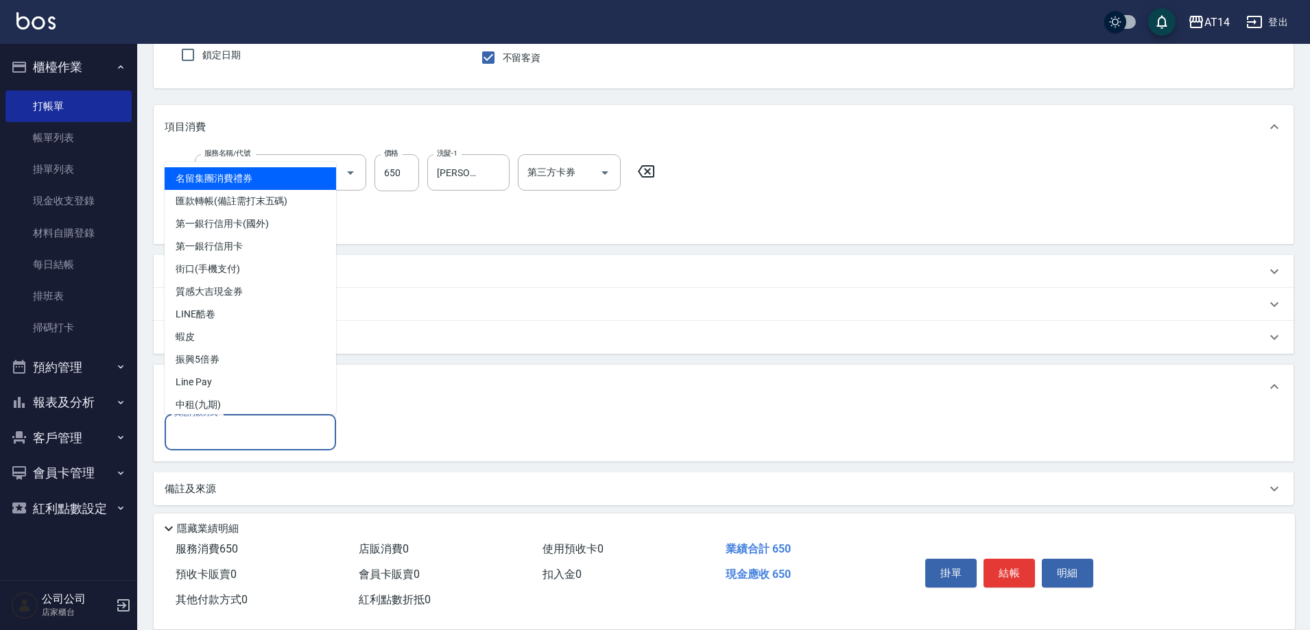
click at [236, 443] on input "其他付款方式" at bounding box center [250, 432] width 159 height 24
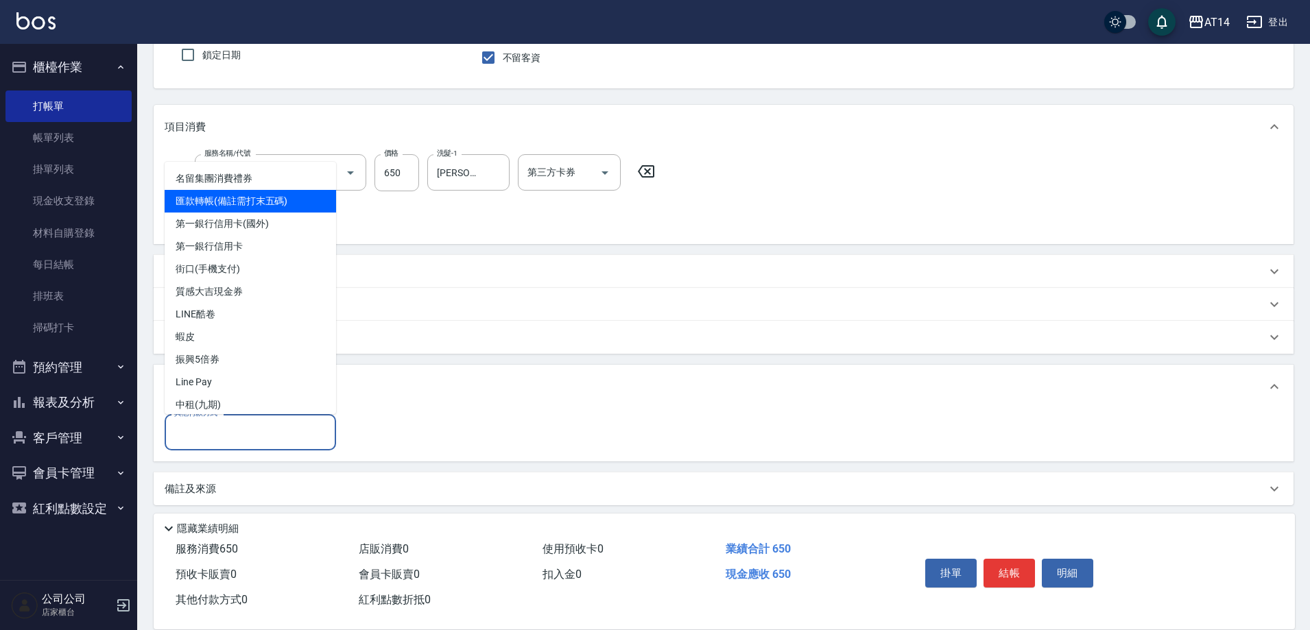
click at [259, 201] on span "匯款轉帳(備註需打末五碼)" at bounding box center [250, 201] width 171 height 23
type input "匯款轉帳(備註需打末五碼)"
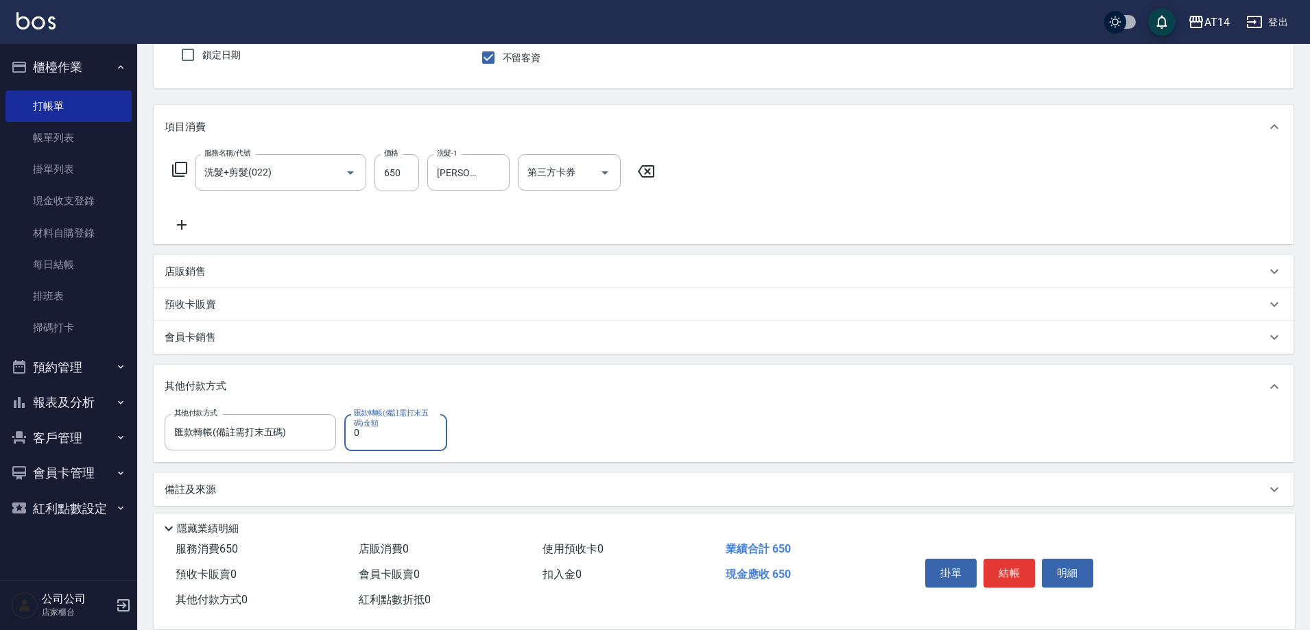
drag, startPoint x: 385, startPoint y: 422, endPoint x: 388, endPoint y: 431, distance: 10.0
click at [387, 425] on label "匯款轉帳(備註需打末五碼)金額" at bounding box center [392, 418] width 77 height 21
click at [387, 425] on input "0" at bounding box center [395, 432] width 103 height 37
type input "650"
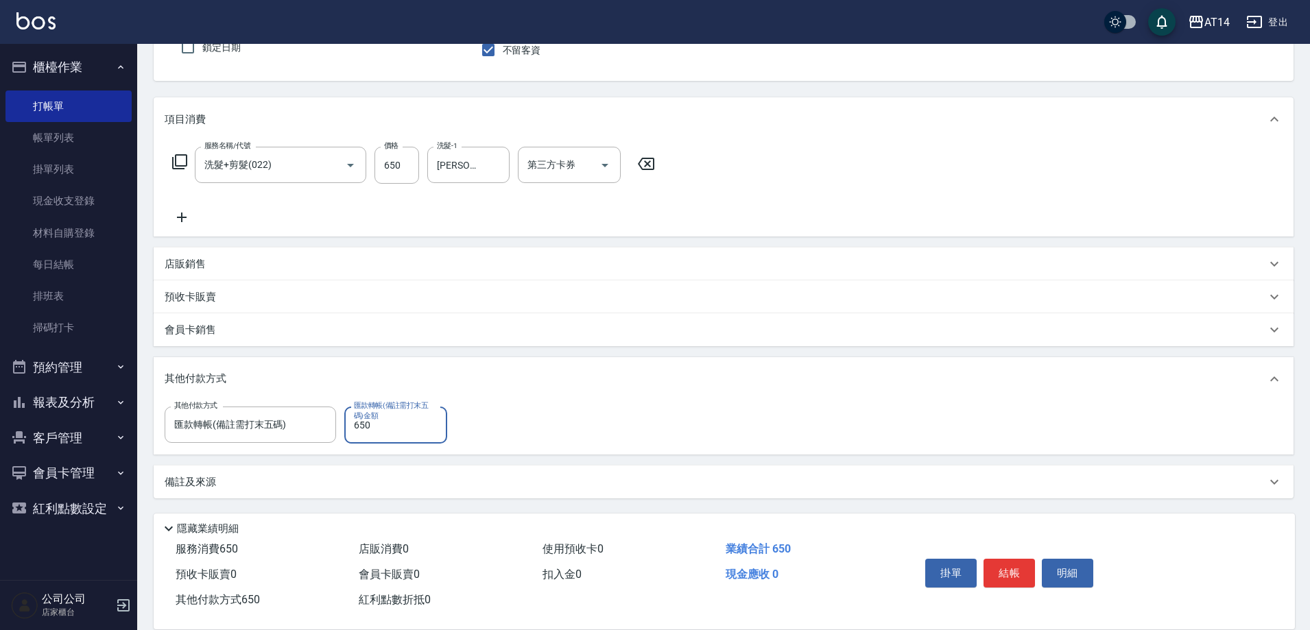
click at [289, 468] on div "備註及來源" at bounding box center [724, 482] width 1140 height 33
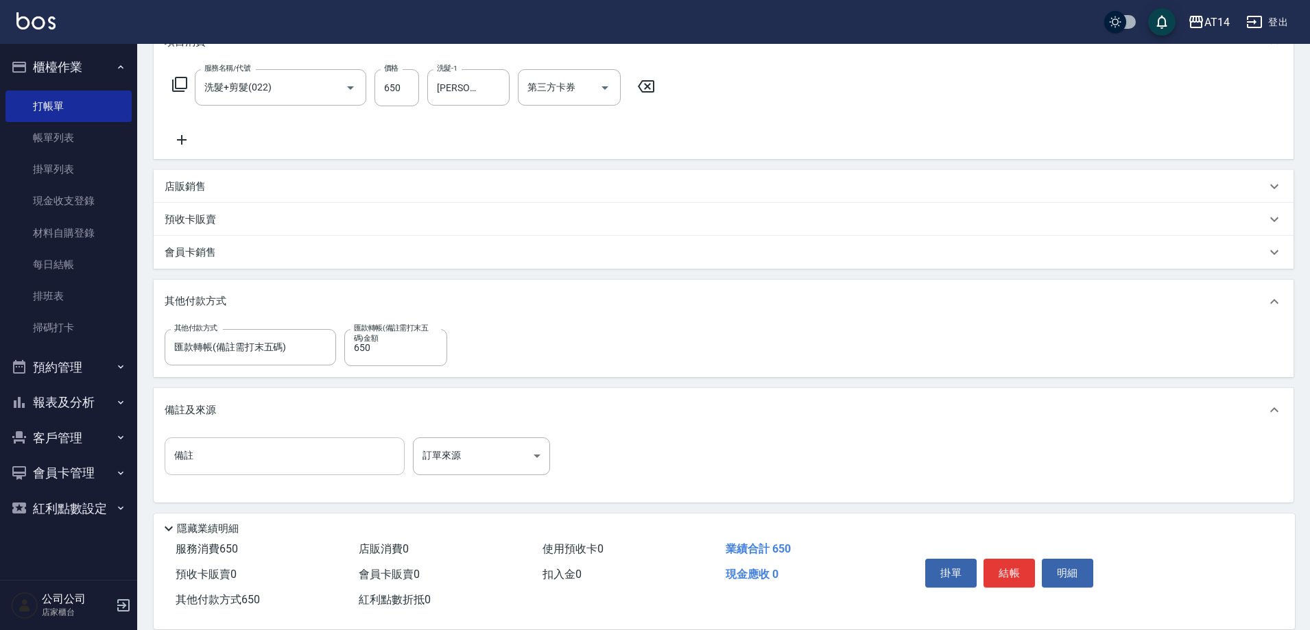
scroll to position [209, 0]
click at [274, 459] on input "備註" at bounding box center [285, 451] width 240 height 37
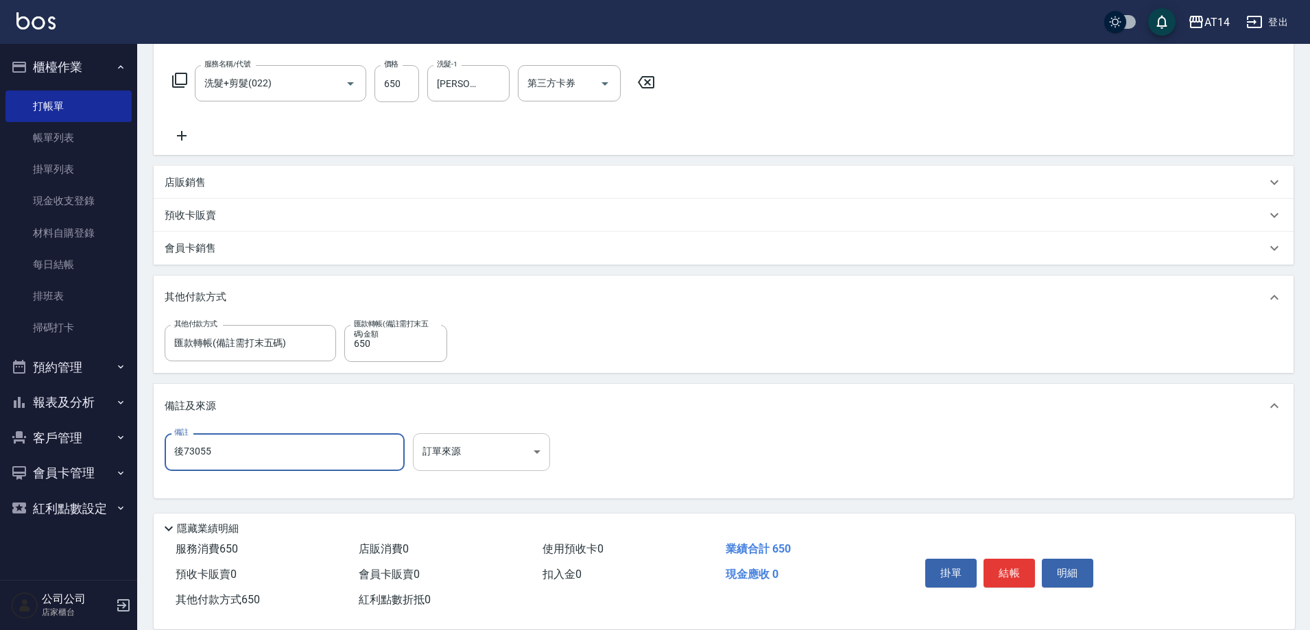
type input "後73055"
click at [429, 449] on body "AT14 登出 櫃檯作業 打帳單 帳單列表 掛單列表 現金收支登錄 材料自購登錄 每日結帳 排班表 掃碼打卡 預約管理 預約管理 單日預約紀錄 單週預約紀錄 …" at bounding box center [655, 210] width 1310 height 839
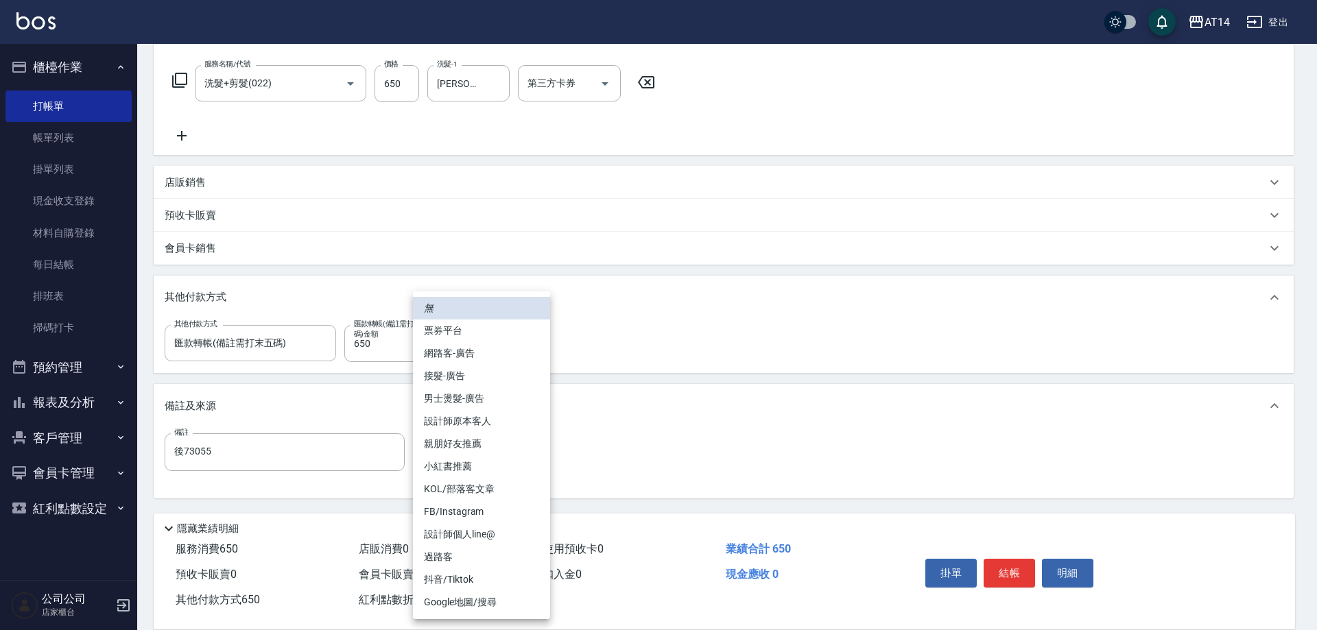
click at [476, 418] on li "設計師原本客人" at bounding box center [481, 421] width 137 height 23
type input "設計師原本客人"
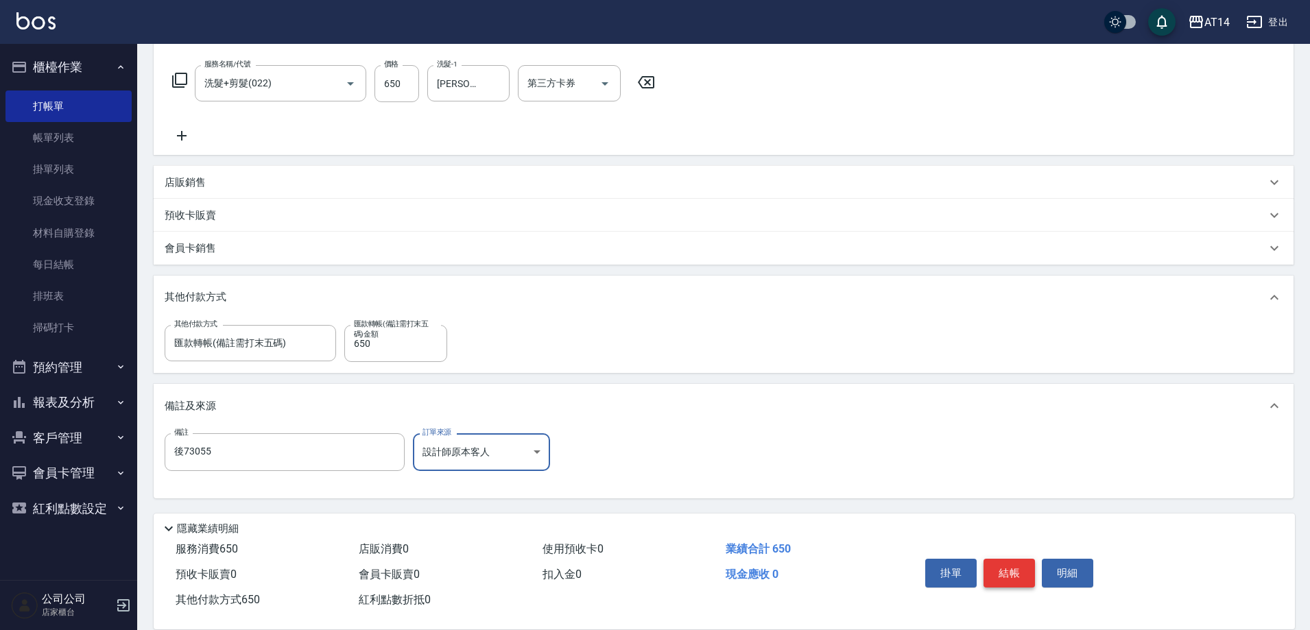
click at [1001, 572] on button "結帳" at bounding box center [1008, 573] width 51 height 29
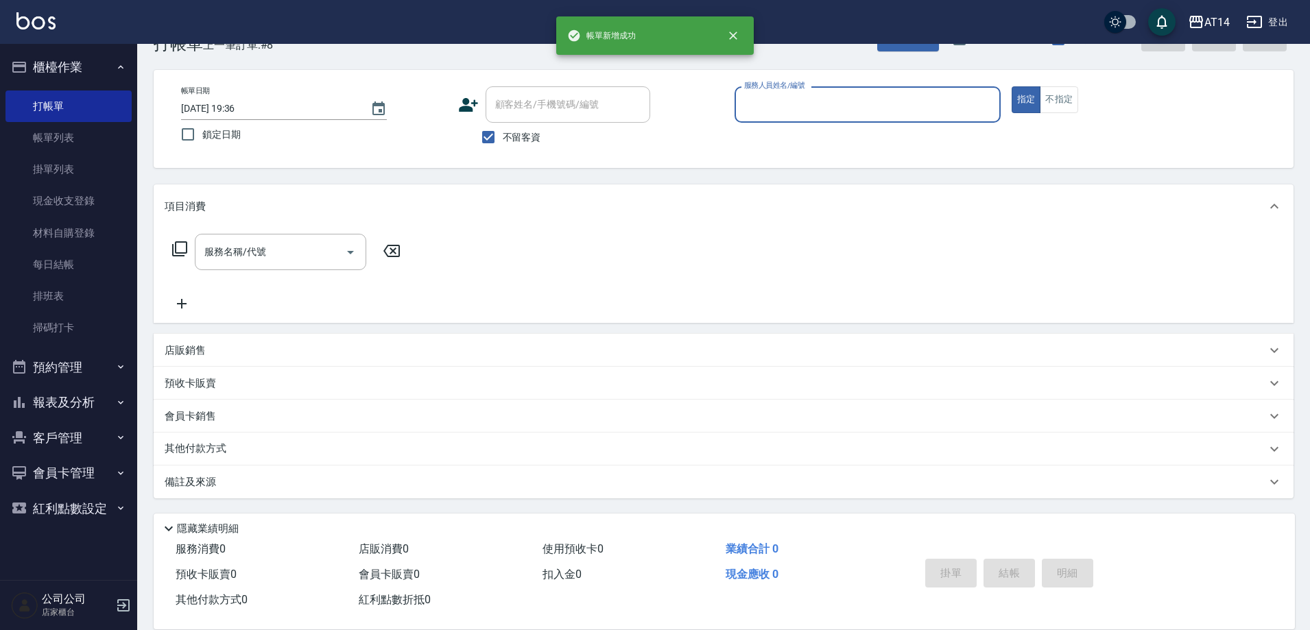
scroll to position [0, 0]
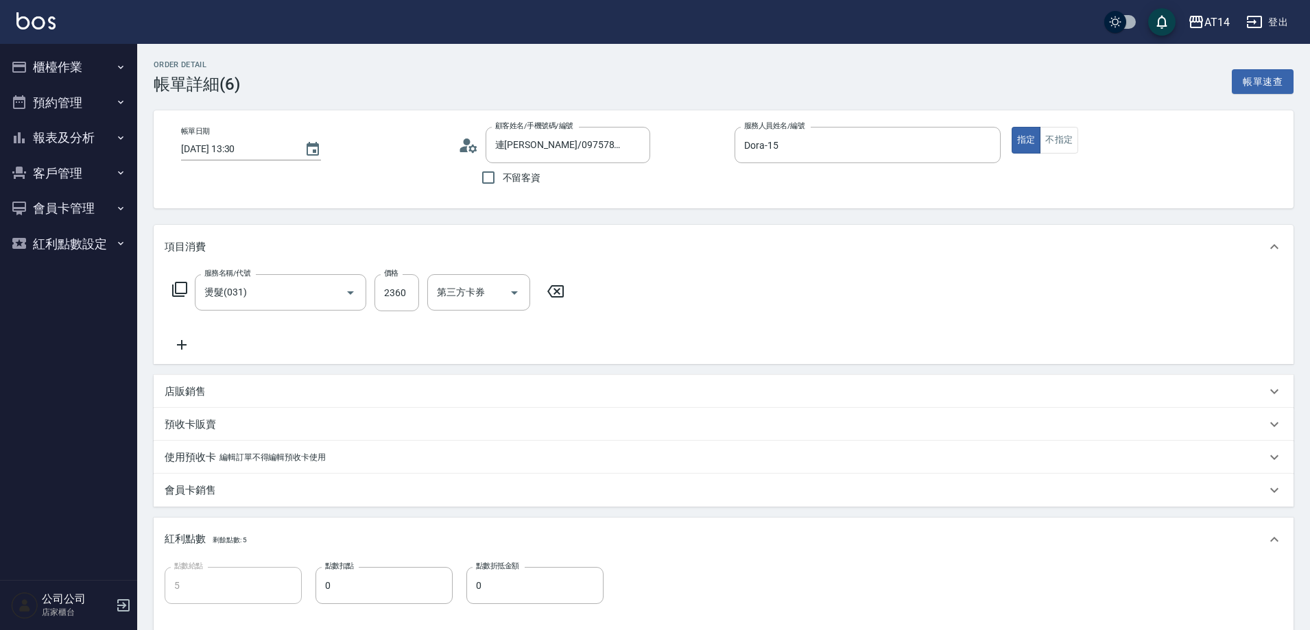
click at [180, 339] on icon at bounding box center [182, 345] width 34 height 16
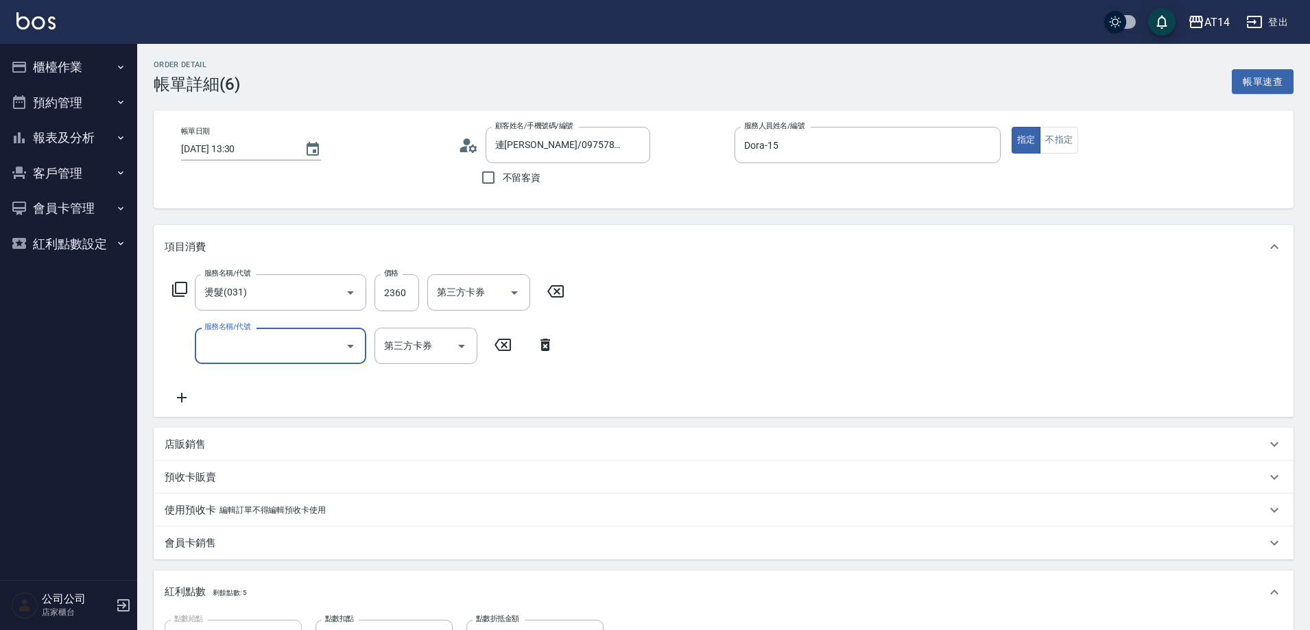
click at [269, 349] on input "服務名稱/代號" at bounding box center [270, 346] width 139 height 24
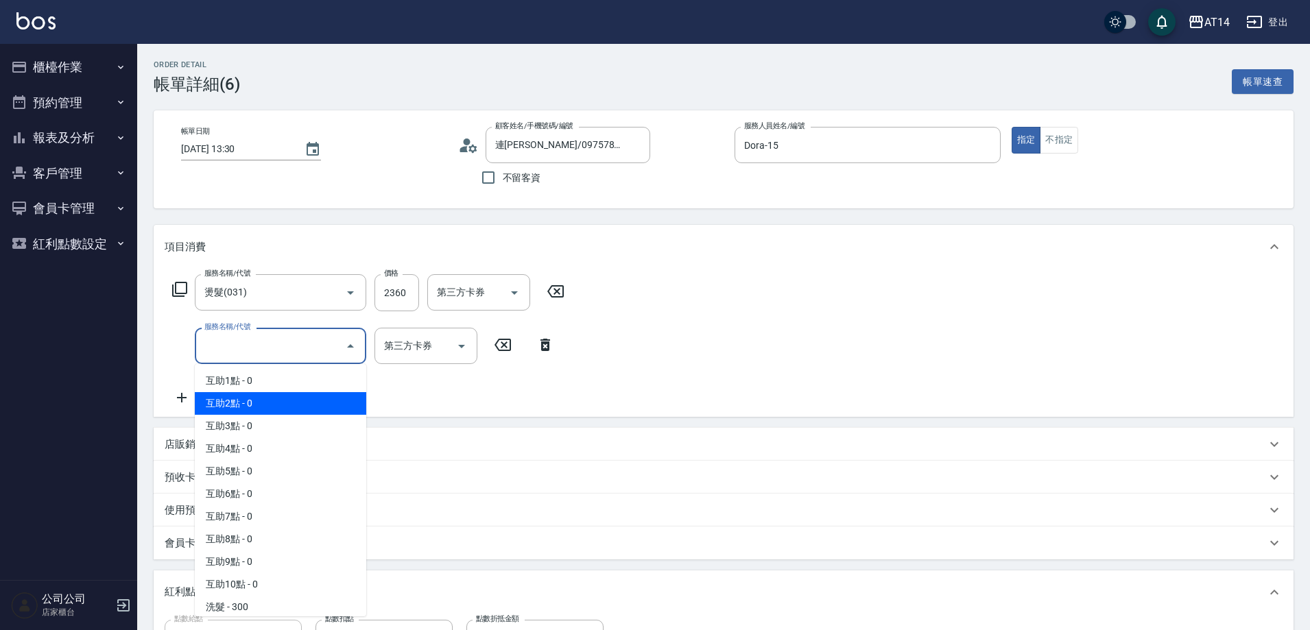
click at [267, 401] on span "互助2點 - 0" at bounding box center [280, 403] width 171 height 23
type input "互助2點(002)"
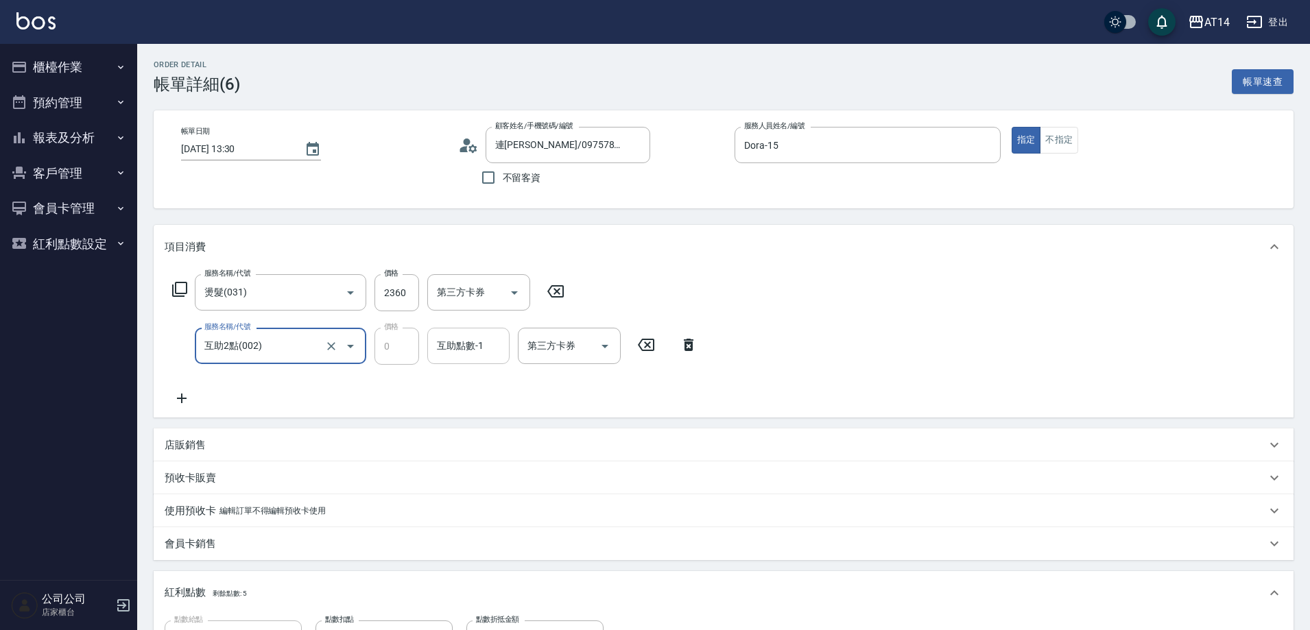
click at [477, 352] on div "互助點數-1 互助點數-1" at bounding box center [468, 346] width 82 height 36
type input "[PERSON_NAME]-20"
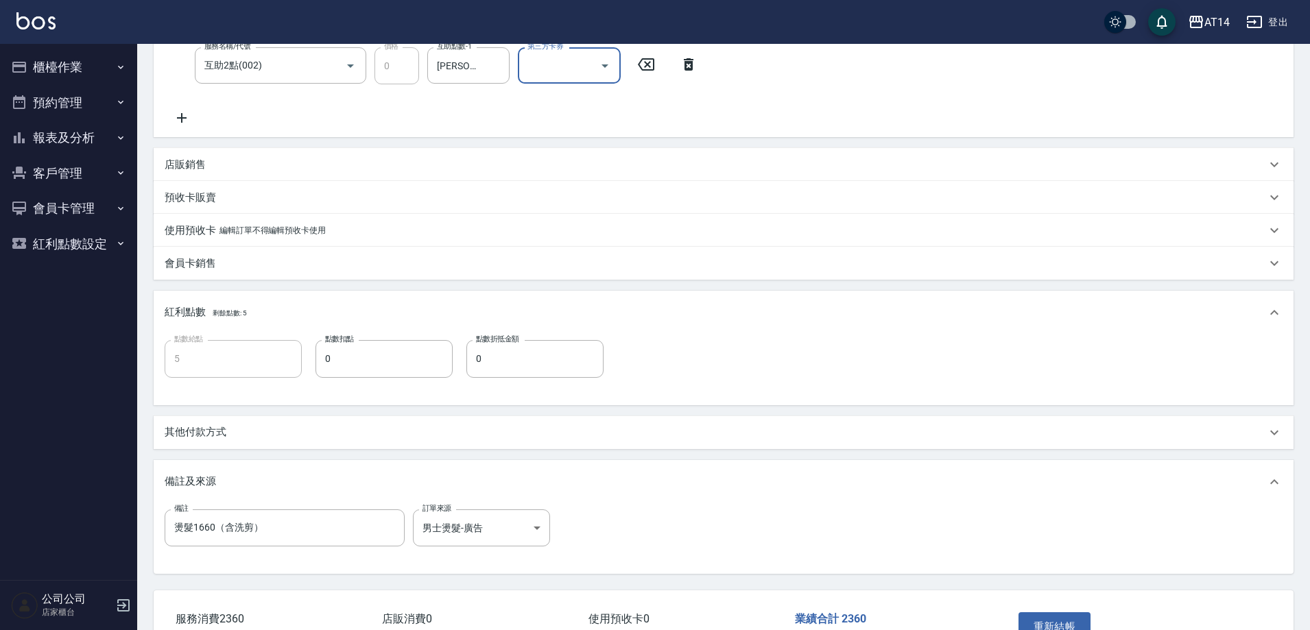
scroll to position [343, 0]
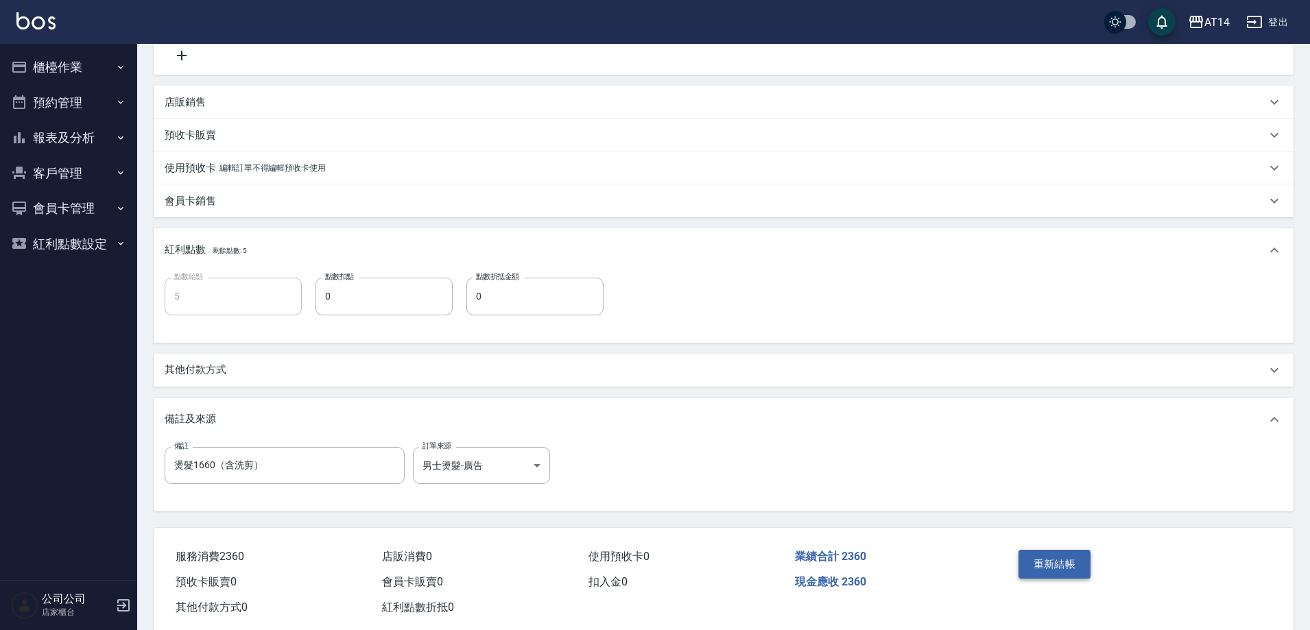
click at [1055, 566] on button "重新結帳" at bounding box center [1054, 564] width 73 height 29
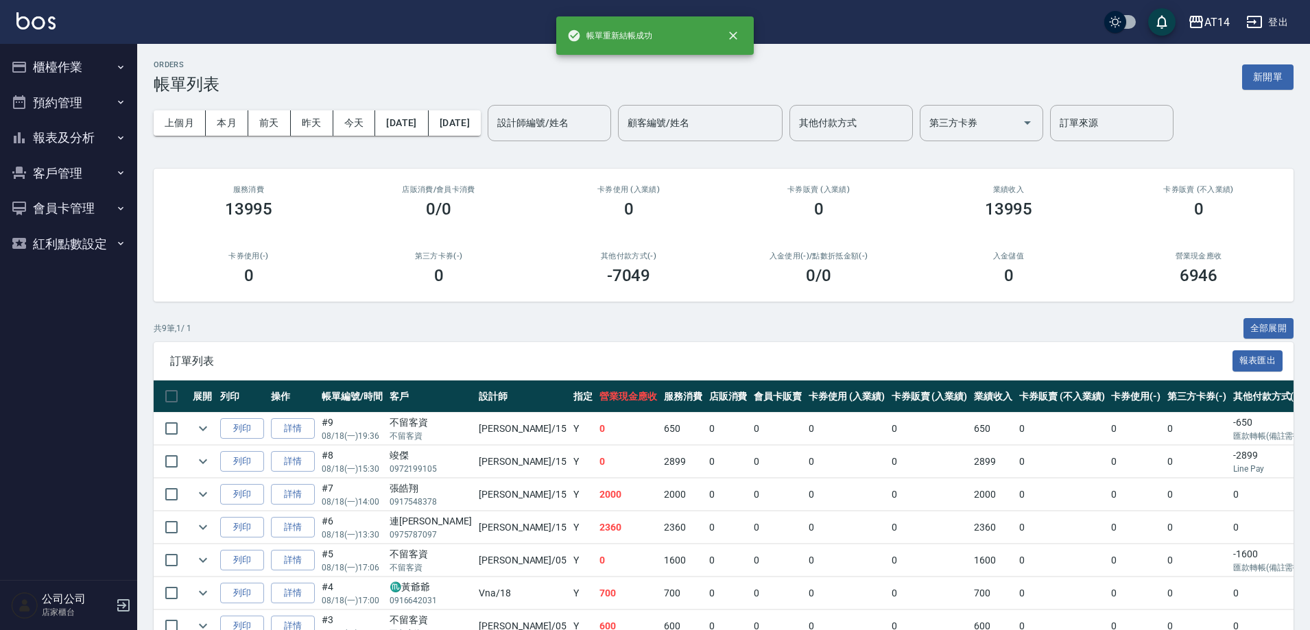
click at [71, 136] on button "報表及分析" at bounding box center [68, 138] width 126 height 36
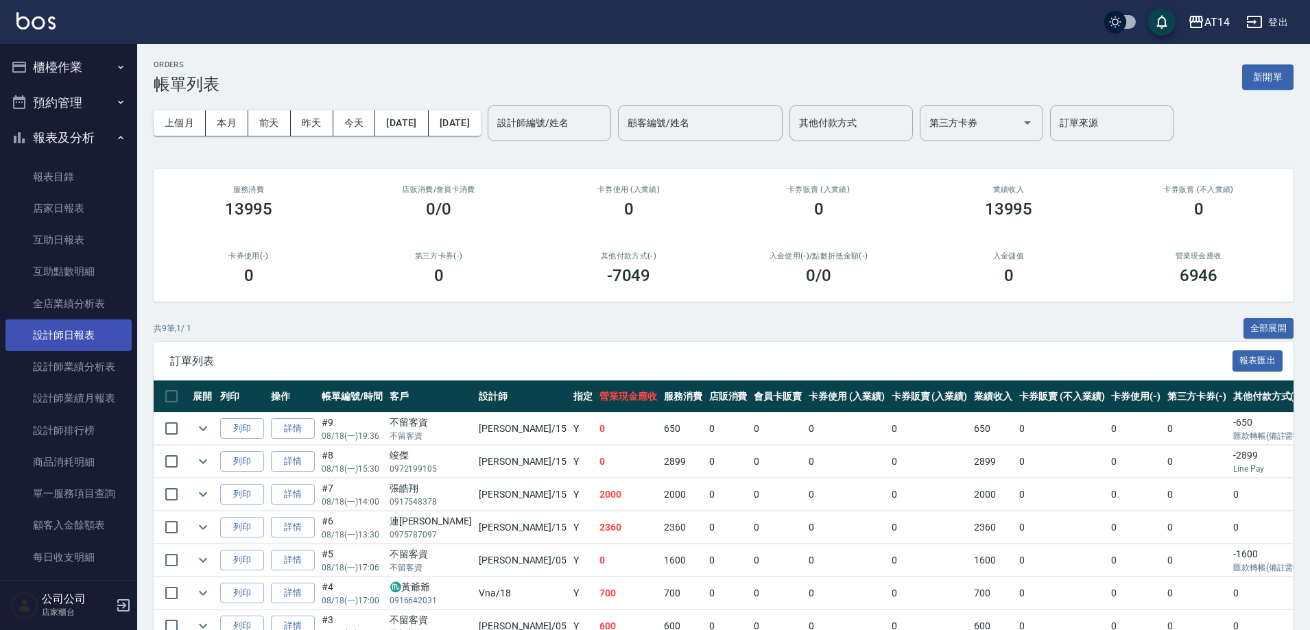
click at [101, 338] on link "設計師日報表" at bounding box center [68, 336] width 126 height 32
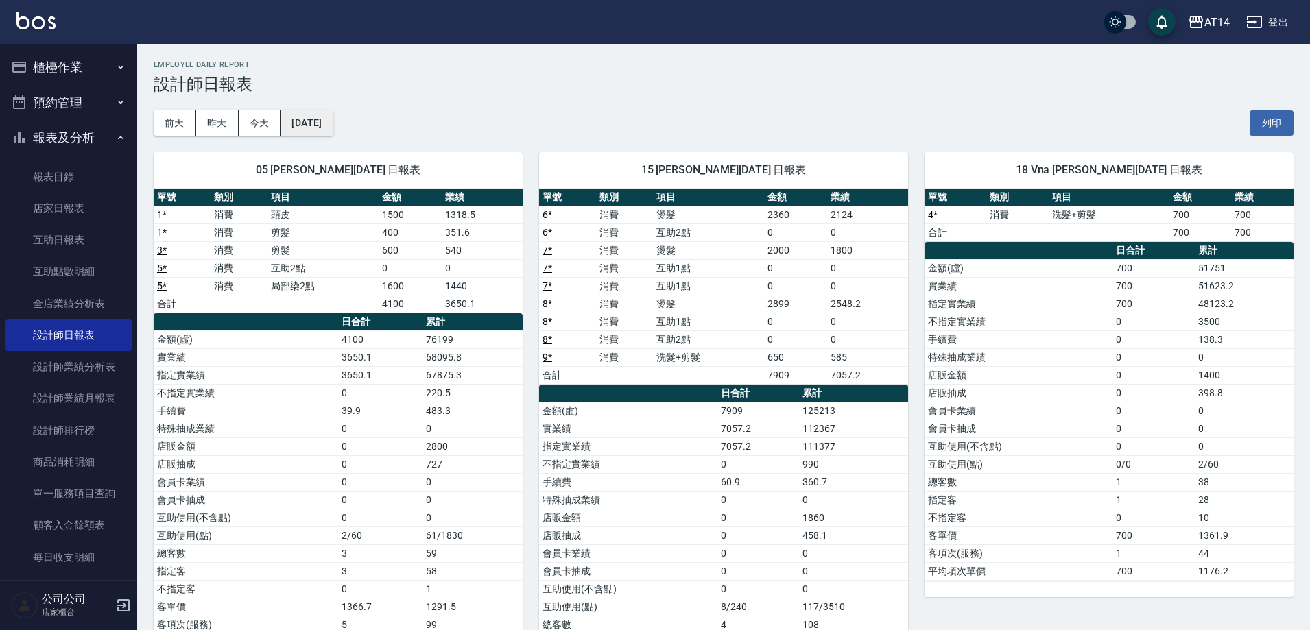
click at [326, 120] on button "[DATE]" at bounding box center [306, 122] width 52 height 25
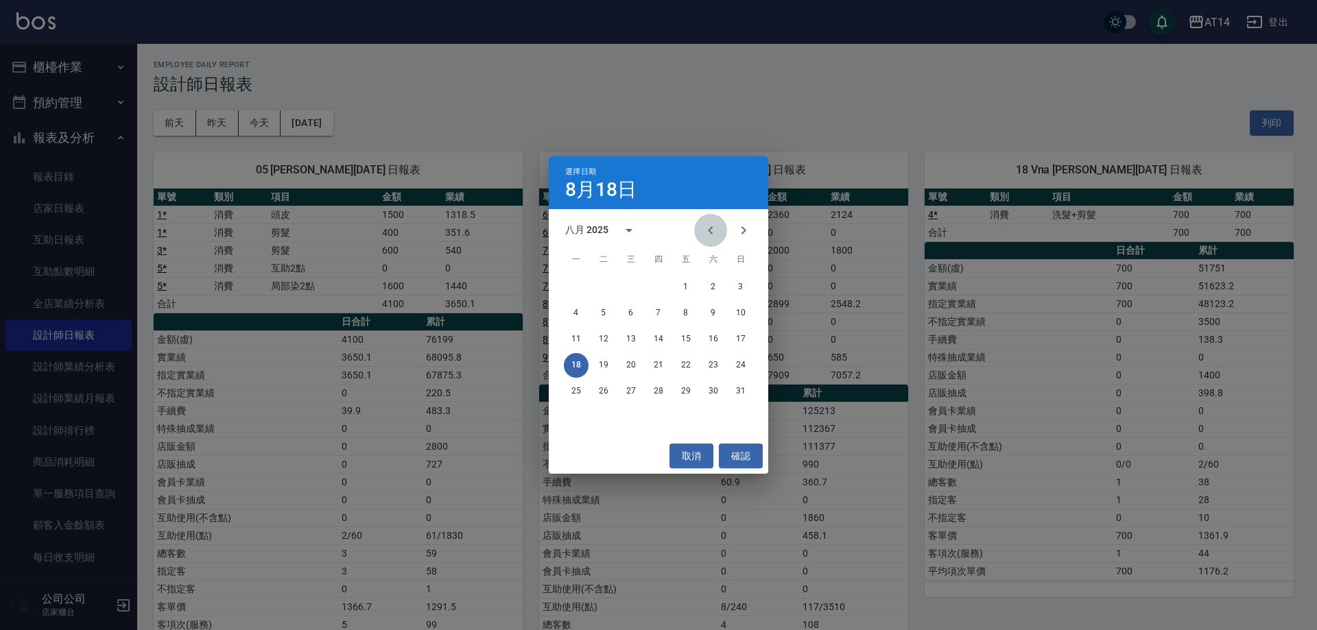
click at [714, 228] on icon "Previous month" at bounding box center [710, 230] width 16 height 16
click at [730, 138] on div "選擇日期 [DATE] 七月 2025 一 二 三 四 五 六 日 1 2 3 4 5 6 7 8 9 10 11 12 13 14 15 16 17 18 …" at bounding box center [658, 315] width 1317 height 630
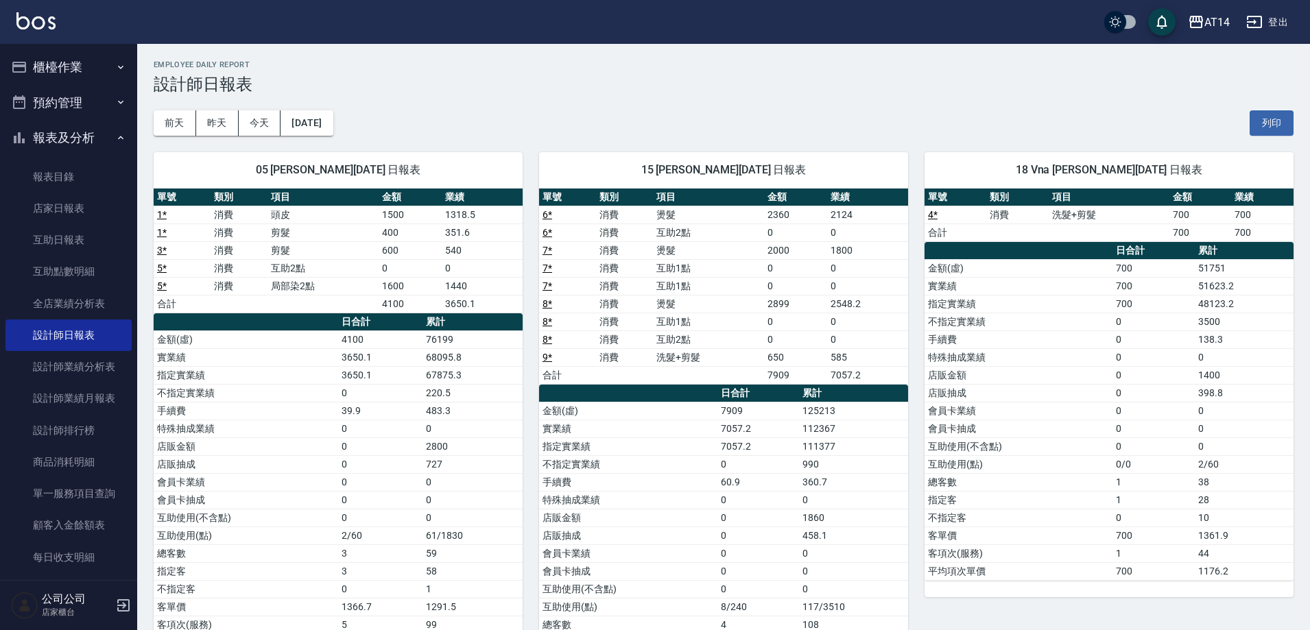
click at [549, 236] on link "6 *" at bounding box center [547, 232] width 10 height 11
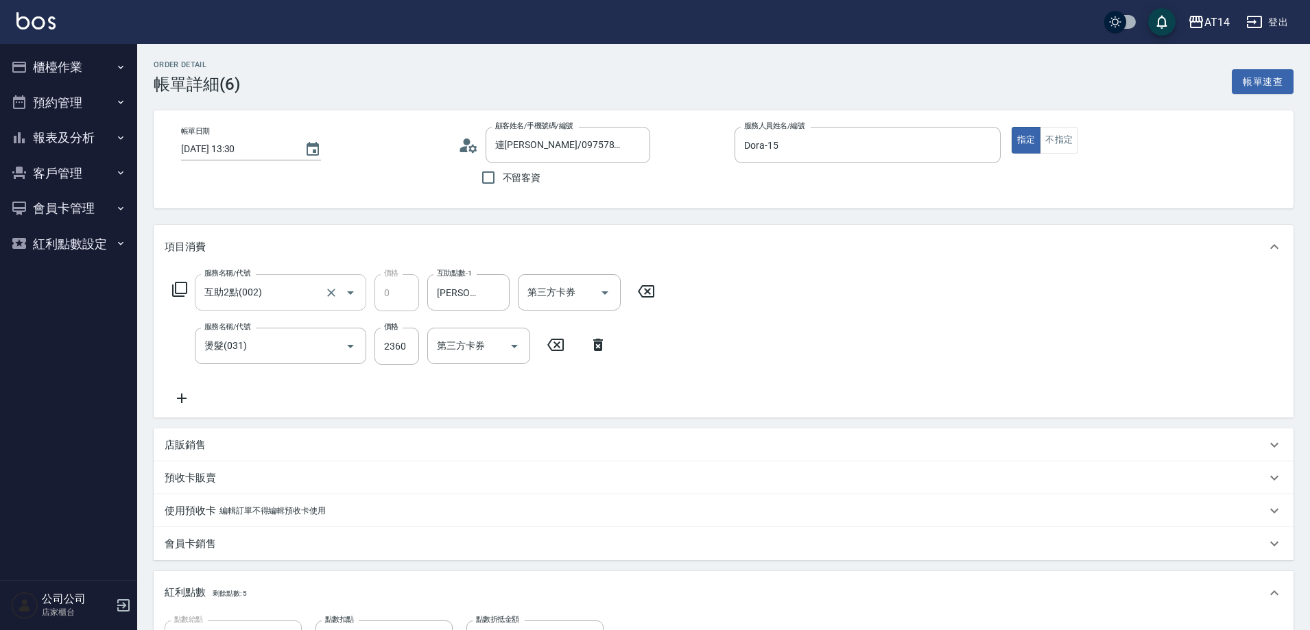
click at [307, 291] on input "互助2點(002)" at bounding box center [261, 292] width 121 height 24
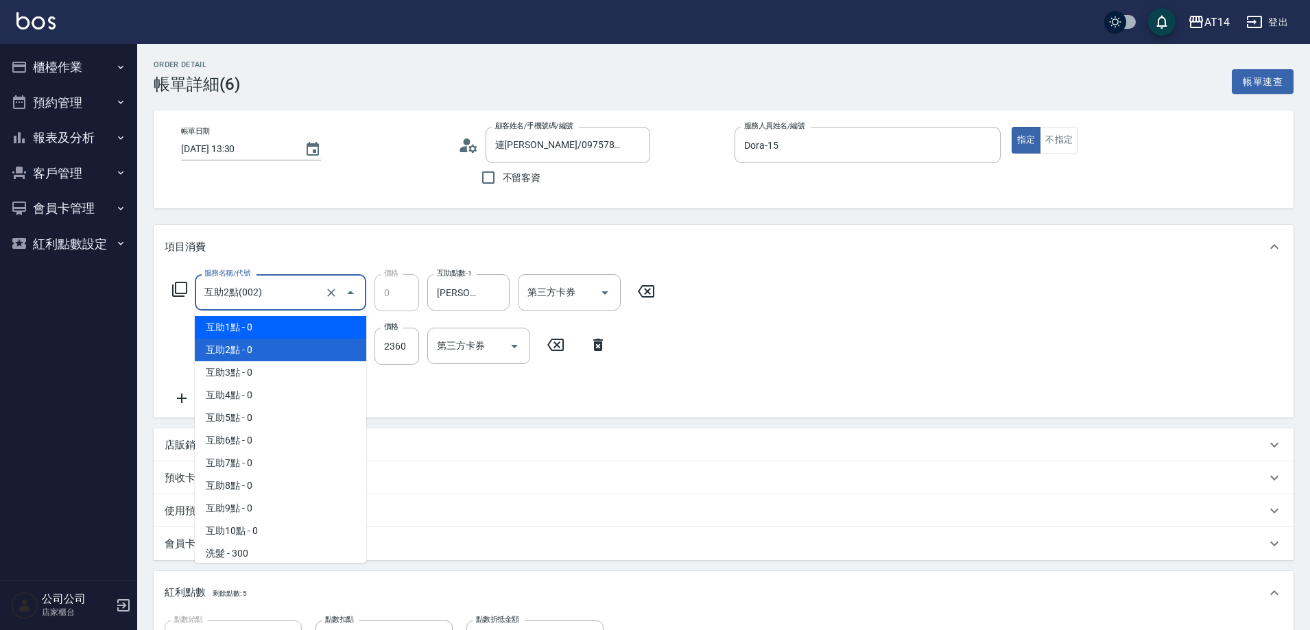
click at [285, 318] on span "互助1點 - 0" at bounding box center [280, 327] width 171 height 23
type input "互助1點(001)"
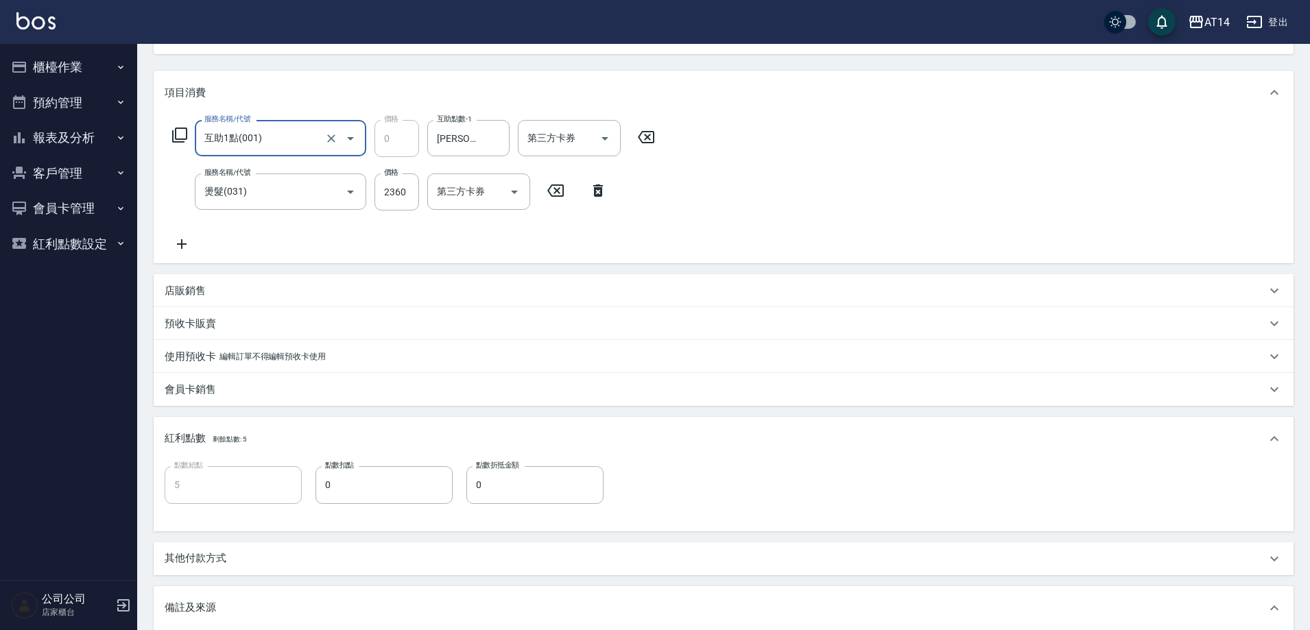
scroll to position [343, 0]
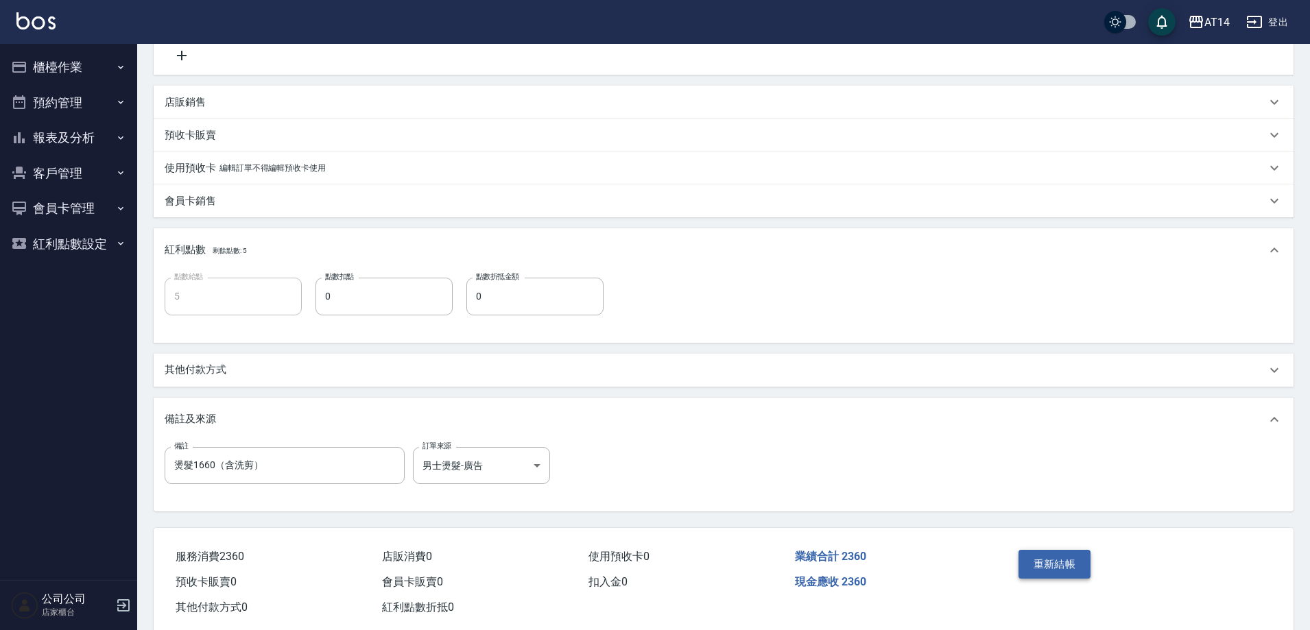
click at [1038, 566] on button "重新結帳" at bounding box center [1054, 564] width 73 height 29
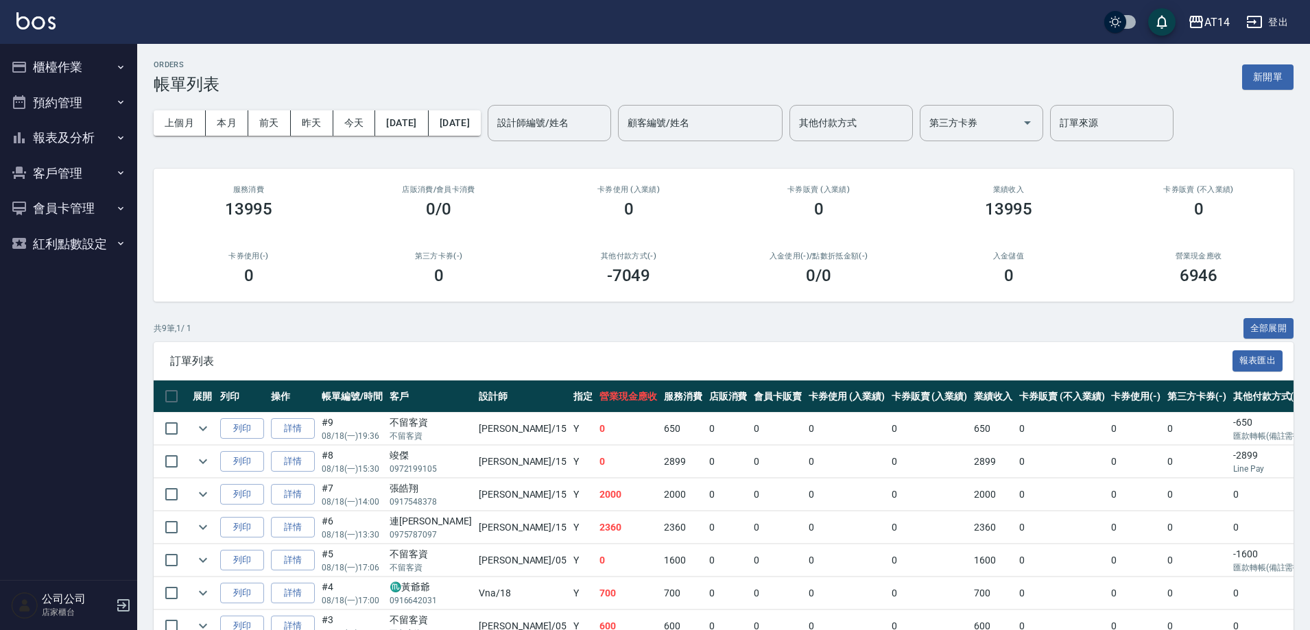
click at [91, 149] on button "報表及分析" at bounding box center [68, 138] width 126 height 36
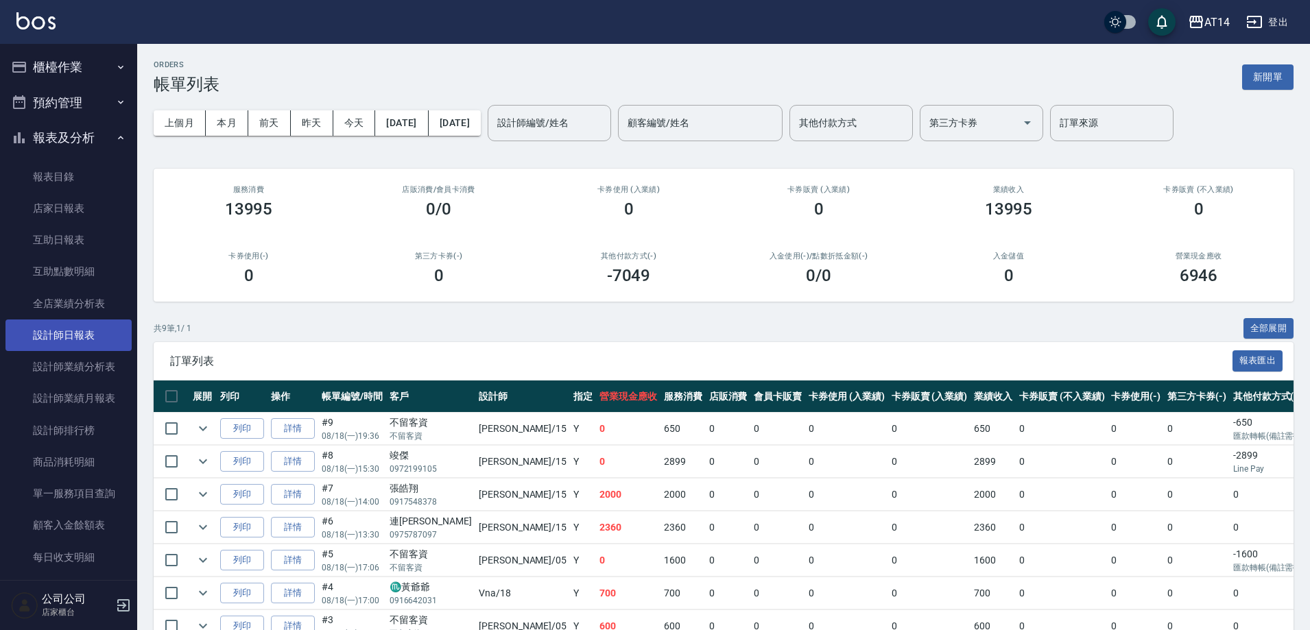
click at [93, 346] on link "設計師日報表" at bounding box center [68, 336] width 126 height 32
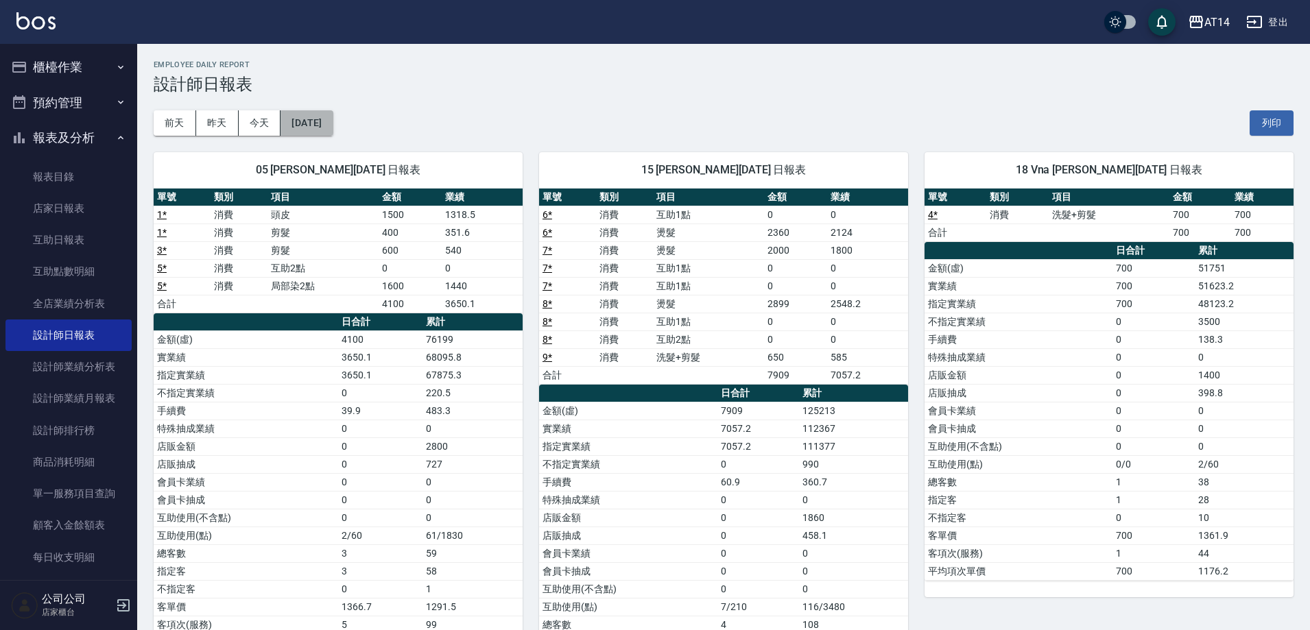
click at [317, 117] on button "[DATE]" at bounding box center [306, 122] width 52 height 25
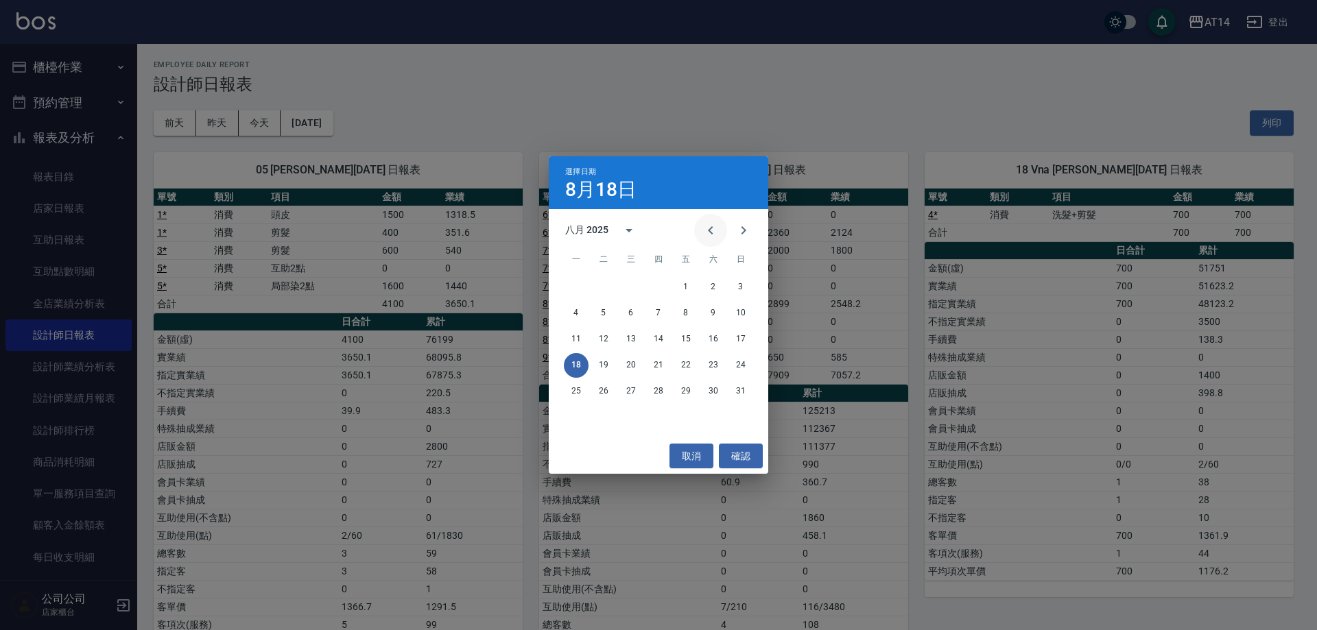
click at [720, 230] on button "Previous month" at bounding box center [710, 230] width 33 height 33
click at [690, 337] on button "18" at bounding box center [685, 339] width 25 height 25
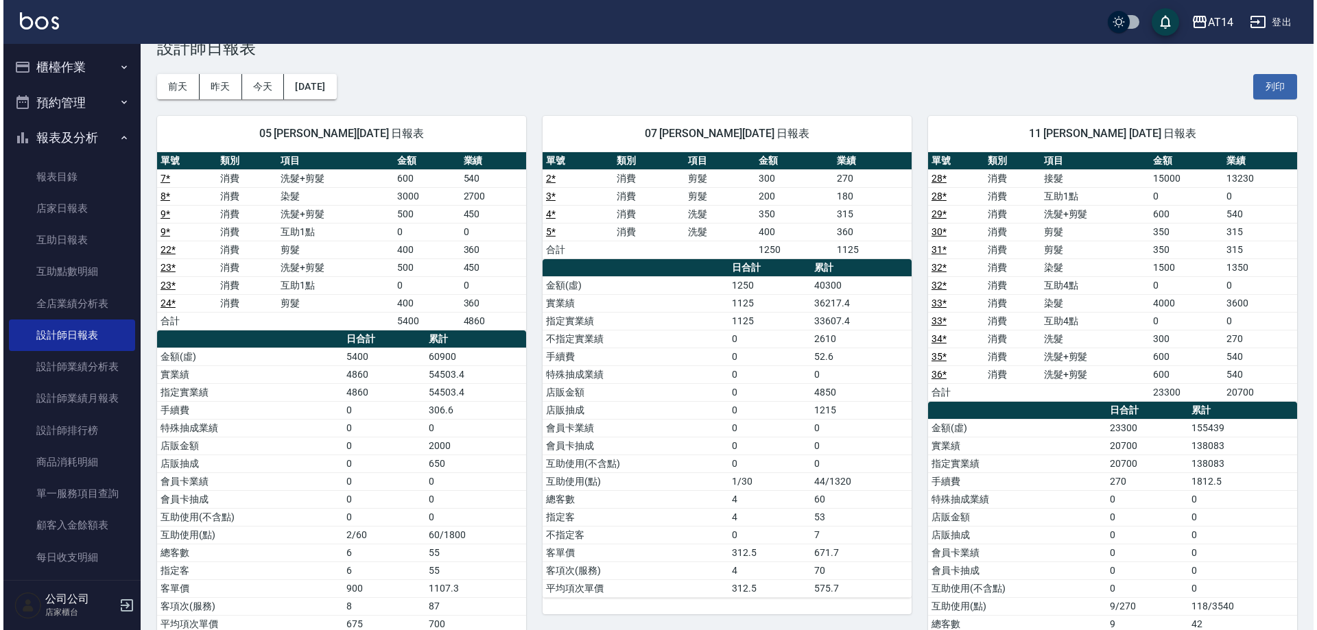
scroll to position [69, 0]
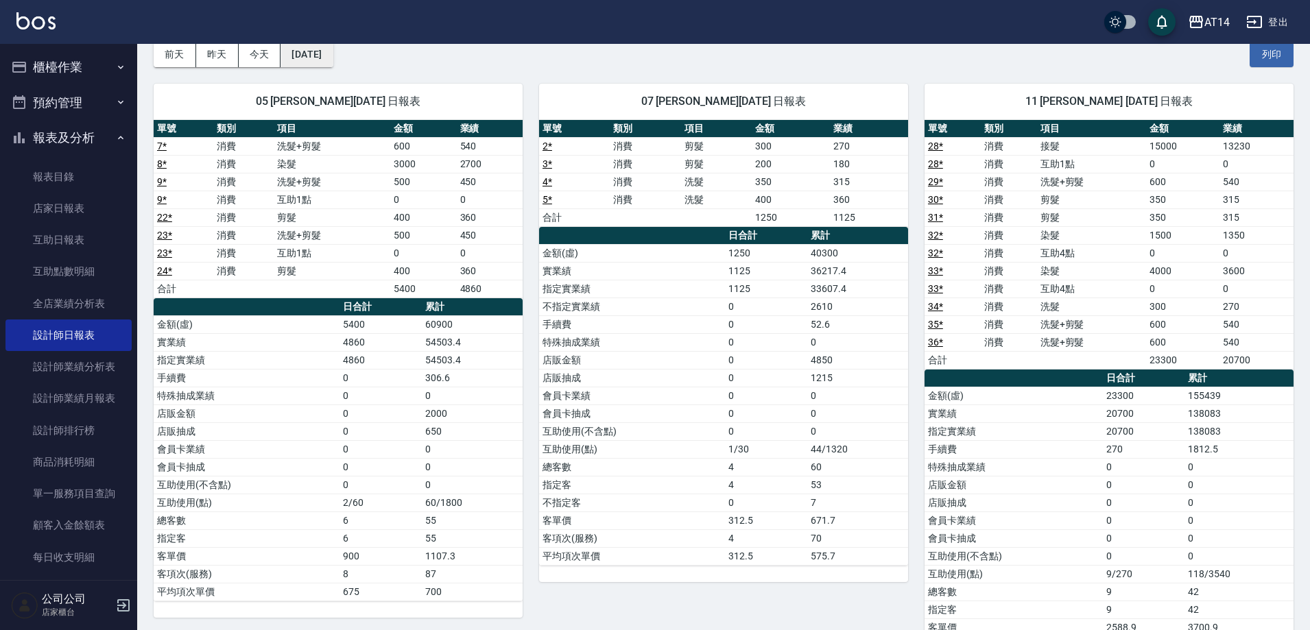
click at [323, 47] on button "[DATE]" at bounding box center [306, 54] width 52 height 25
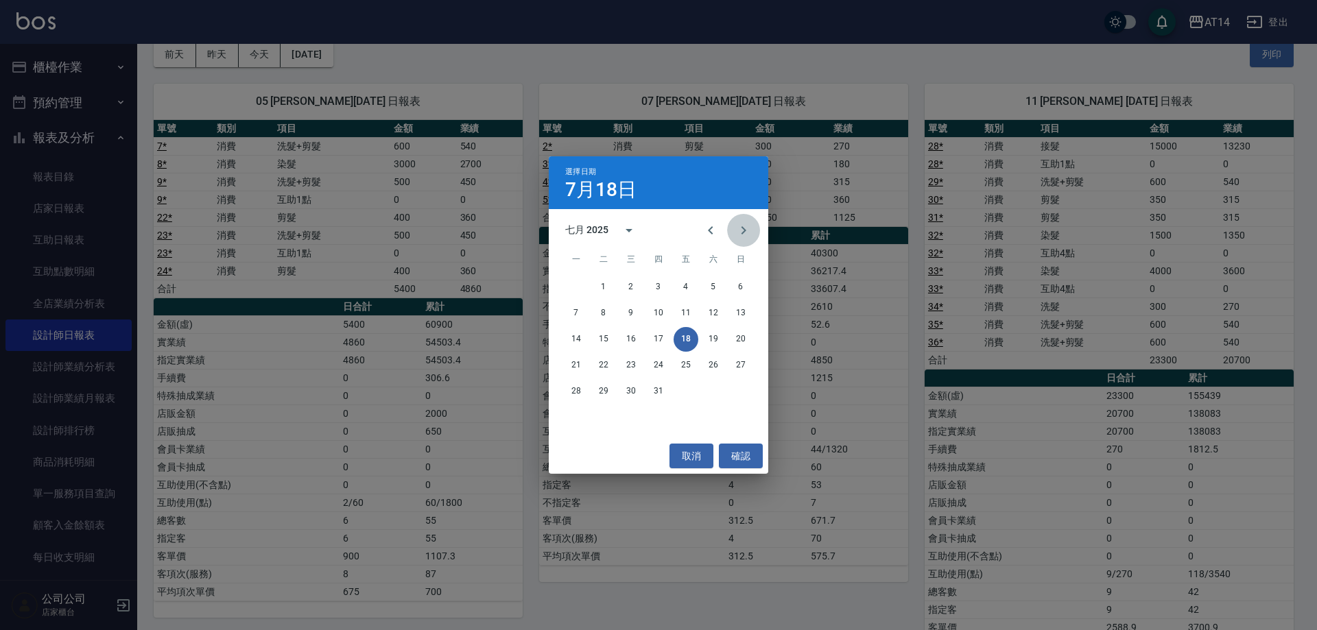
click at [746, 223] on icon "Next month" at bounding box center [743, 230] width 16 height 16
click at [742, 335] on button "17" at bounding box center [740, 339] width 25 height 25
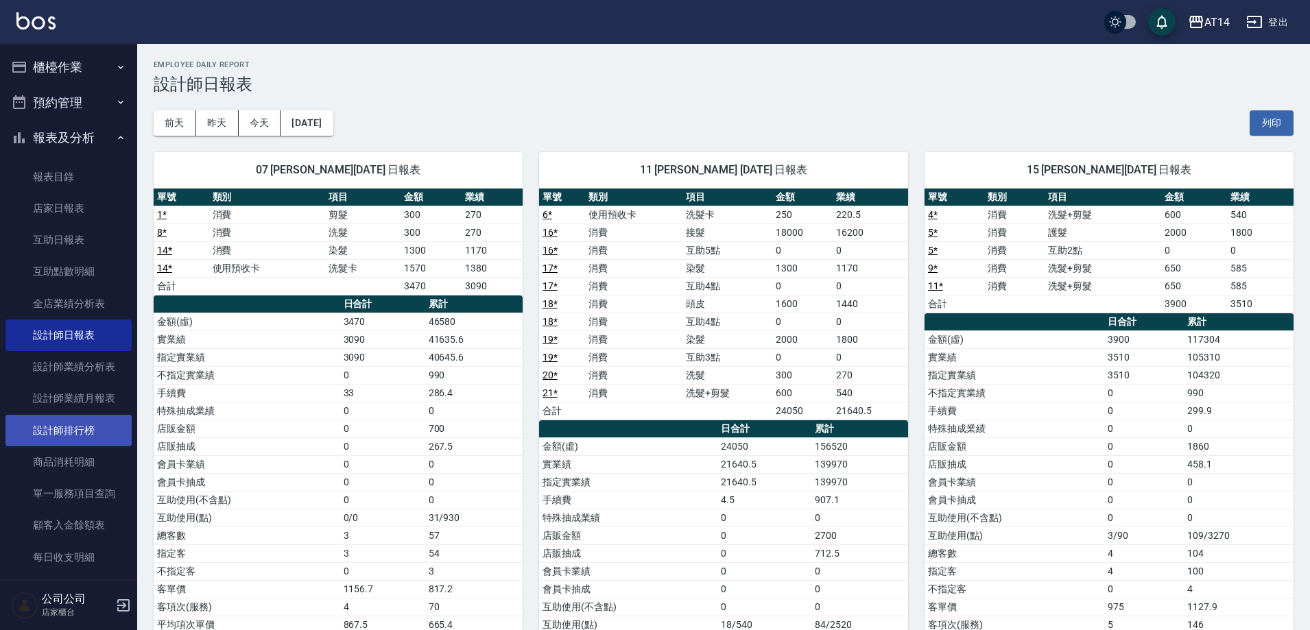
click at [84, 433] on link "設計師排行榜" at bounding box center [68, 431] width 126 height 32
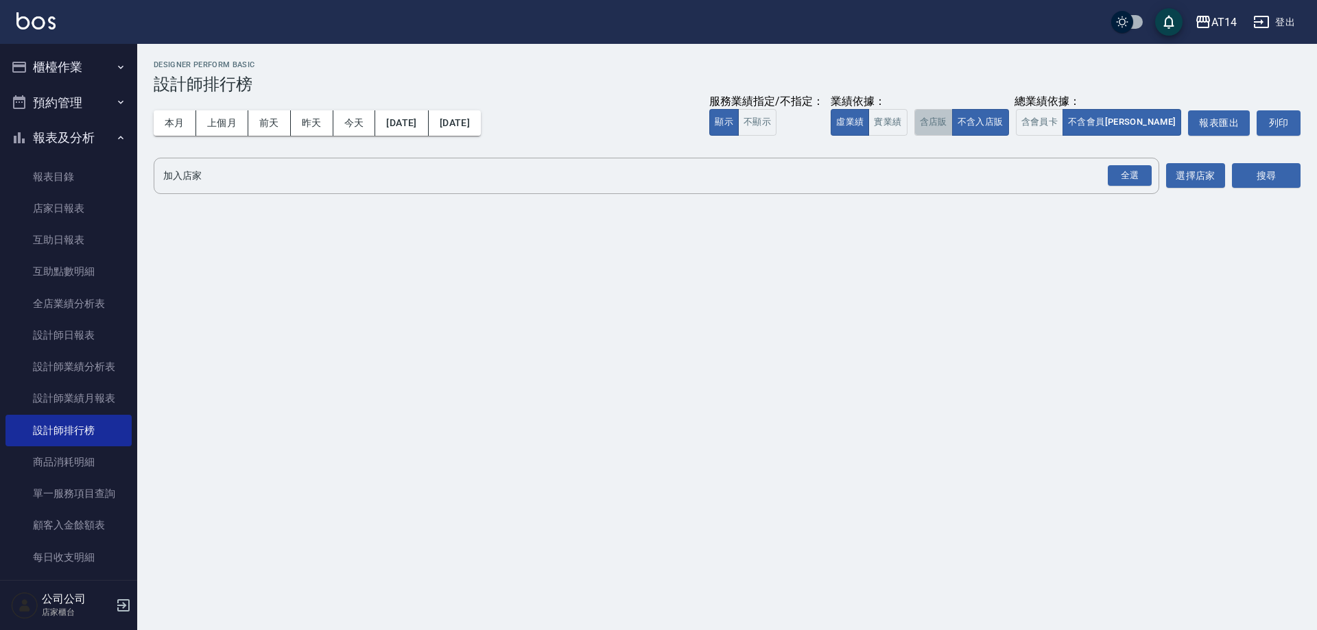
click at [953, 130] on button "含店販" at bounding box center [933, 122] width 38 height 27
click at [907, 118] on button "實業績" at bounding box center [887, 122] width 38 height 27
click at [1064, 128] on button "含會員卡" at bounding box center [1040, 122] width 48 height 27
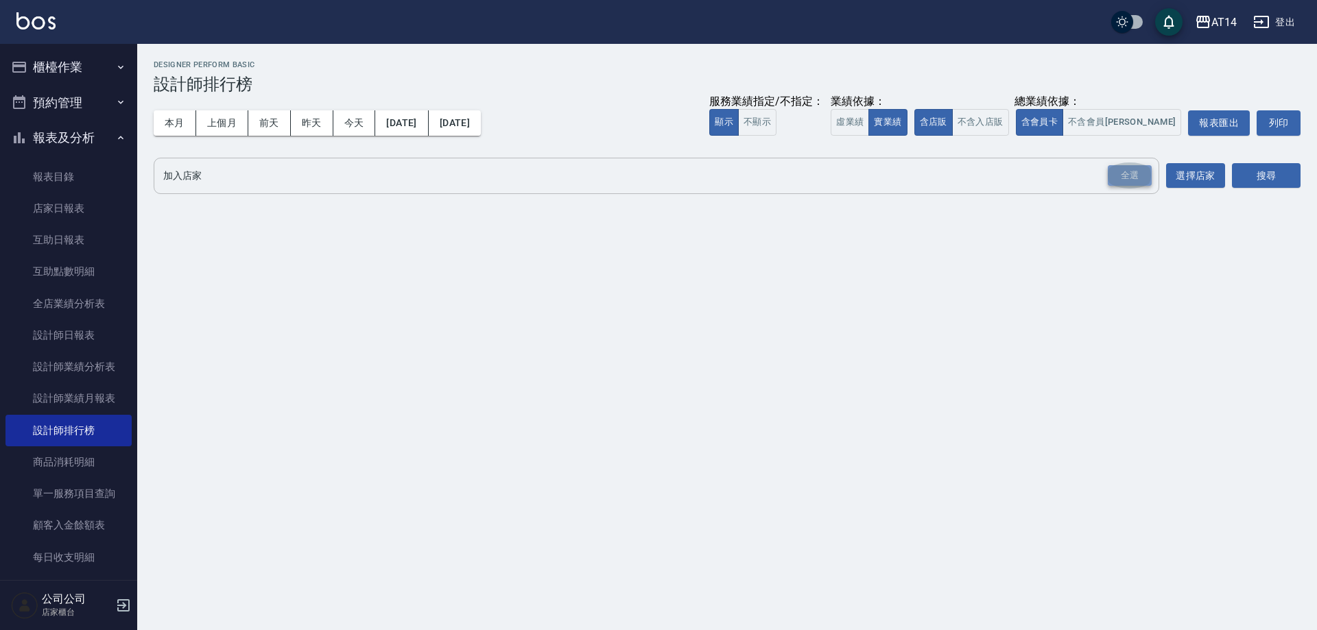
click at [1131, 180] on div "全選" at bounding box center [1130, 175] width 44 height 21
click at [1252, 163] on div "搜尋" at bounding box center [1266, 177] width 69 height 38
click at [1244, 180] on button "搜尋" at bounding box center [1266, 176] width 69 height 25
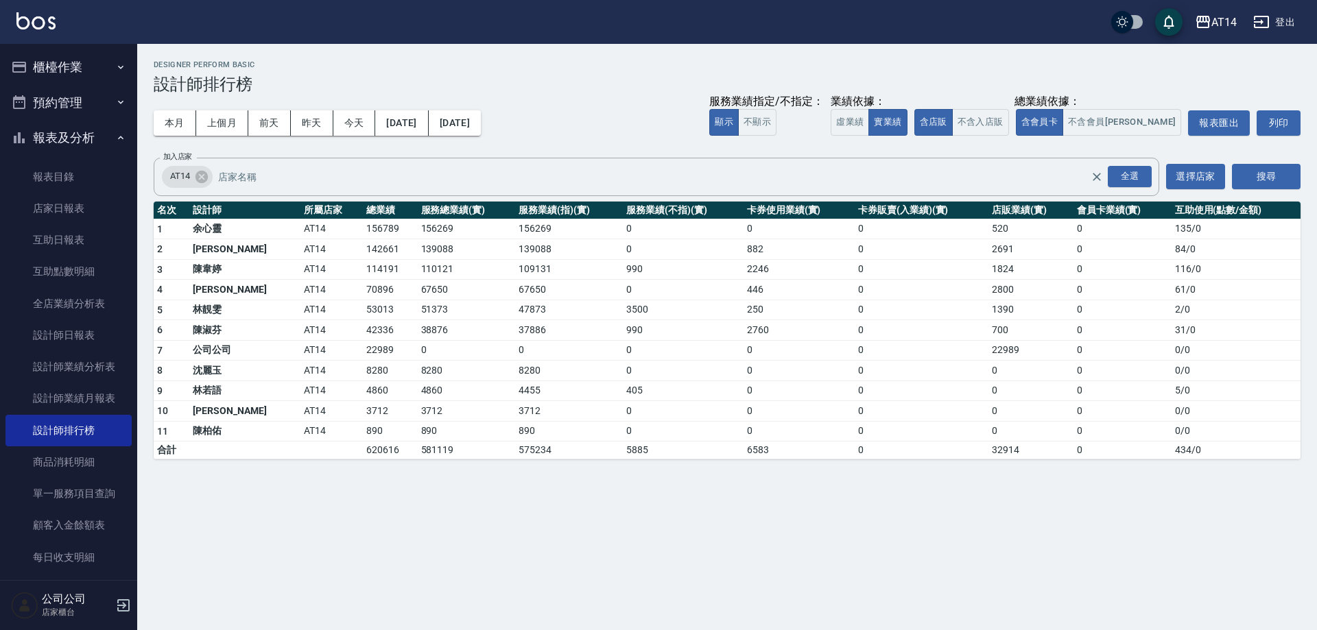
click at [49, 64] on button "櫃檯作業" at bounding box center [68, 67] width 126 height 36
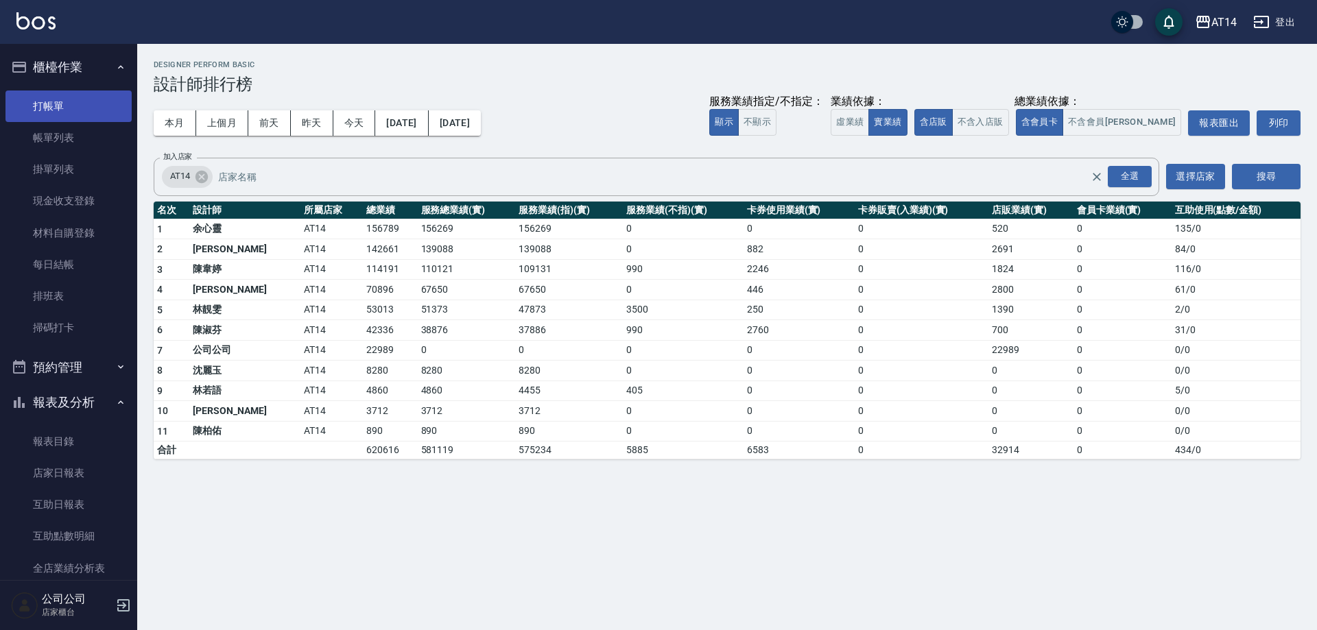
click at [83, 98] on link "打帳單" at bounding box center [68, 107] width 126 height 32
